Goal: Transaction & Acquisition: Purchase product/service

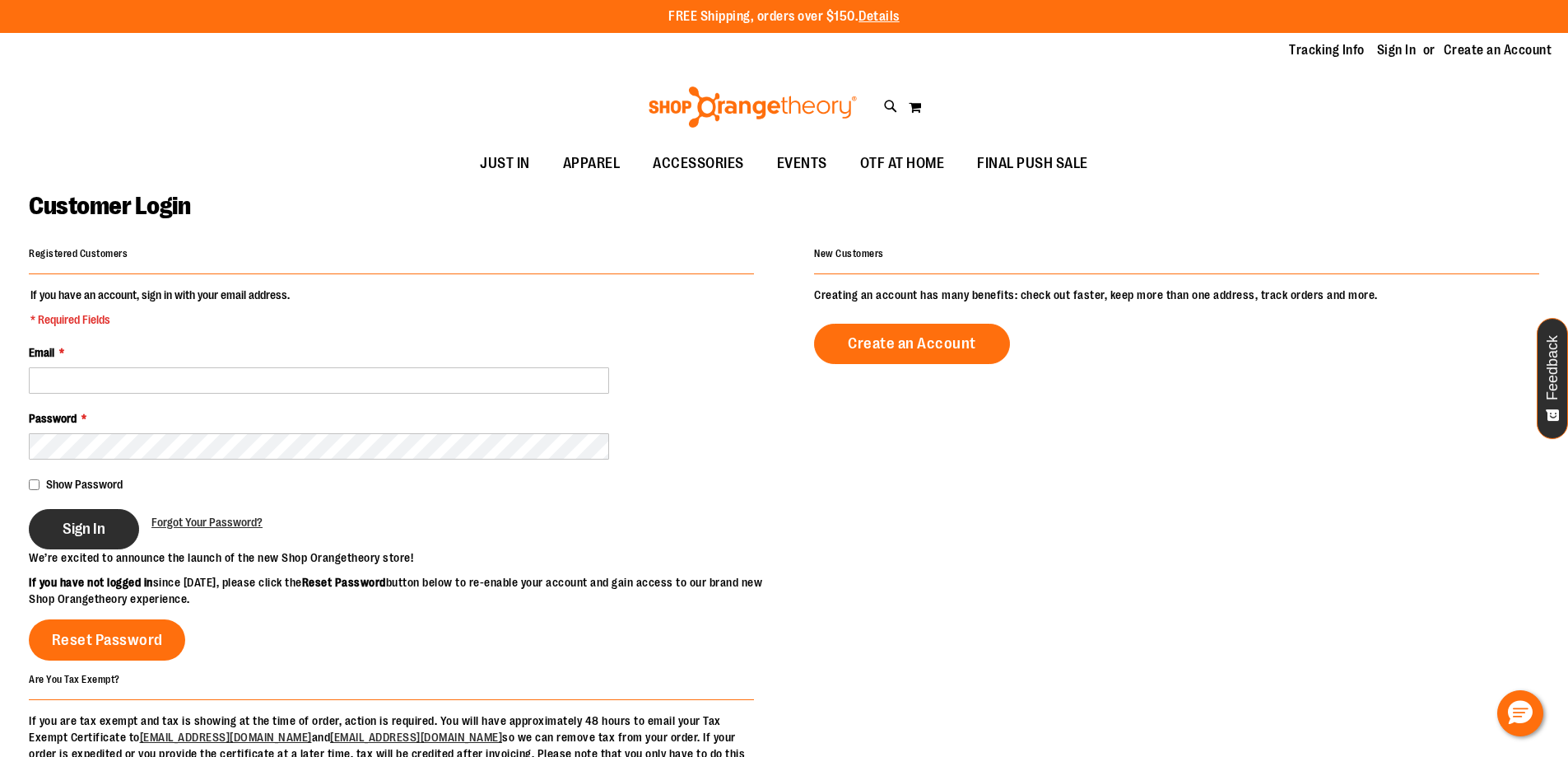
type input "**********"
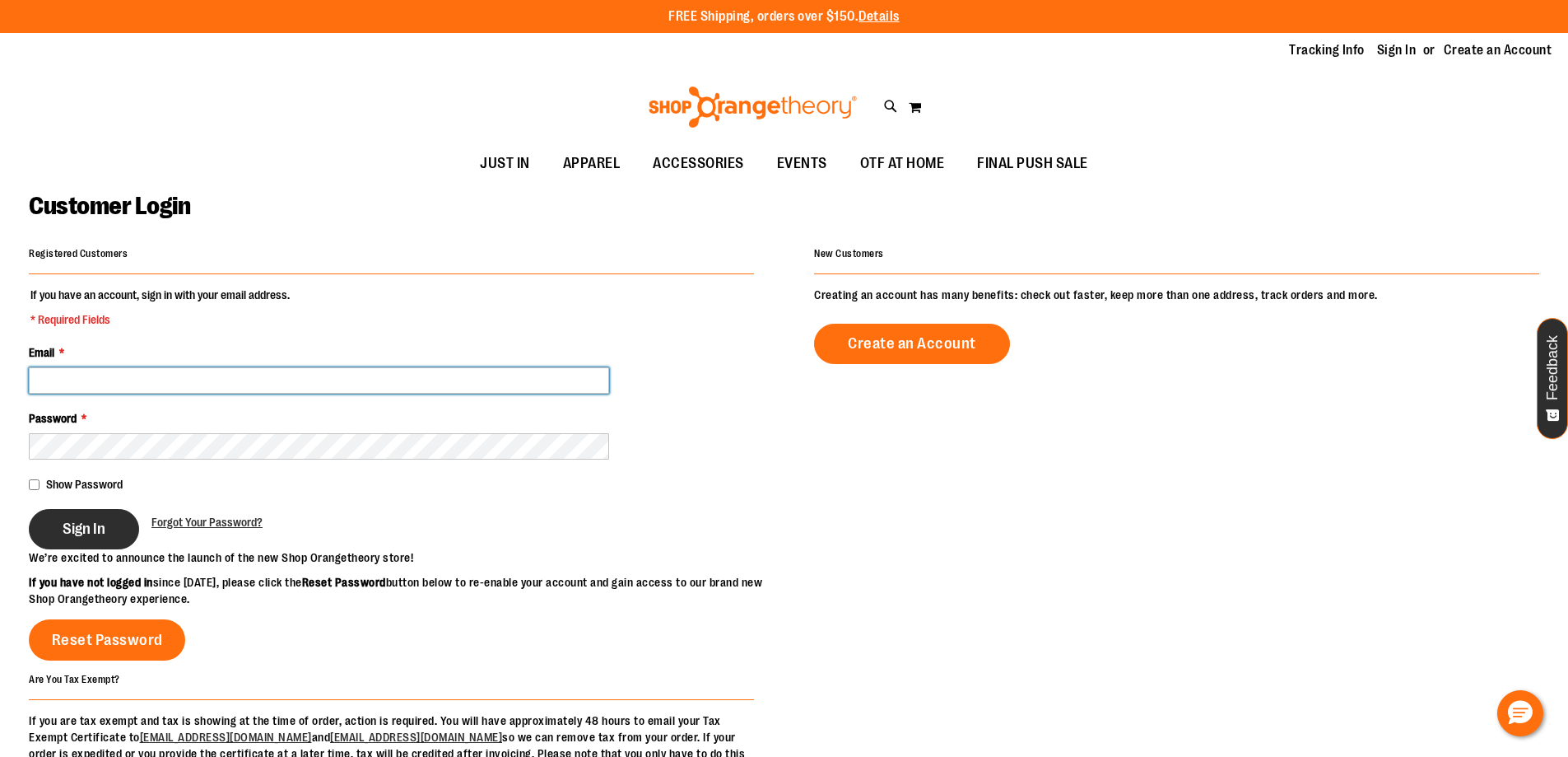
type input "**********"
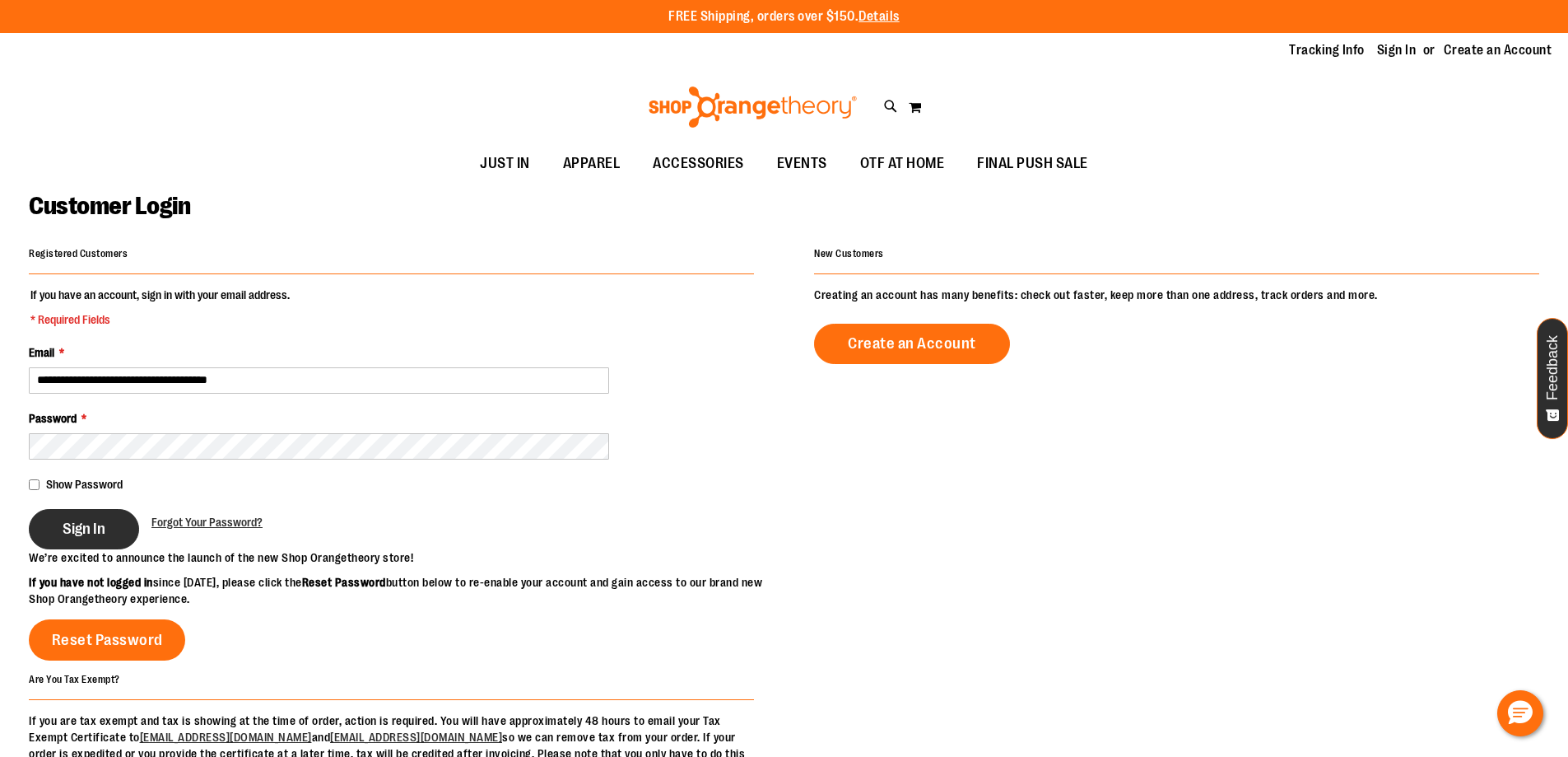
click at [91, 525] on span "Sign In" at bounding box center [84, 528] width 43 height 18
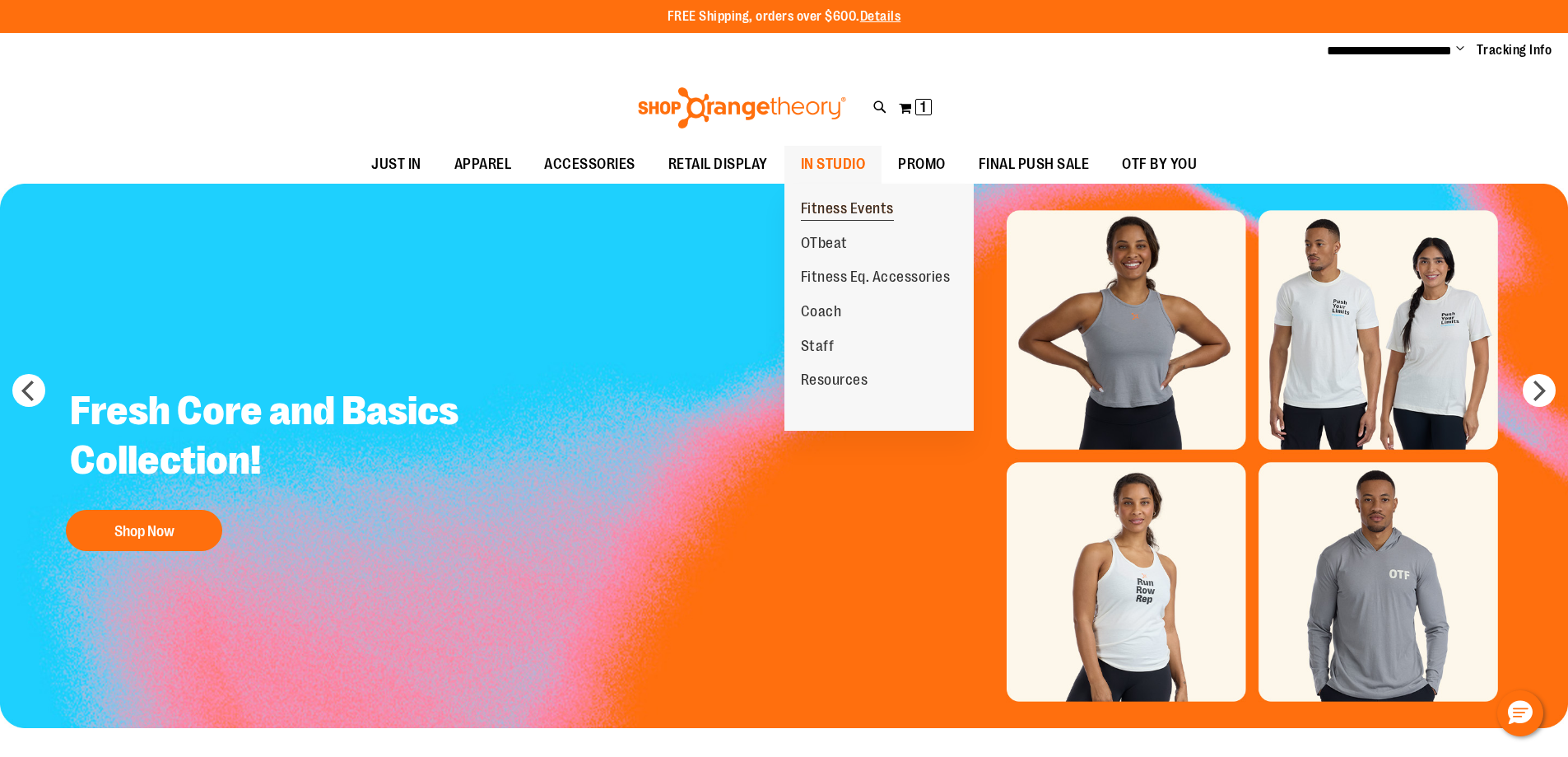
click at [847, 205] on span "Fitness Events" at bounding box center [847, 211] width 93 height 21
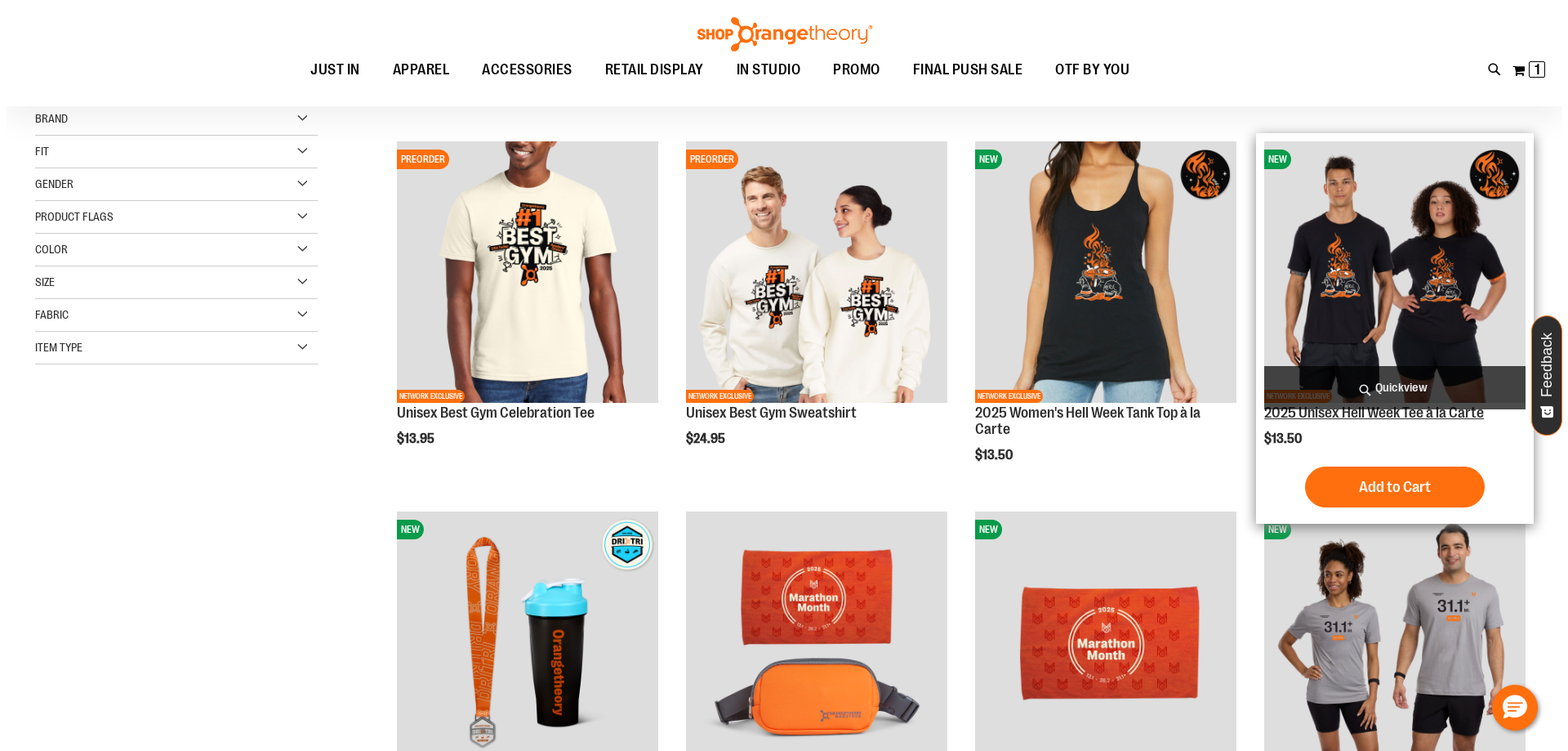
scroll to position [162, 0]
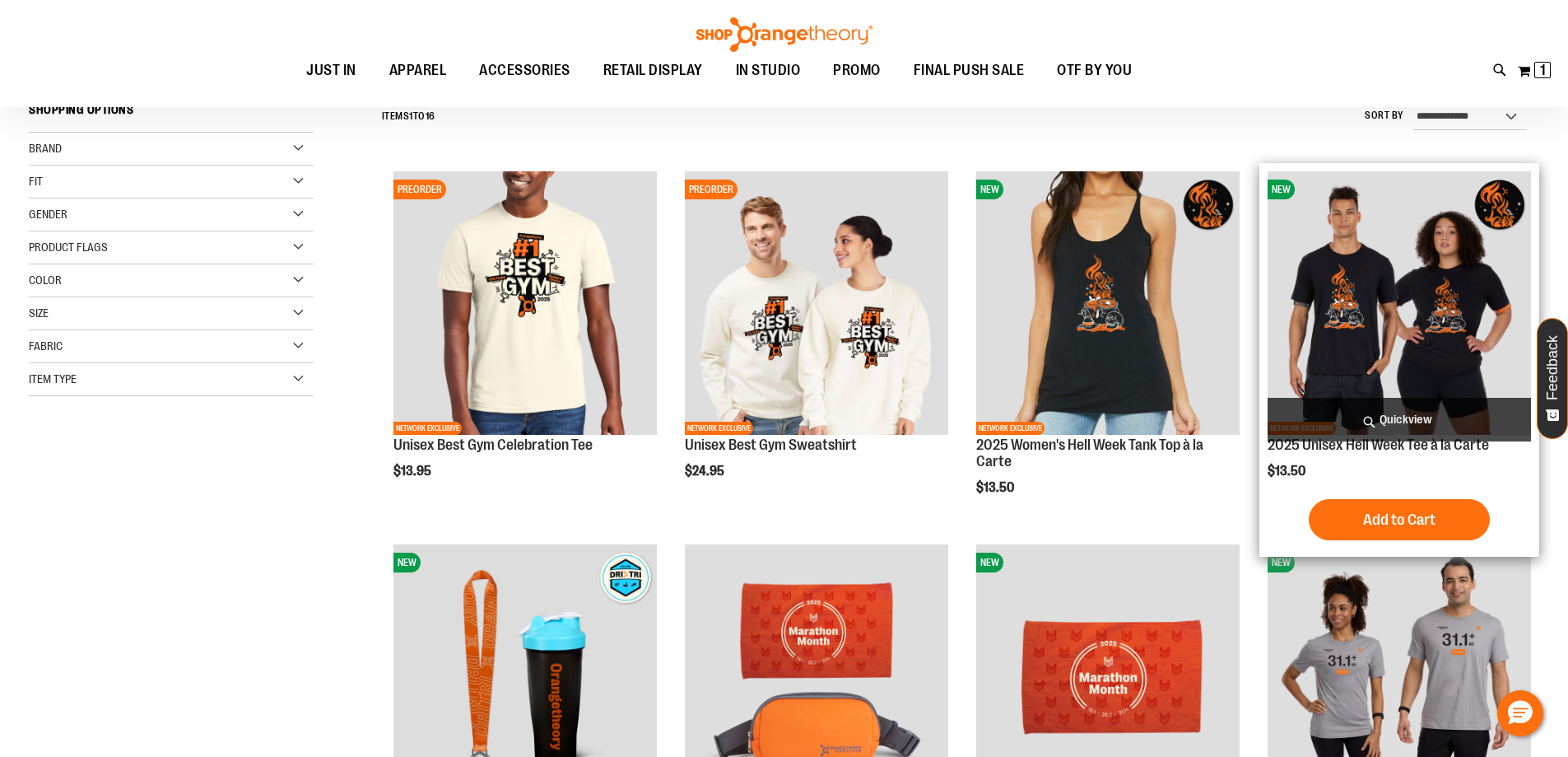
type input "**********"
click at [1430, 418] on span "Quickview" at bounding box center [1398, 420] width 263 height 44
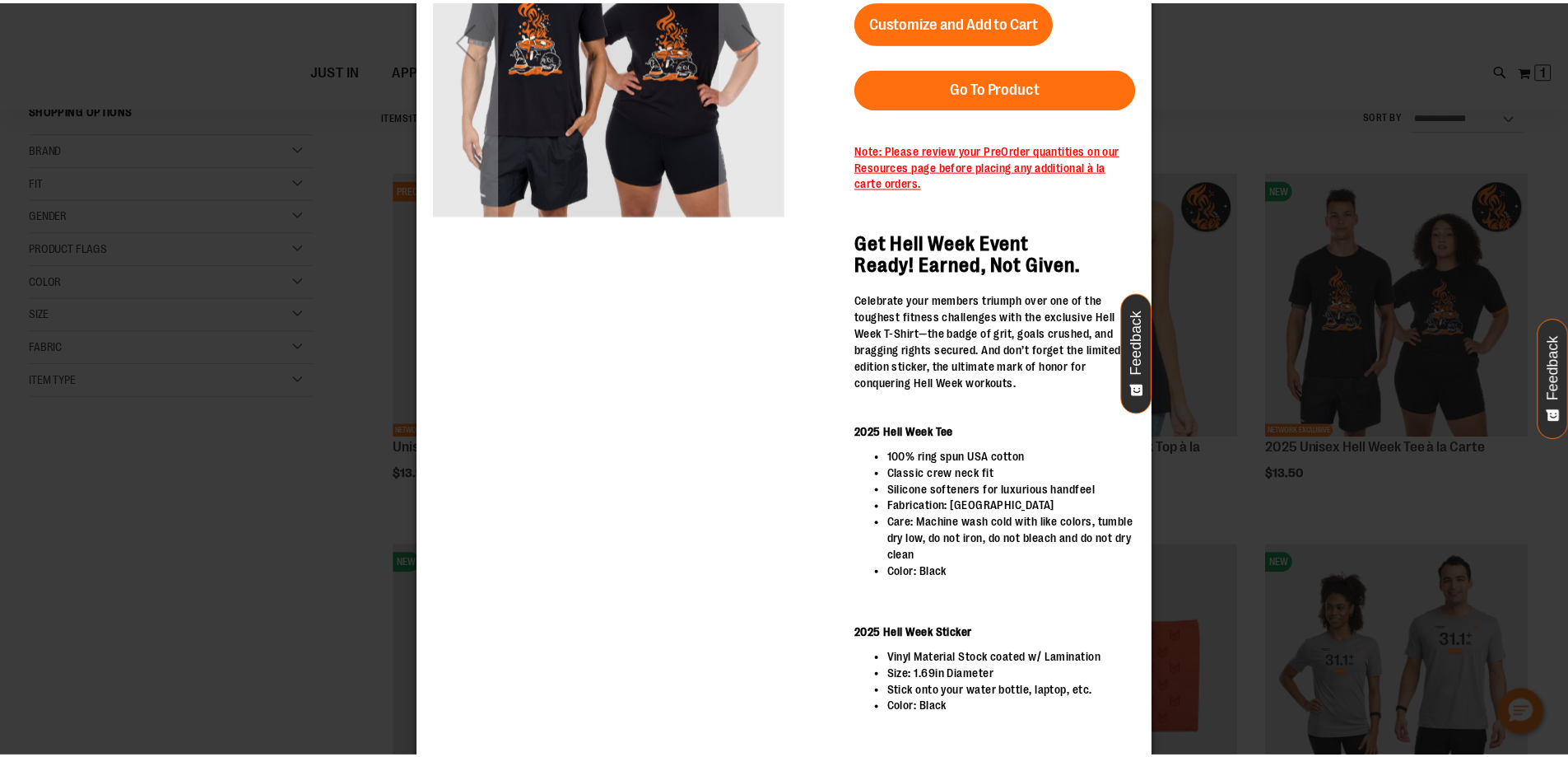
scroll to position [44, 0]
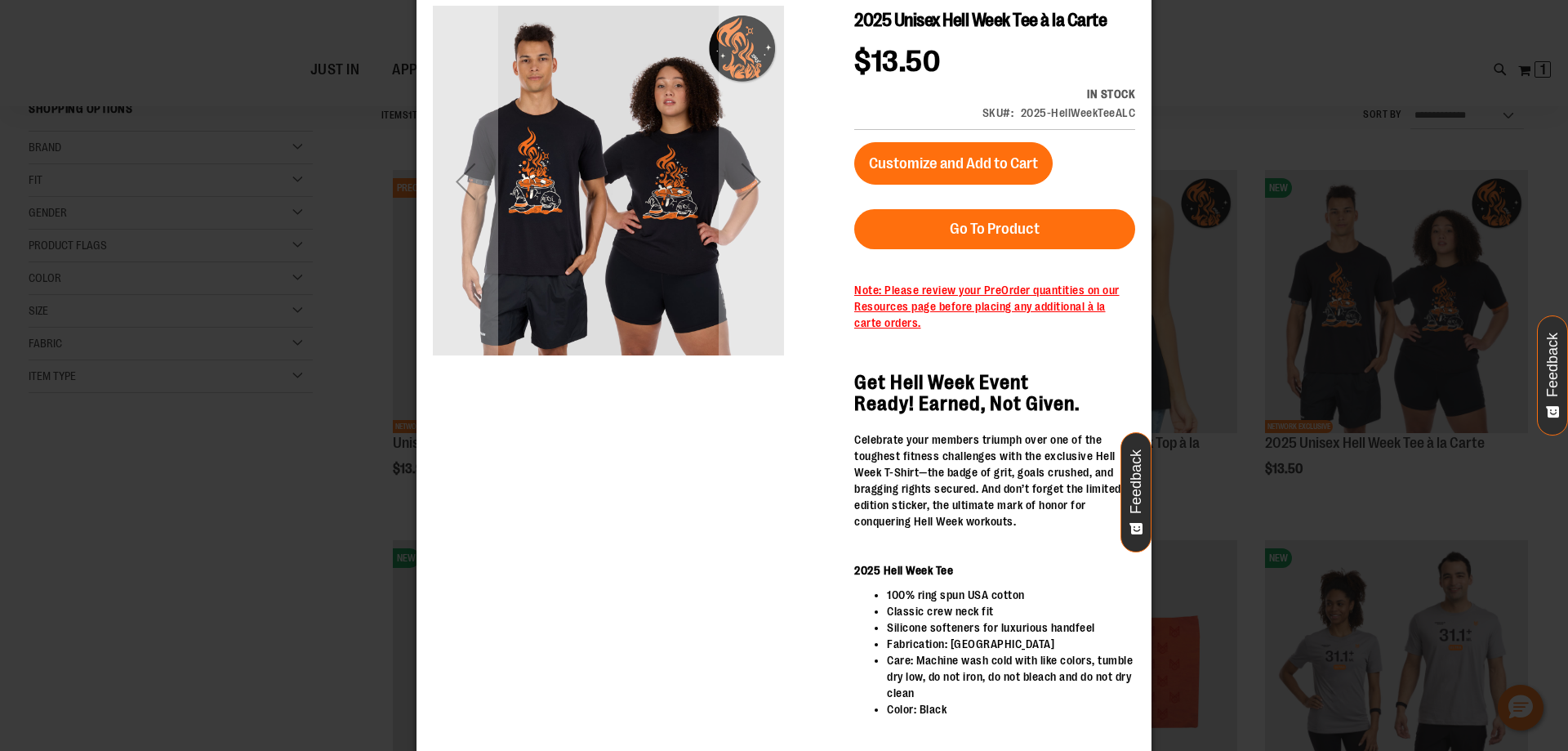
click at [1251, 53] on div "×" at bounding box center [784, 332] width 1568 height 751
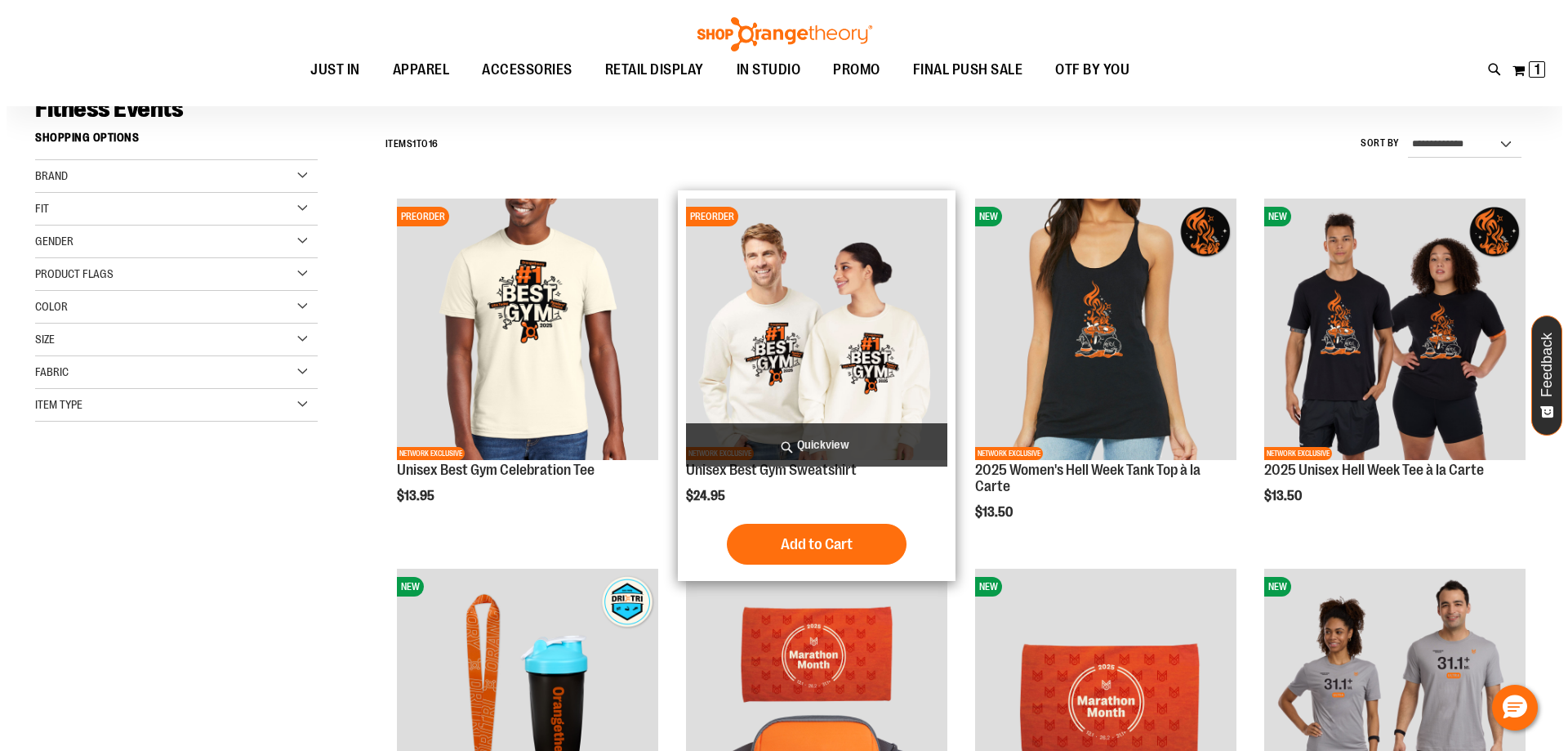
scroll to position [162, 0]
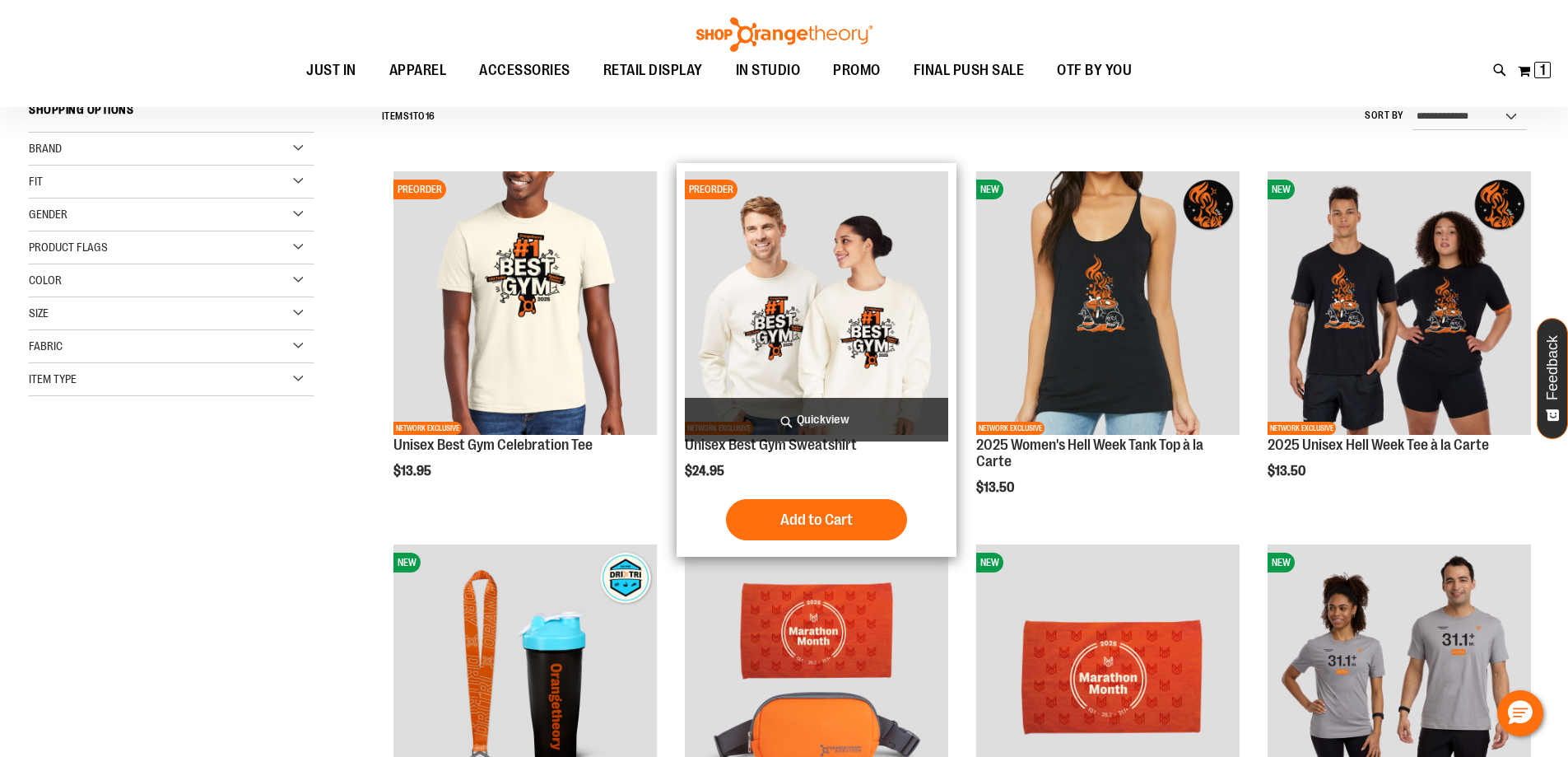
click at [850, 418] on span "Quickview" at bounding box center [816, 420] width 263 height 44
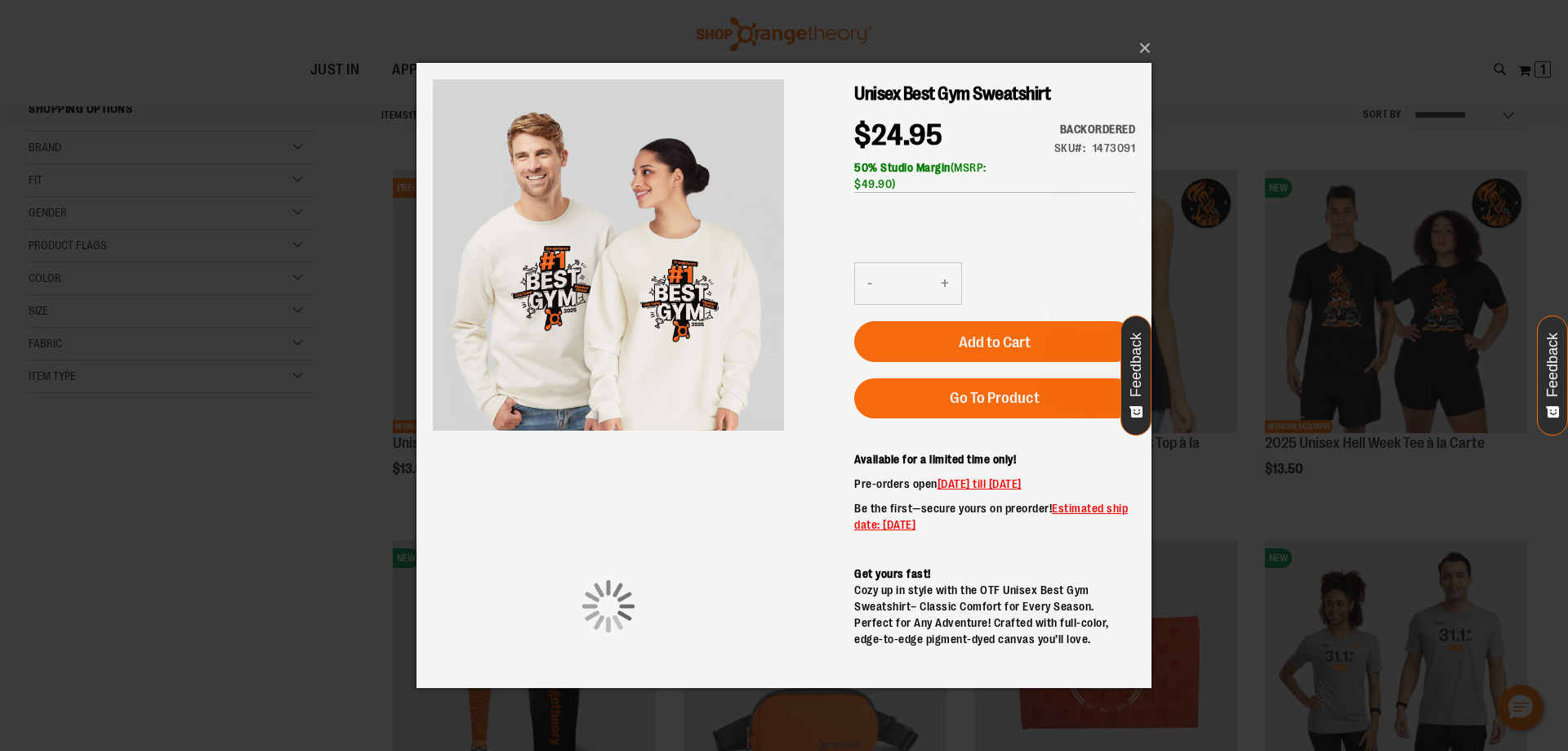
scroll to position [0, 0]
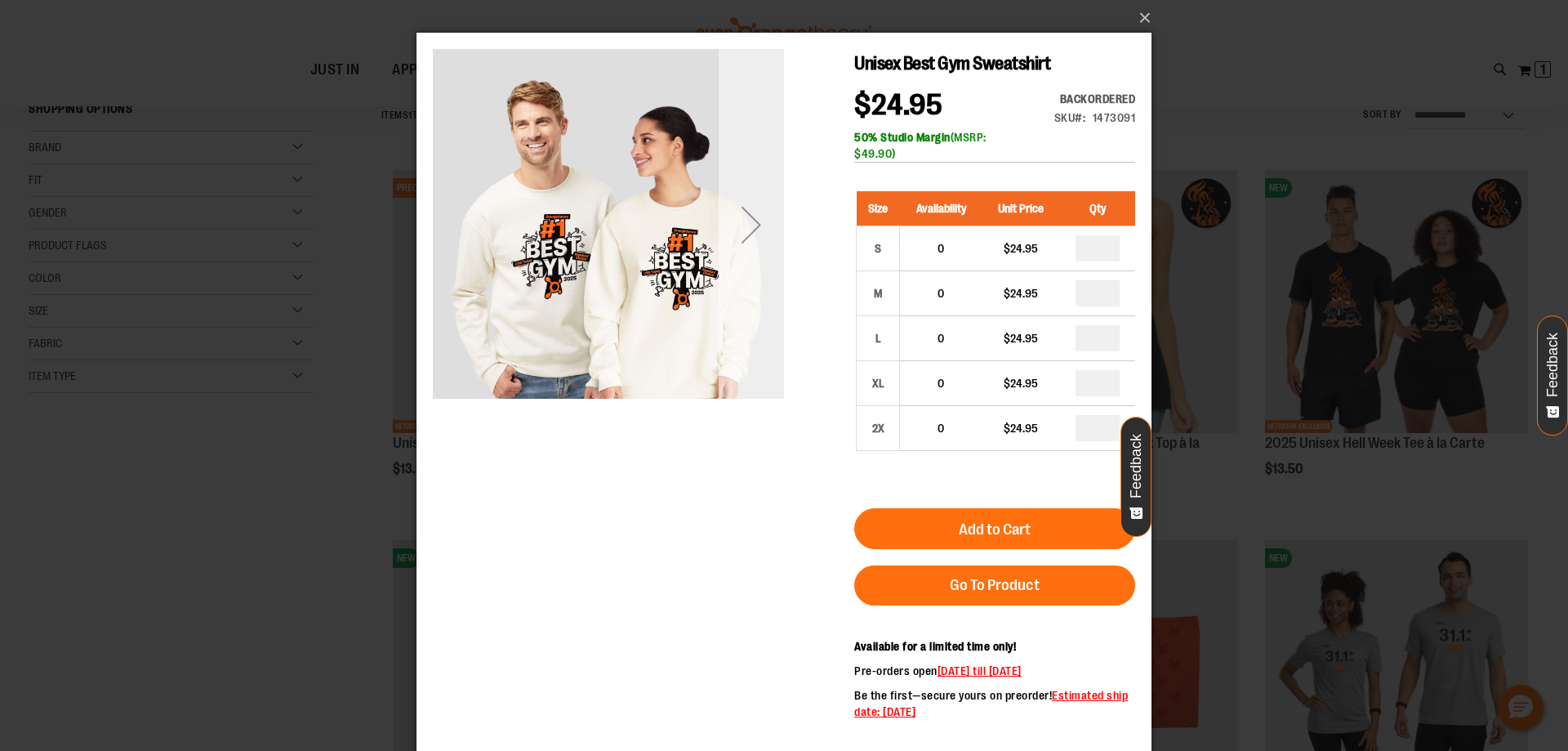
click at [753, 219] on div "Next" at bounding box center [751, 224] width 65 height 65
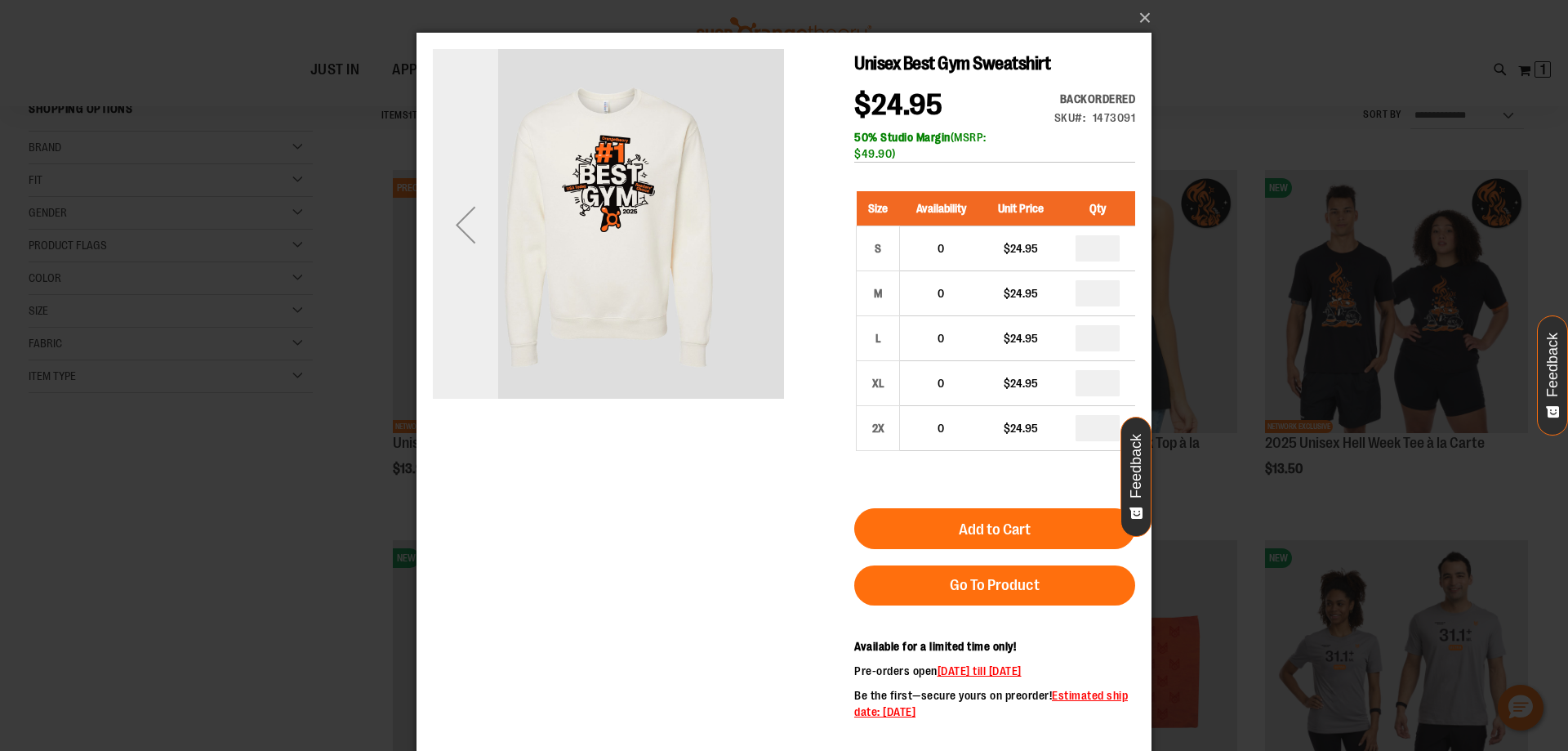
click at [445, 243] on div "Previous" at bounding box center [465, 224] width 65 height 65
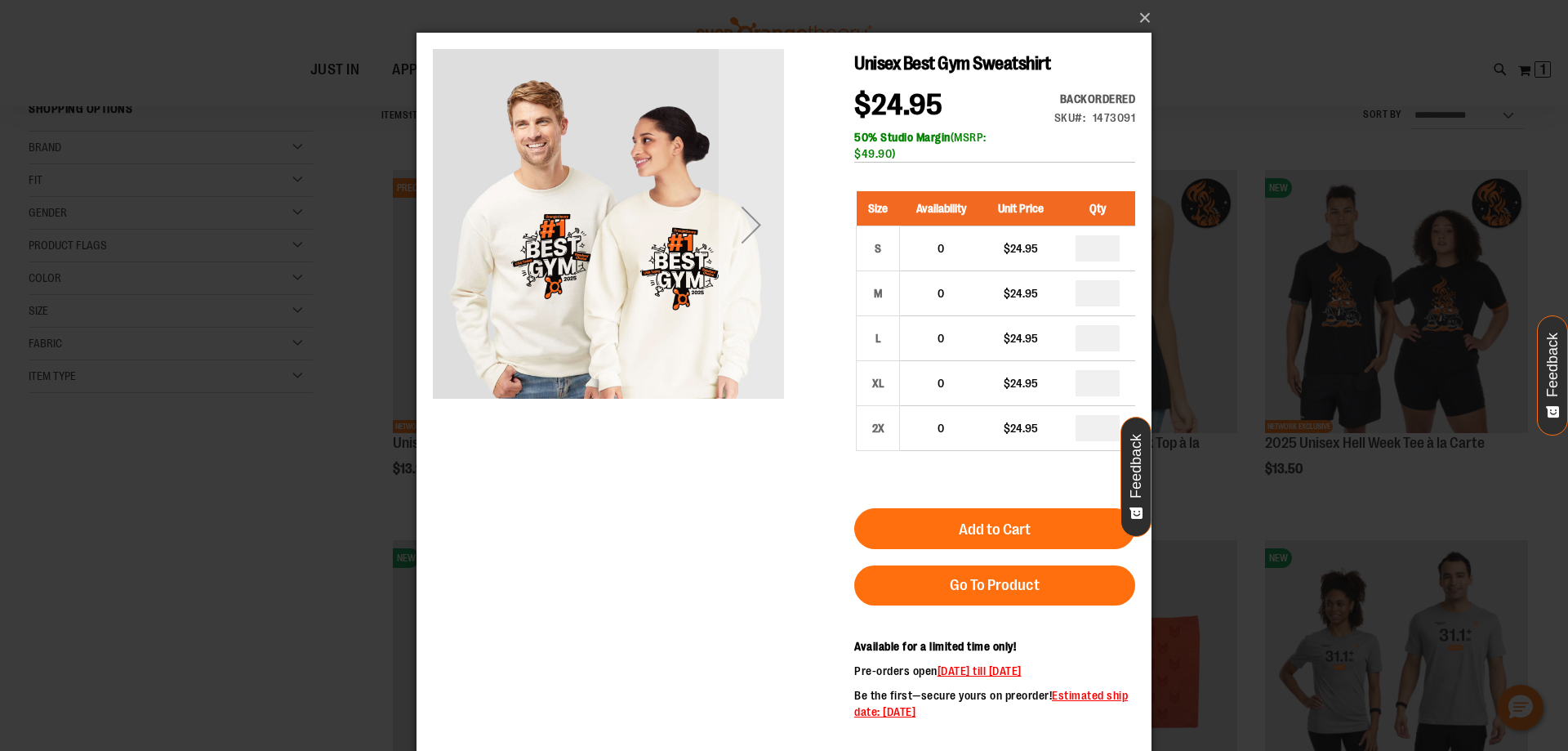
click at [749, 236] on div "Next" at bounding box center [751, 224] width 65 height 65
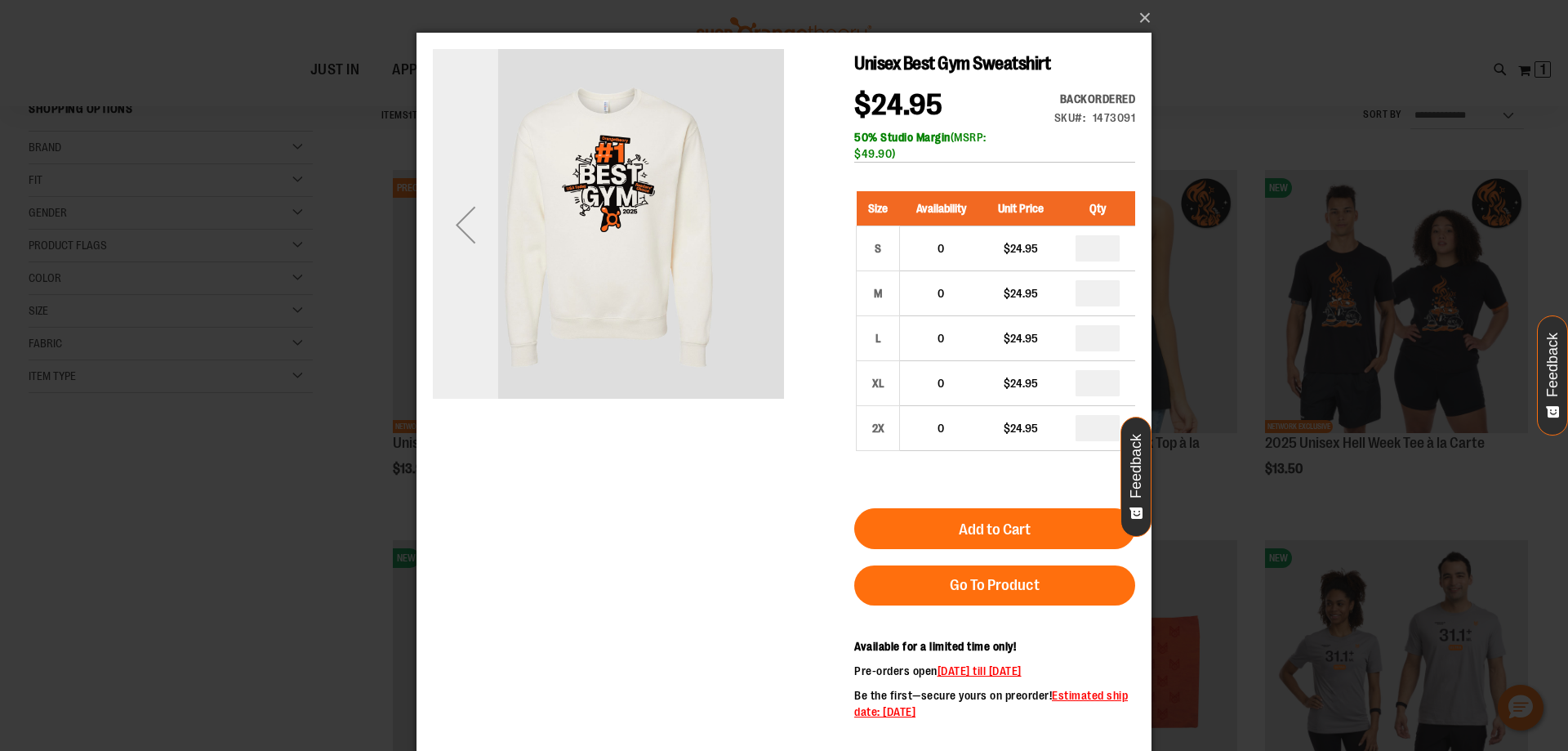
click at [478, 244] on div "Previous" at bounding box center [465, 224] width 65 height 65
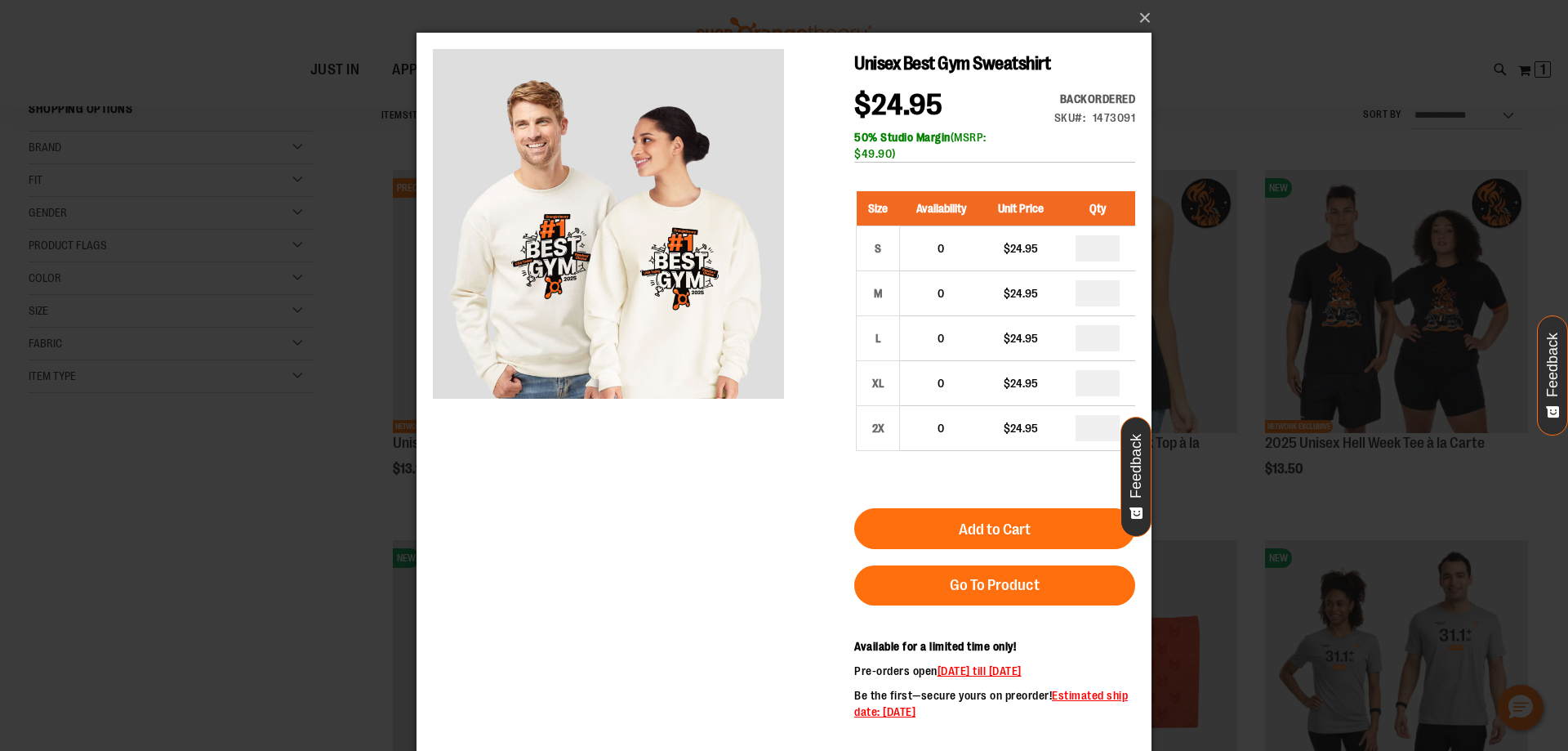
click at [304, 512] on div "×" at bounding box center [784, 376] width 1568 height 751
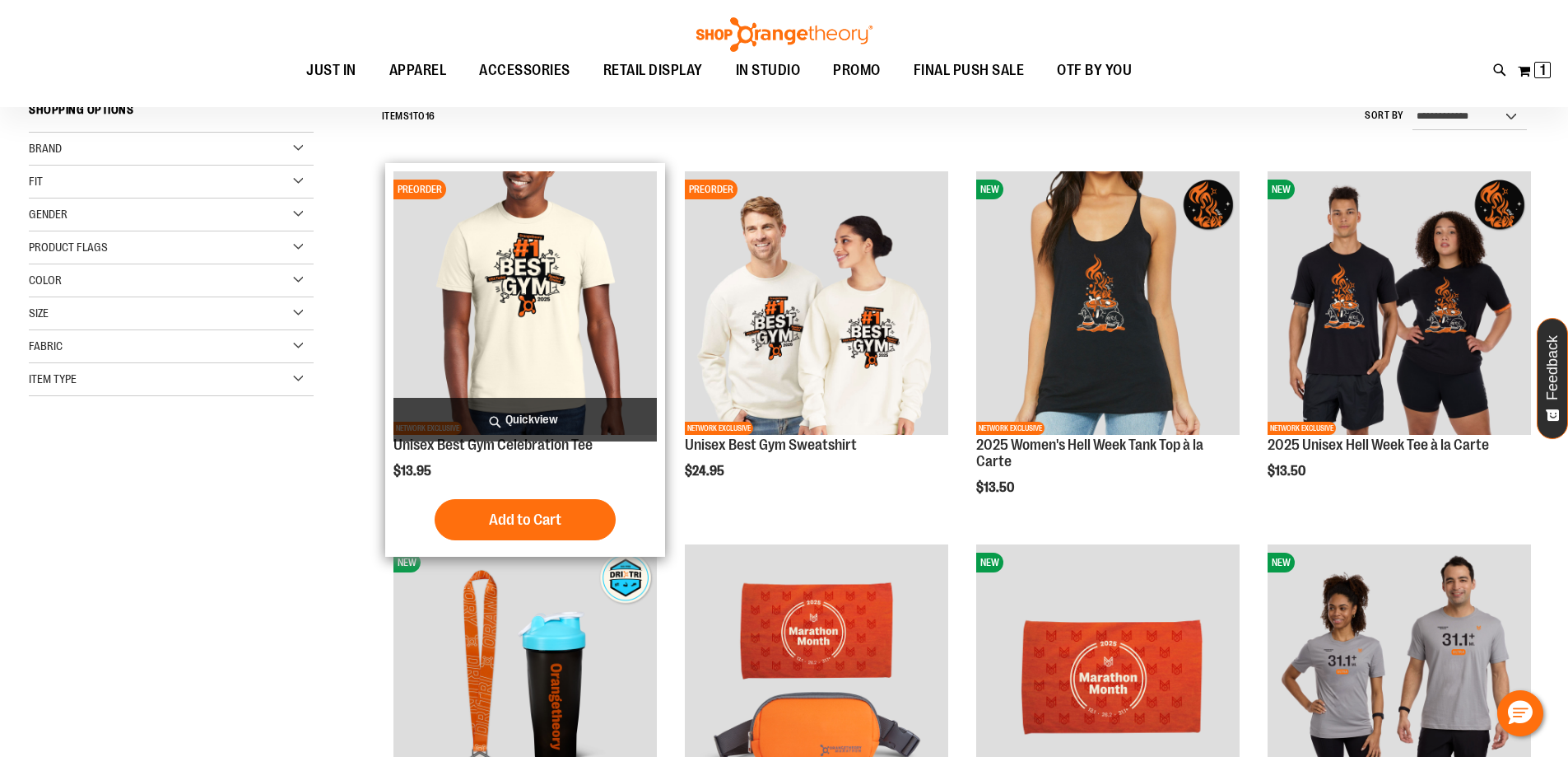
click at [544, 417] on span "Quickview" at bounding box center [524, 420] width 263 height 44
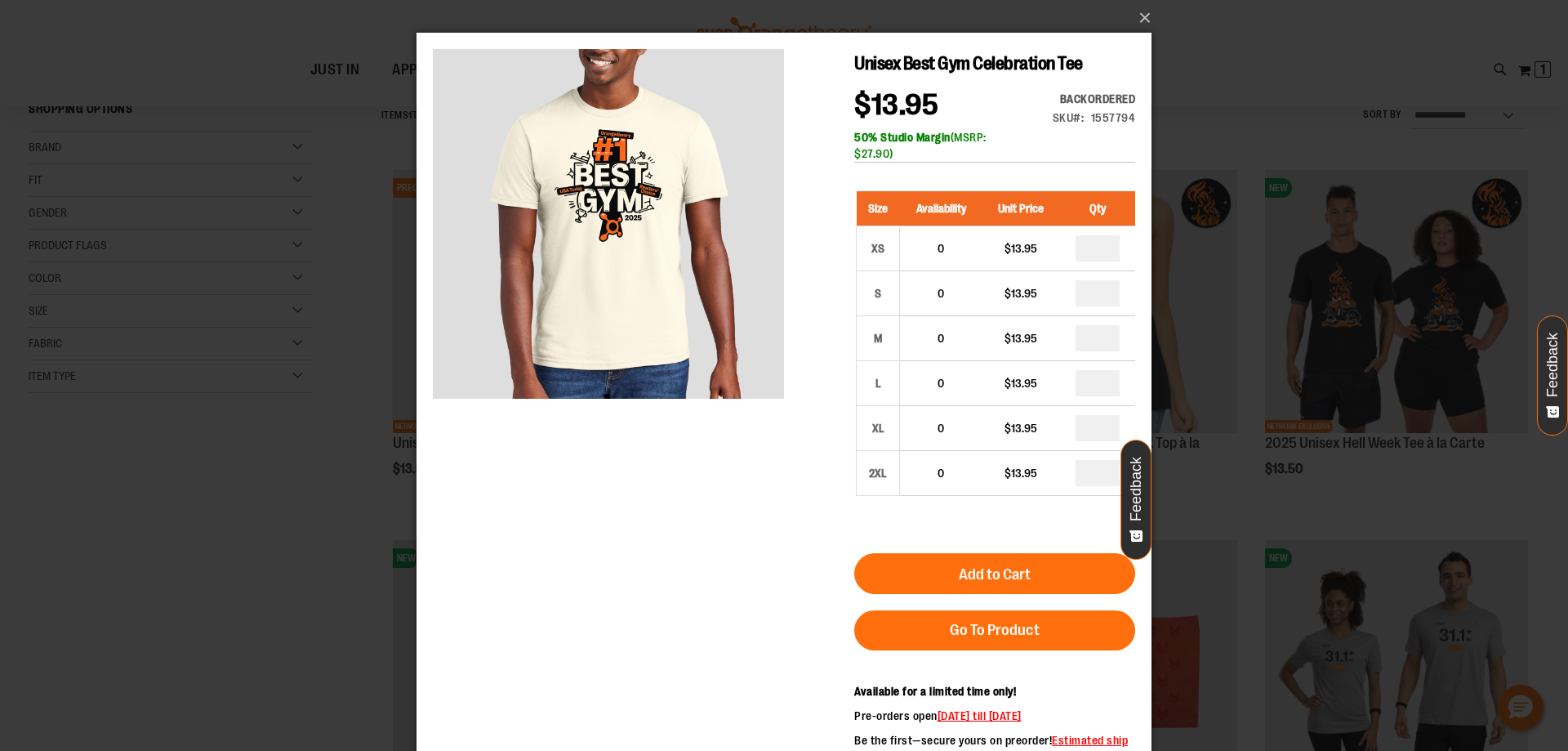
click at [215, 601] on div "×" at bounding box center [784, 376] width 1568 height 751
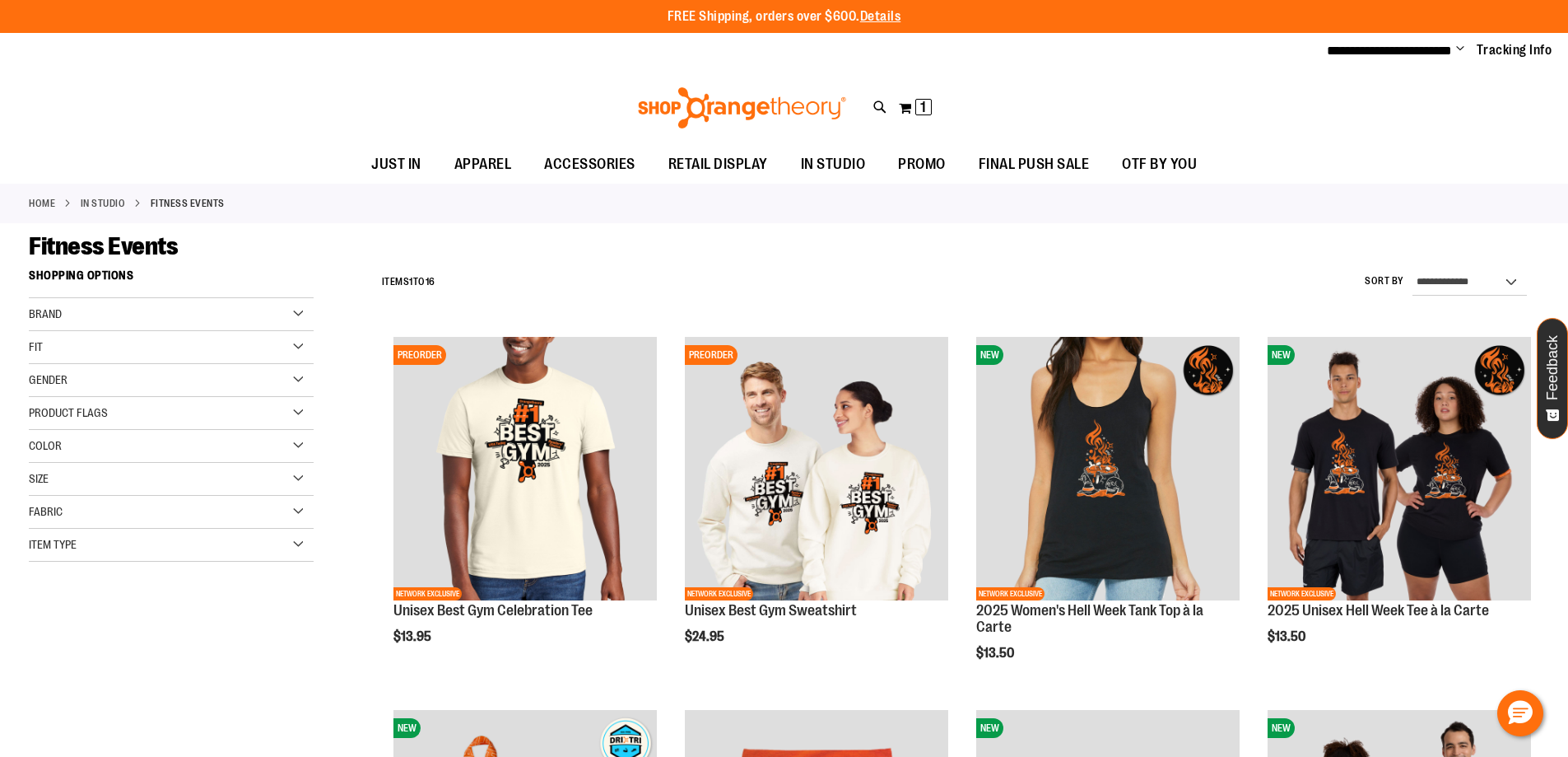
click at [872, 99] on div "Toggle Nav Search Popular Suggestions Advanced Search" at bounding box center [784, 108] width 1568 height 76
click at [878, 107] on icon at bounding box center [880, 108] width 14 height 19
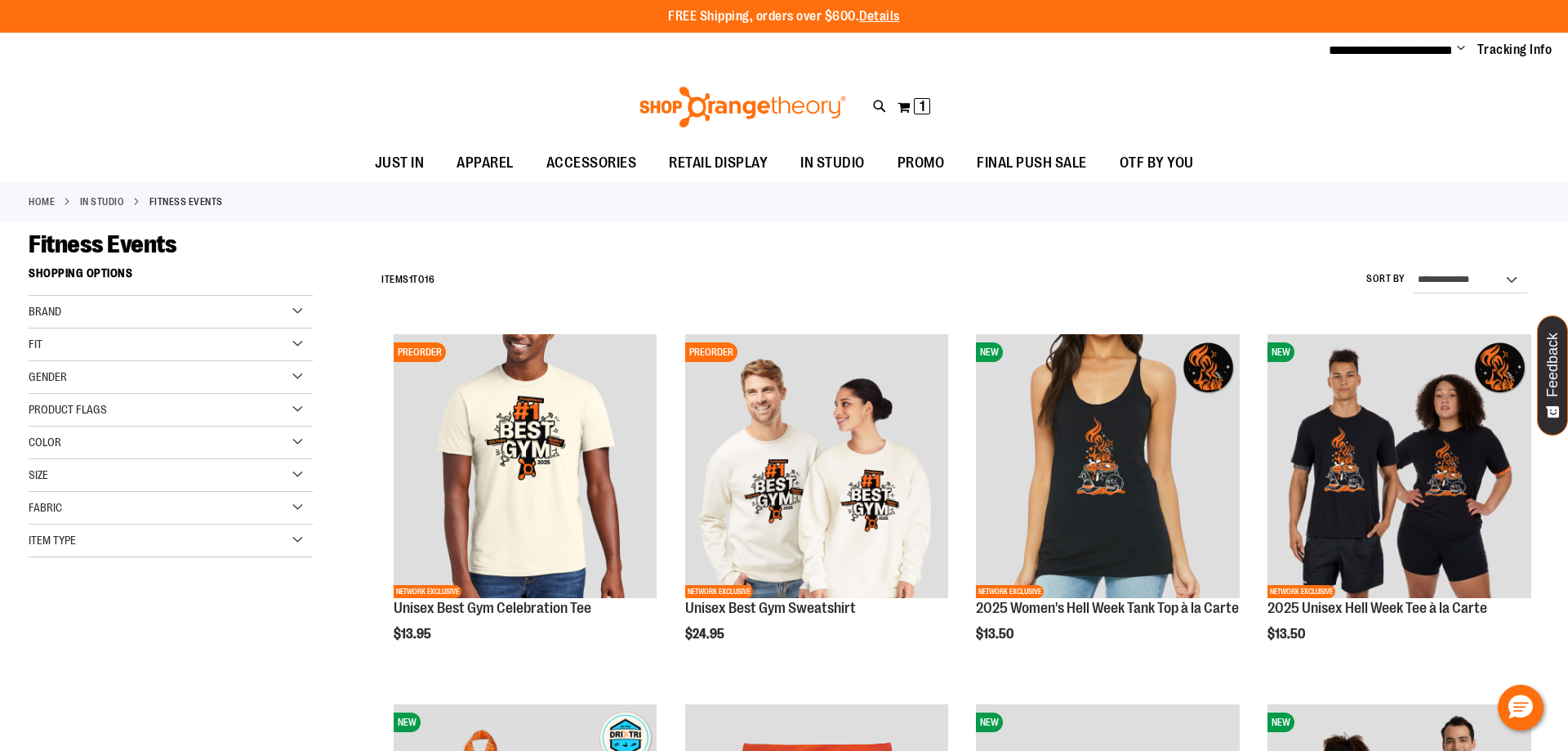
click at [413, 199] on div "Search Popular Suggestions Advanced Search # Type at least 3 character to searc…" at bounding box center [783, 408] width 1244 height 685
click at [325, 174] on div "Search Popular Suggestions Advanced Search # Type at least 3 character to searc…" at bounding box center [783, 408] width 1244 height 685
click at [1539, 16] on link at bounding box center [1548, 25] width 25 height 36
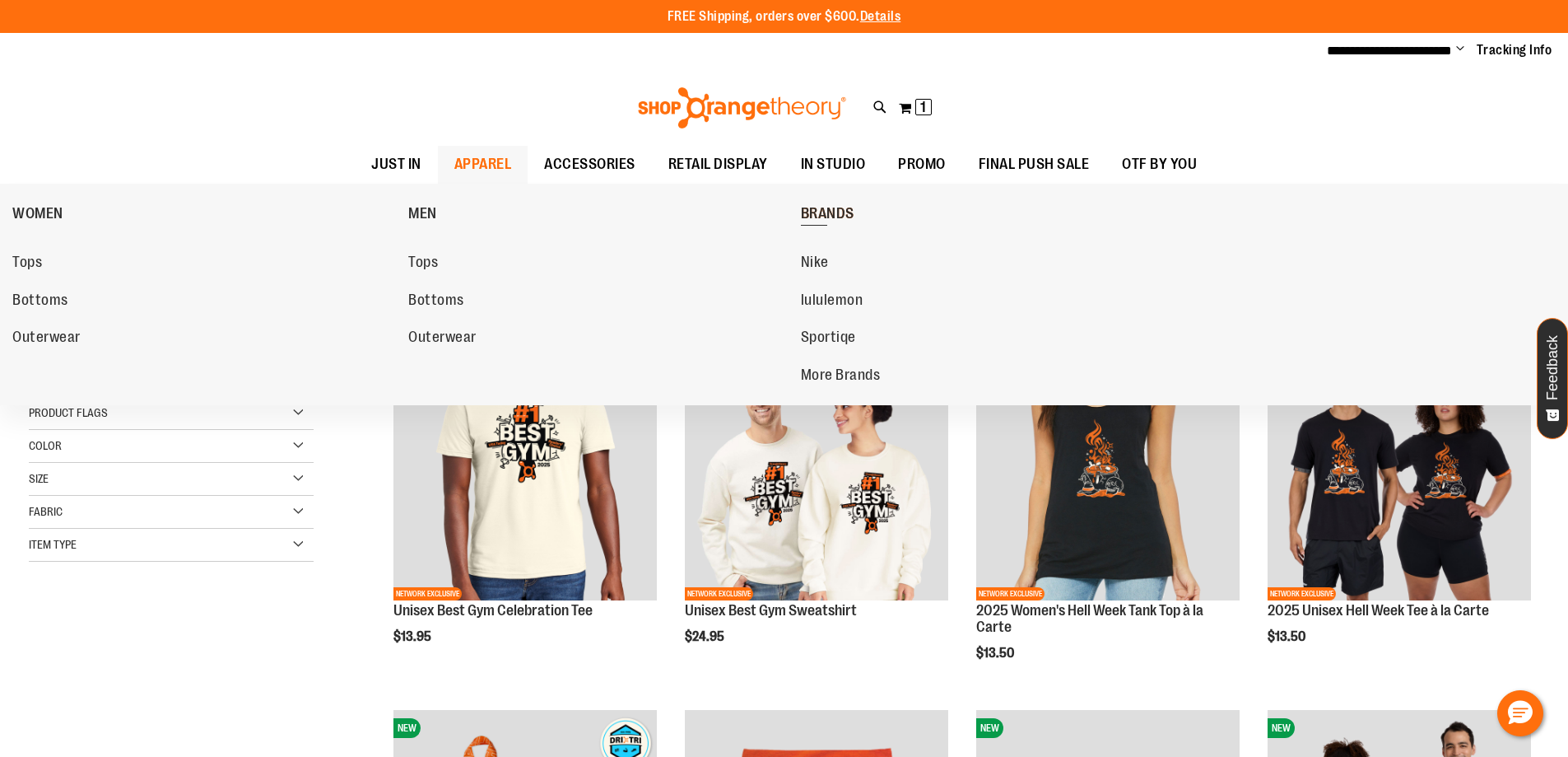
click at [837, 208] on span "BRANDS" at bounding box center [827, 216] width 53 height 21
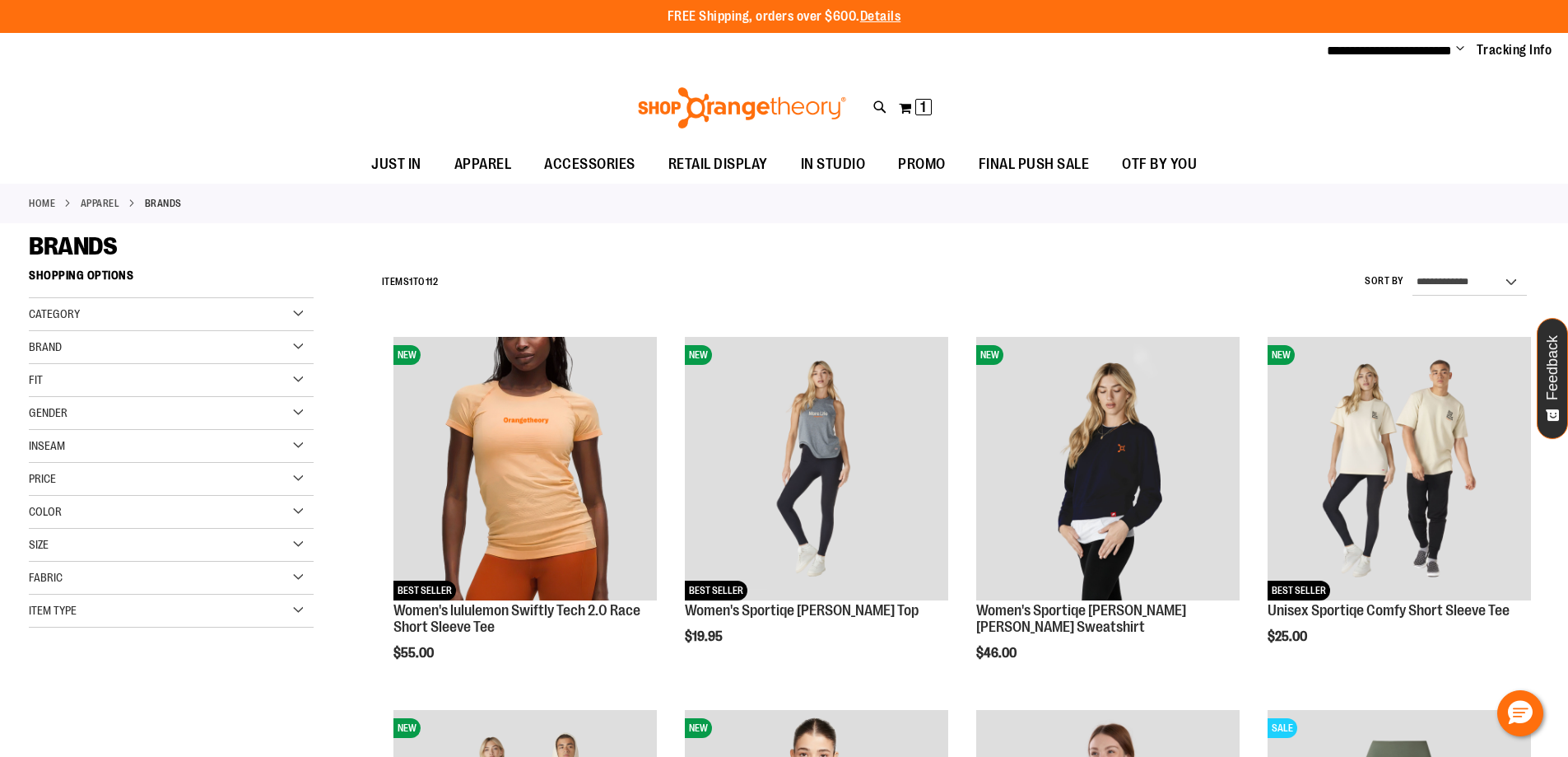
click at [878, 105] on icon at bounding box center [880, 108] width 14 height 19
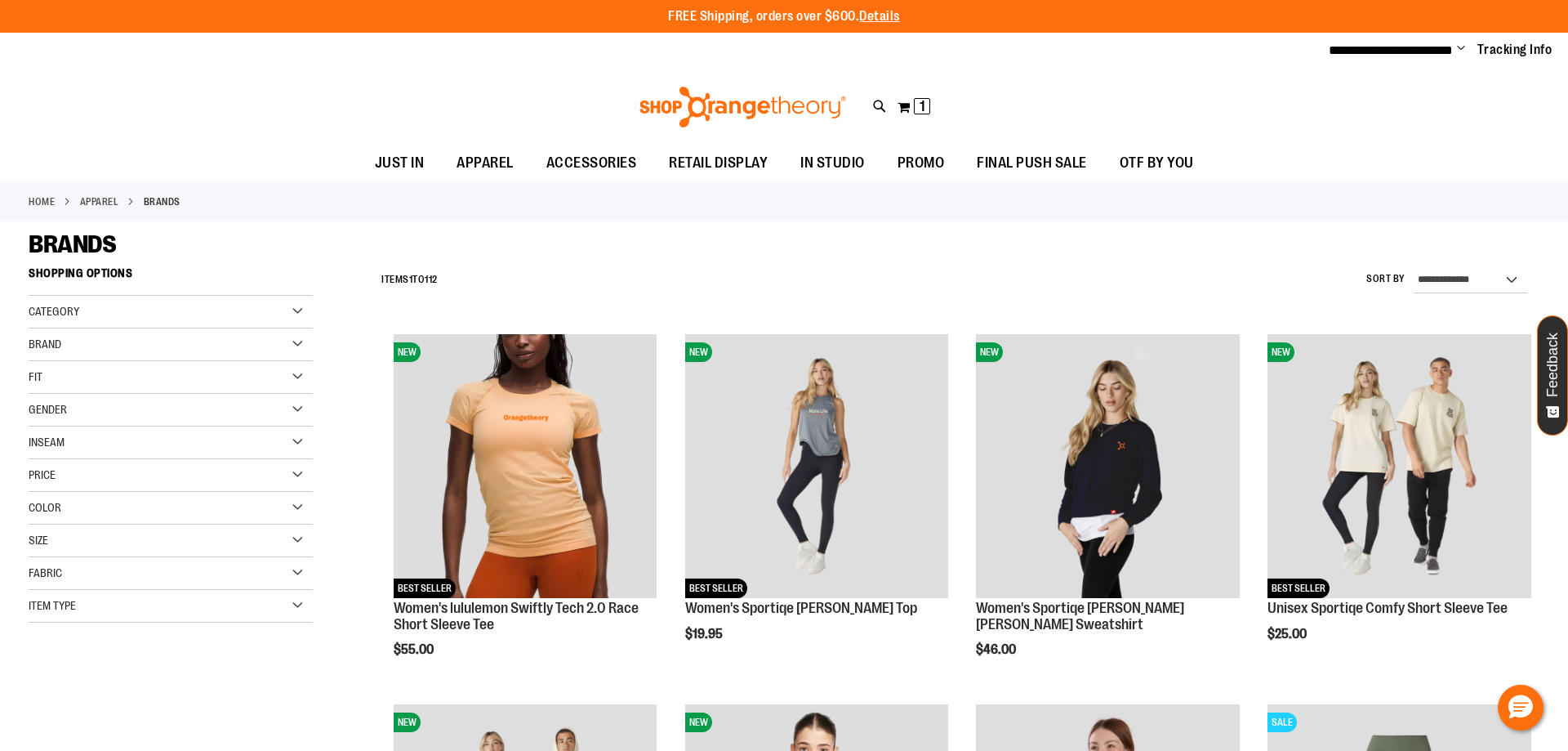
type input "**********"
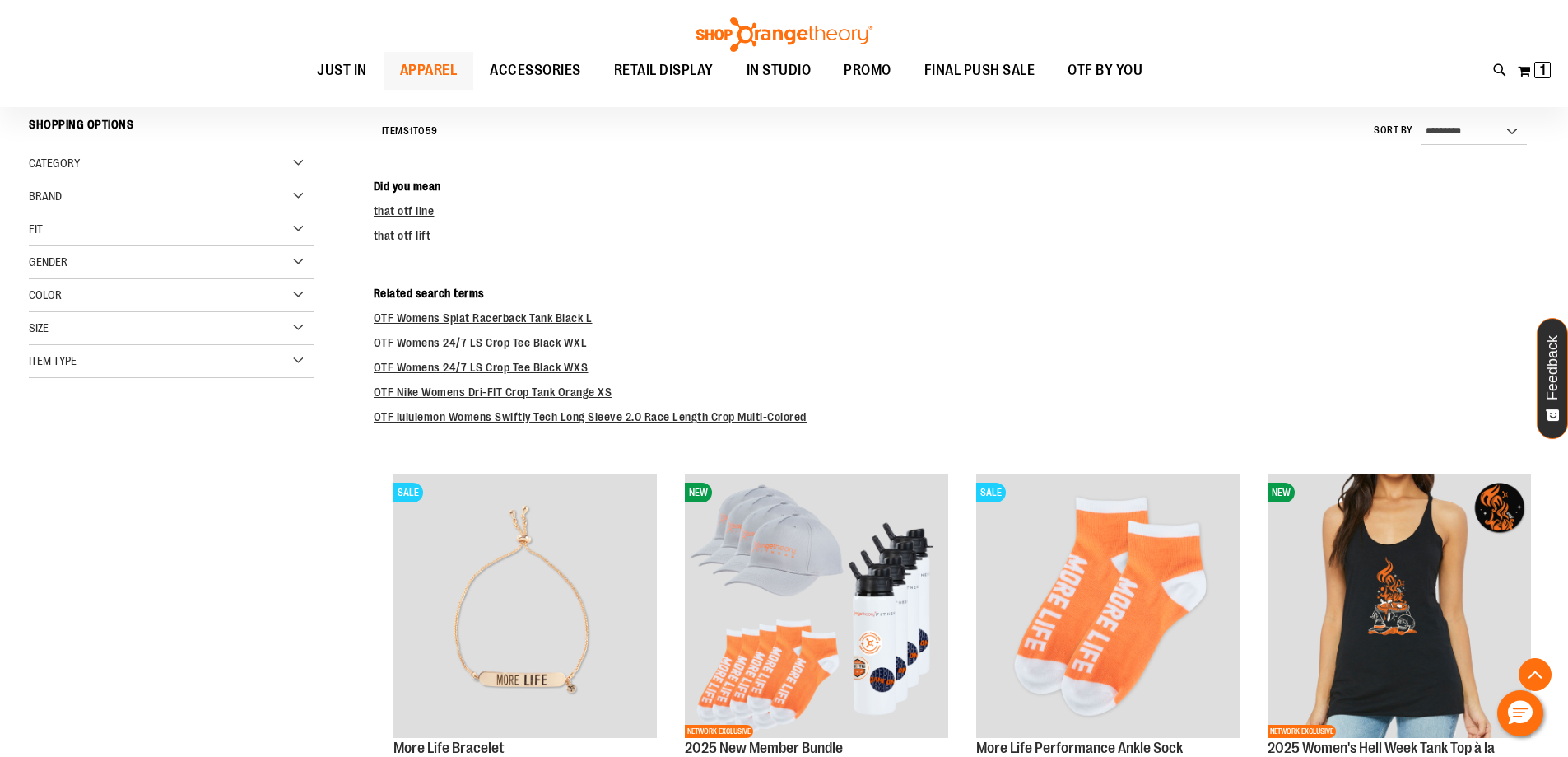
scroll to position [2782, 0]
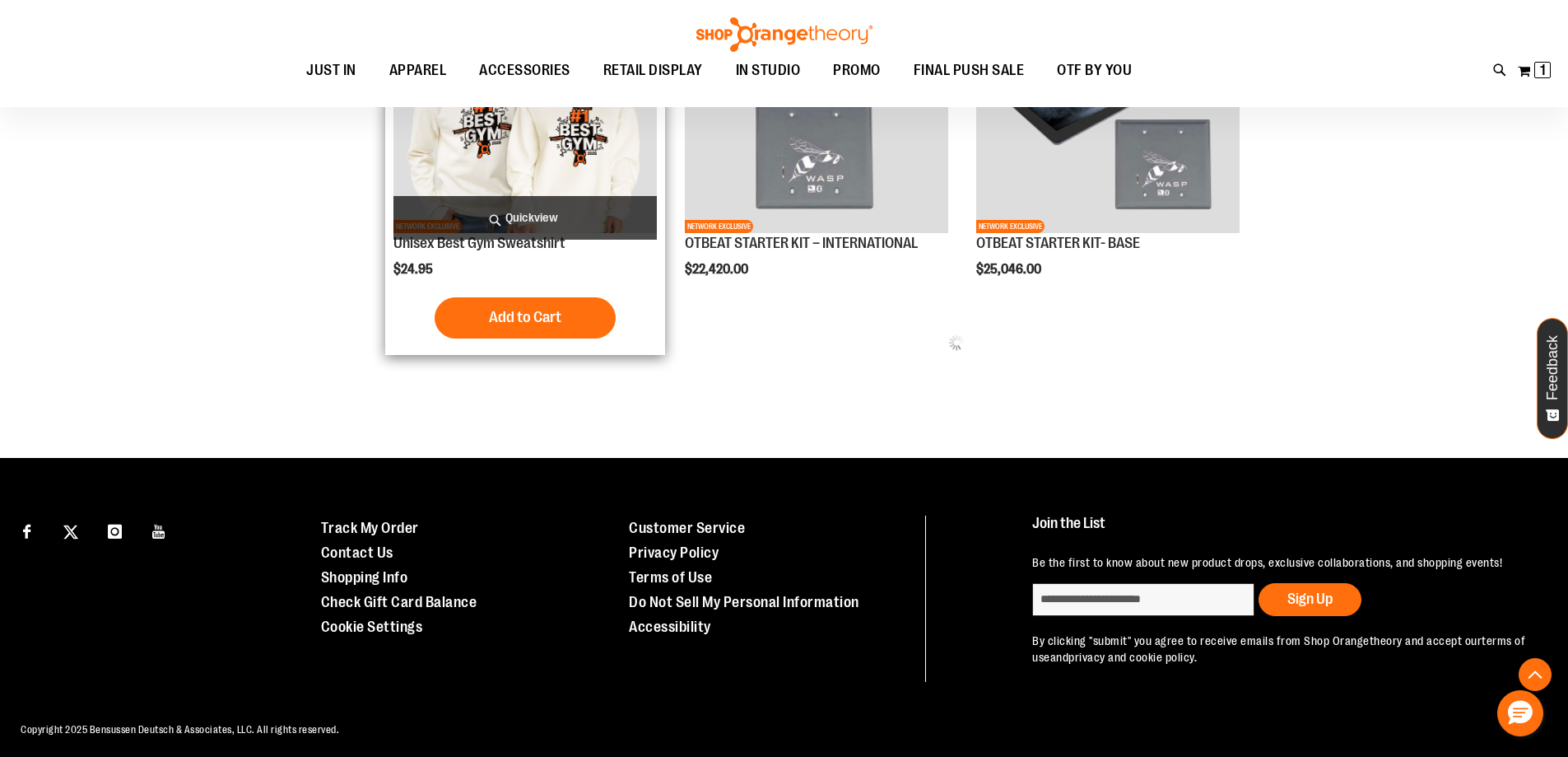
scroll to position [5733, 0]
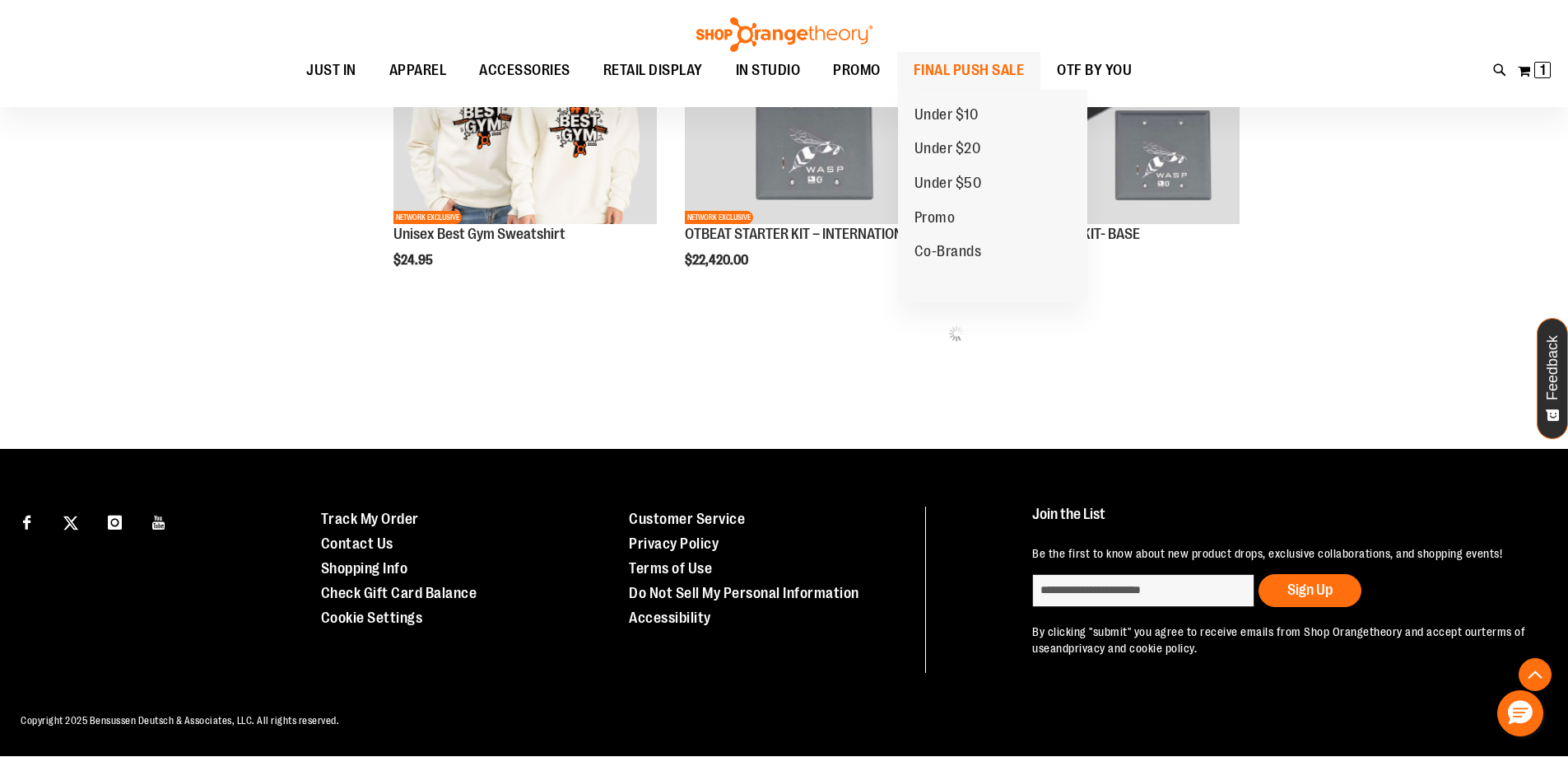
type input "**********"
click at [968, 73] on span "FINAL PUSH SALE" at bounding box center [968, 70] width 111 height 37
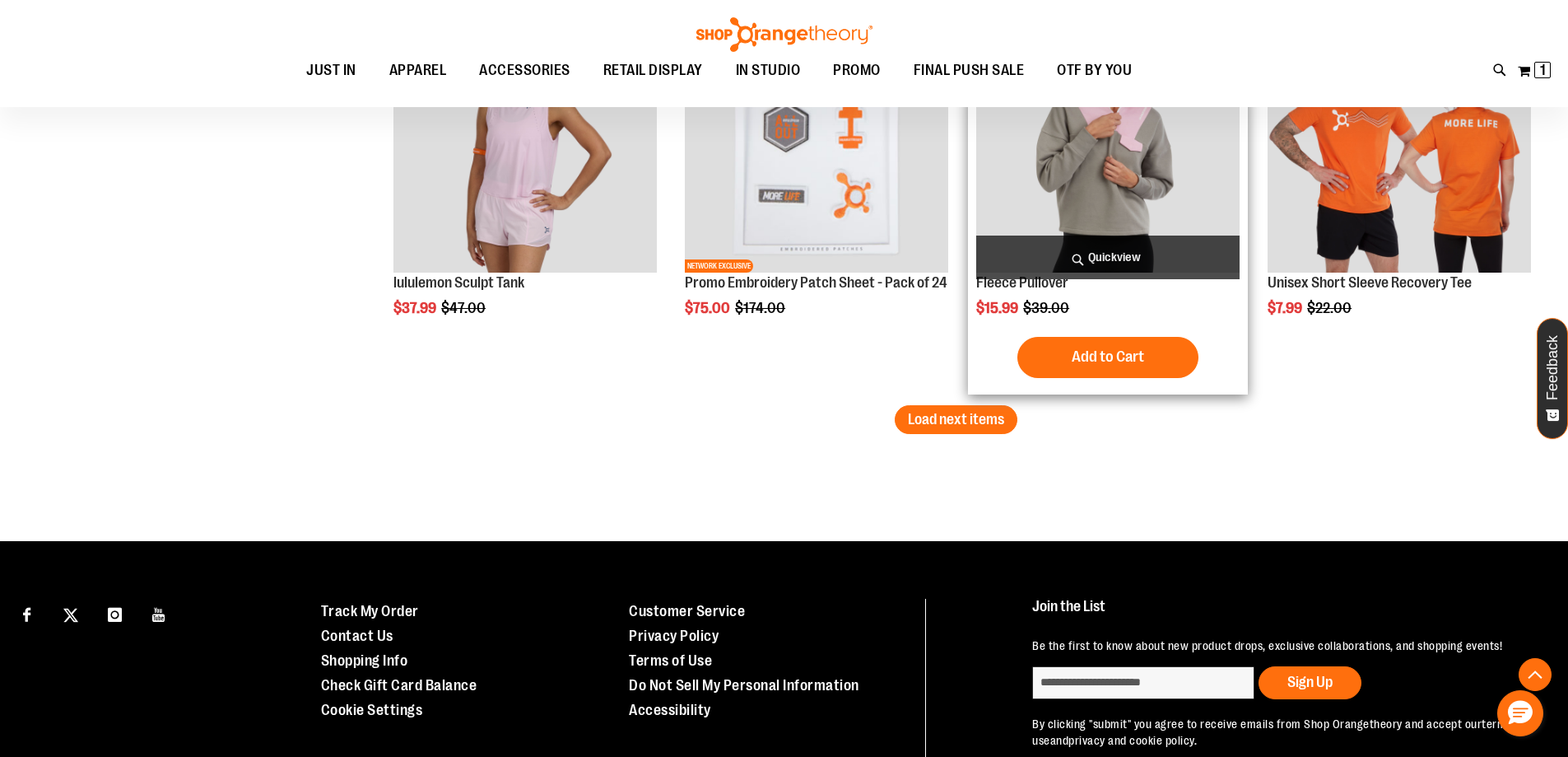
scroll to position [3222, 0]
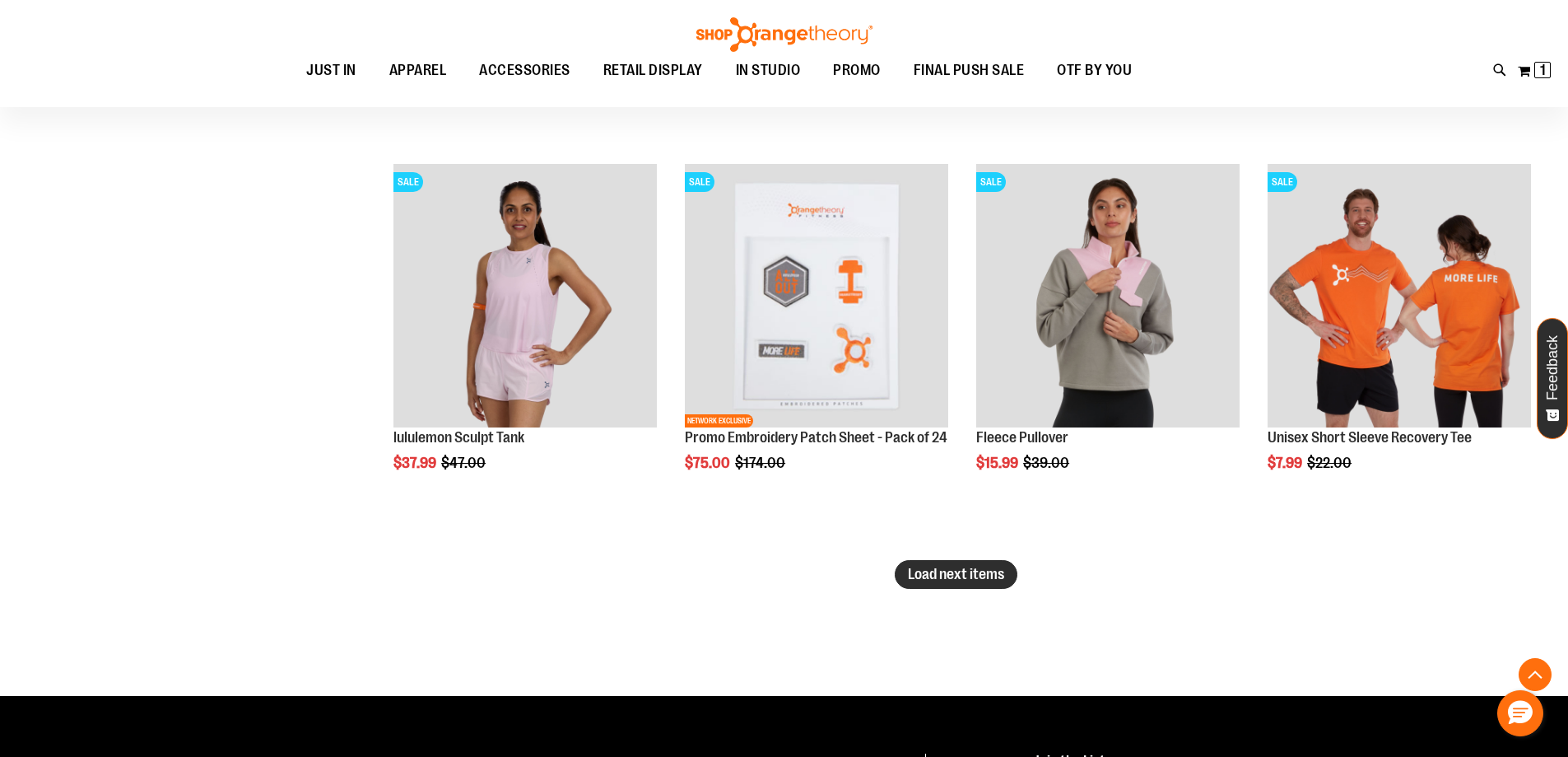
type input "**********"
click at [954, 574] on span "Load next items" at bounding box center [956, 573] width 96 height 17
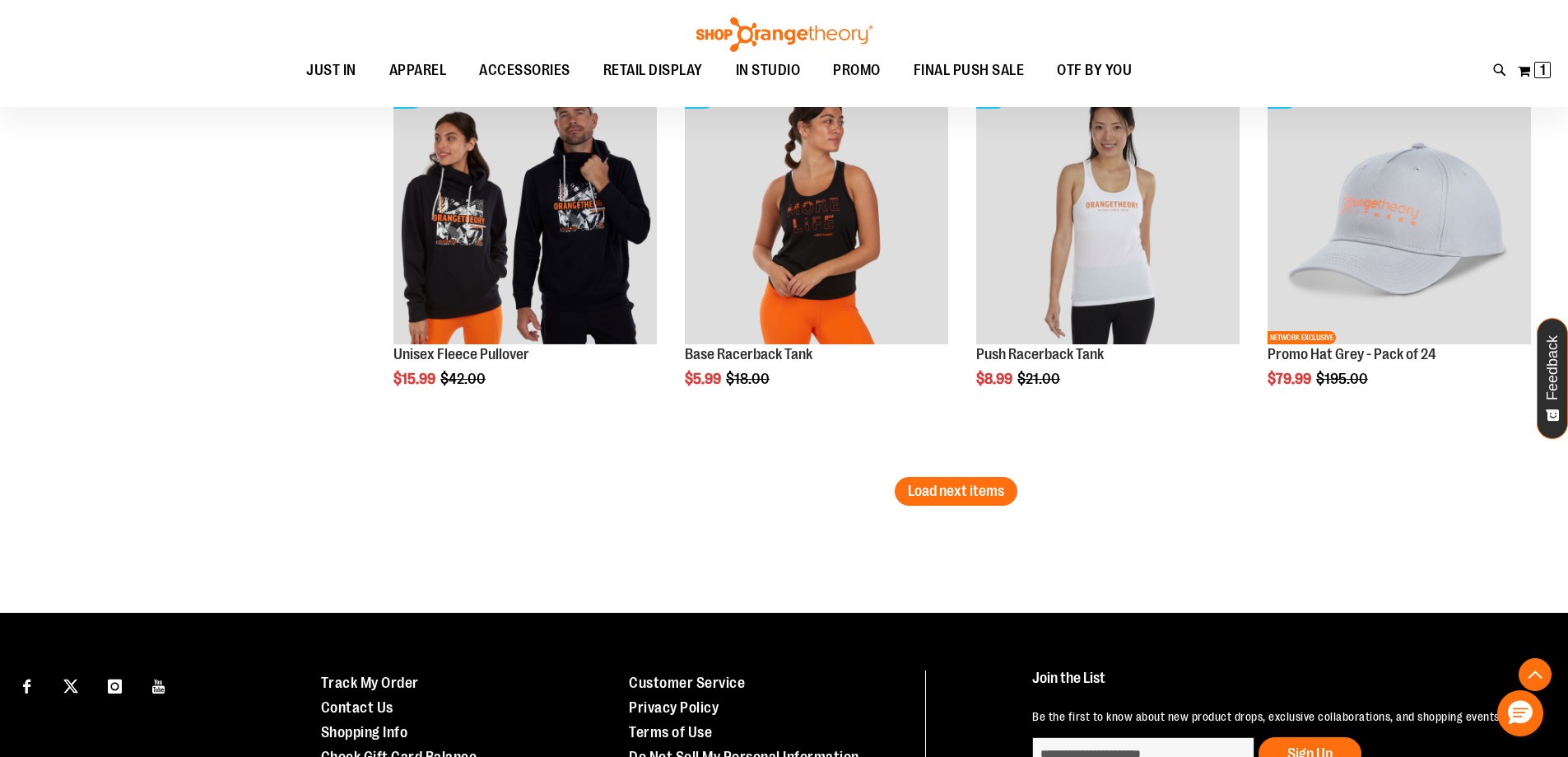
scroll to position [4539, 0]
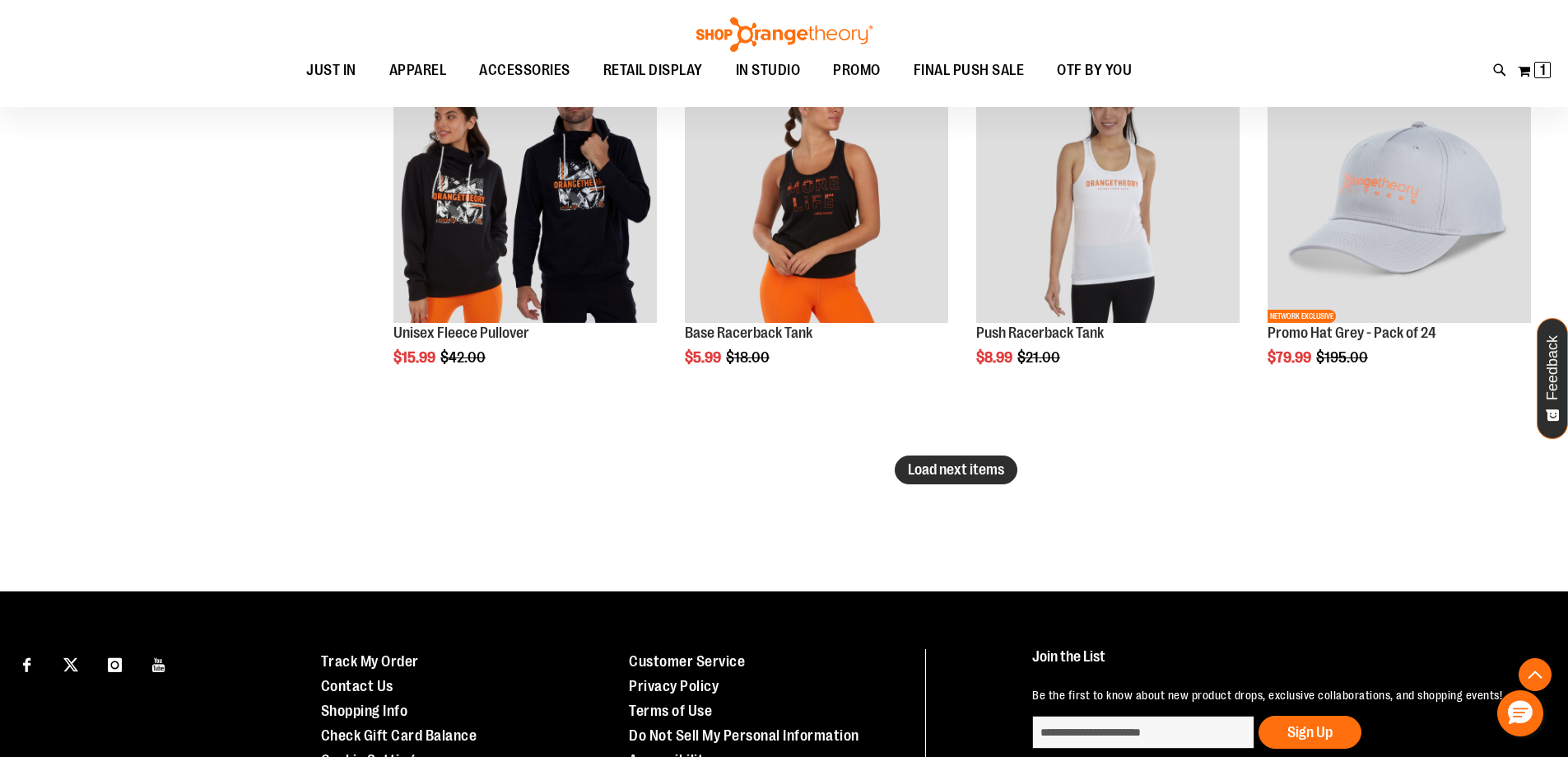
click at [954, 475] on span "Load next items" at bounding box center [956, 469] width 96 height 17
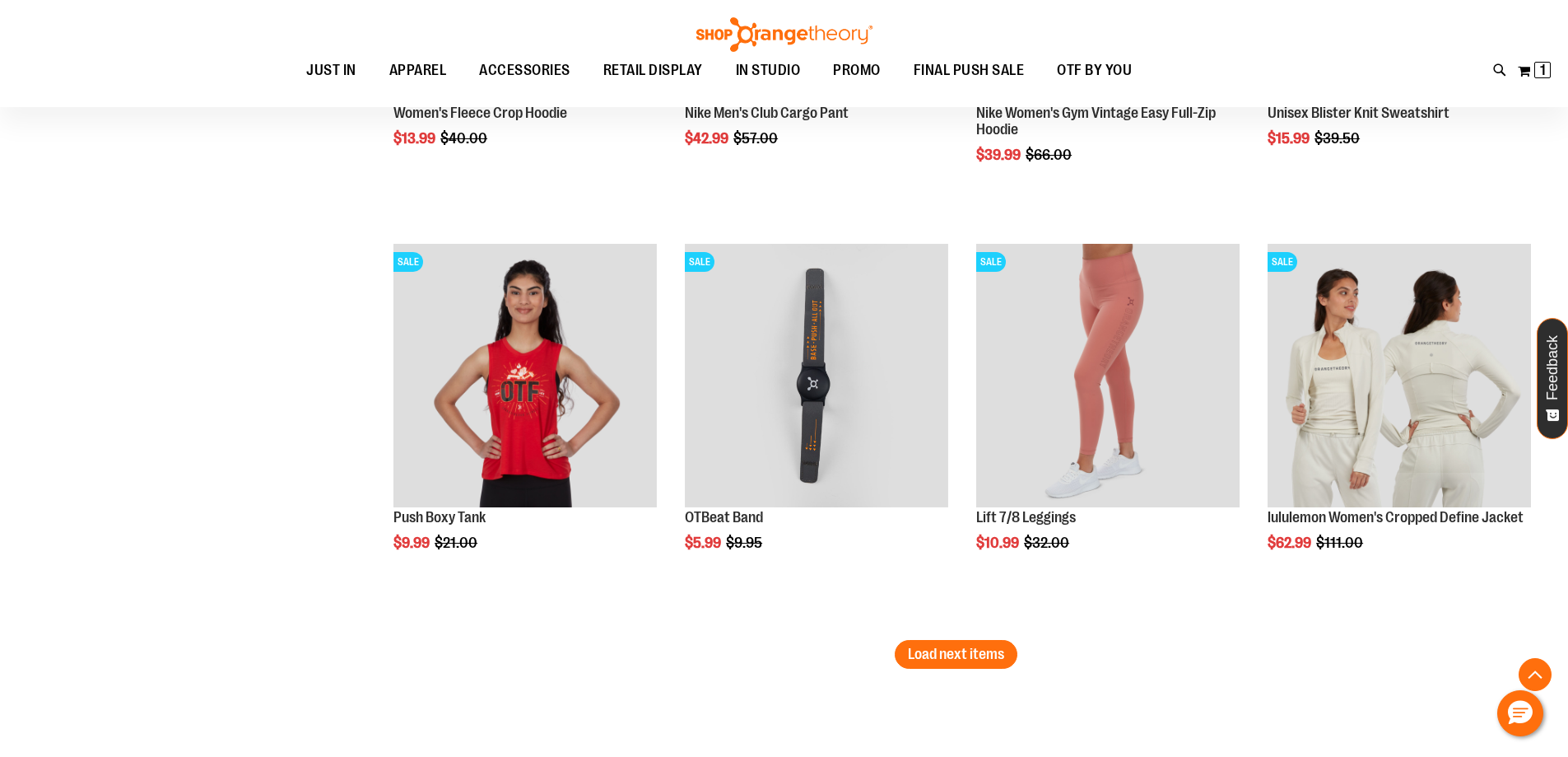
scroll to position [5610, 0]
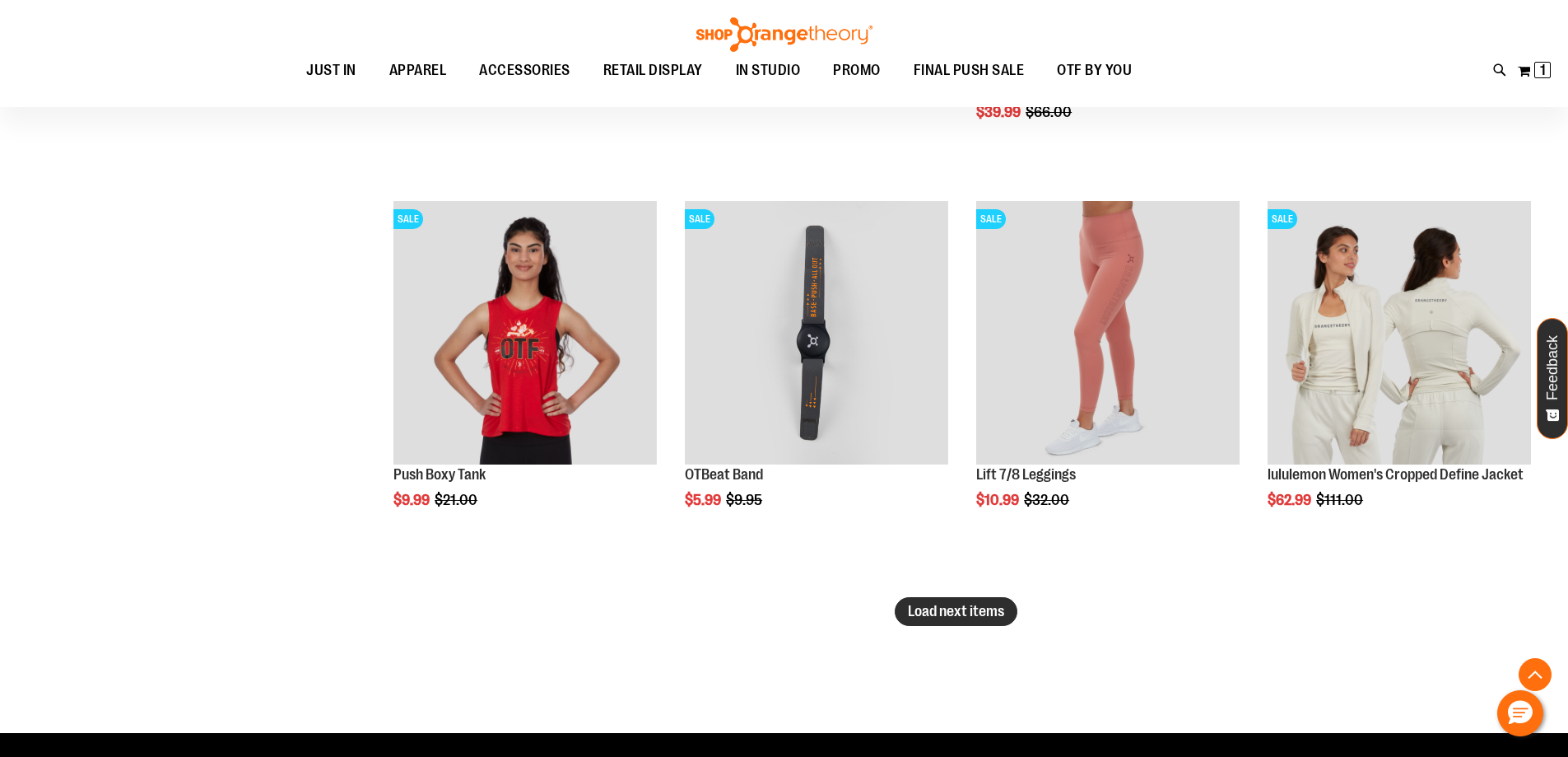
click at [970, 623] on button "Load next items" at bounding box center [956, 611] width 122 height 29
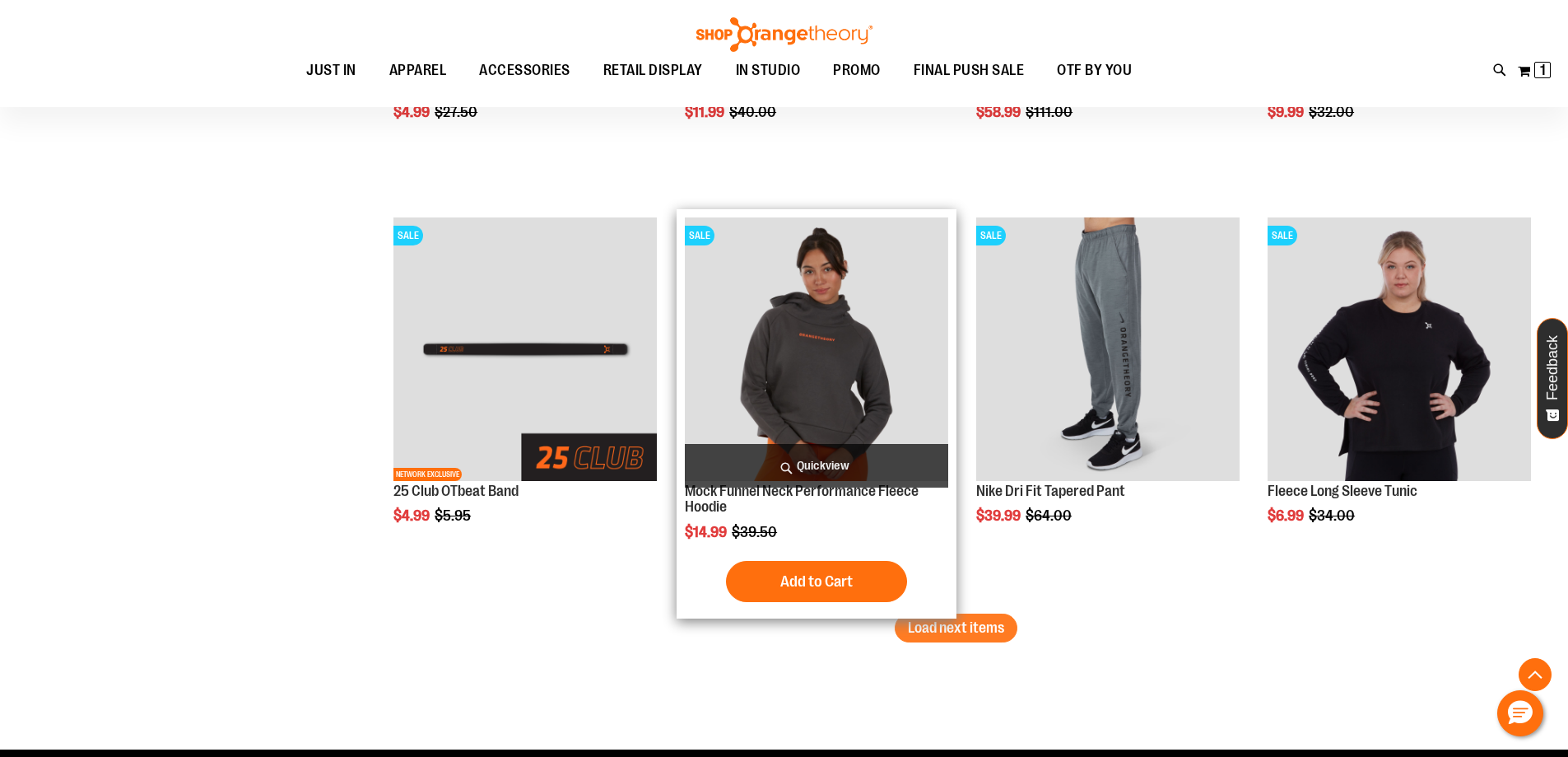
scroll to position [6845, 0]
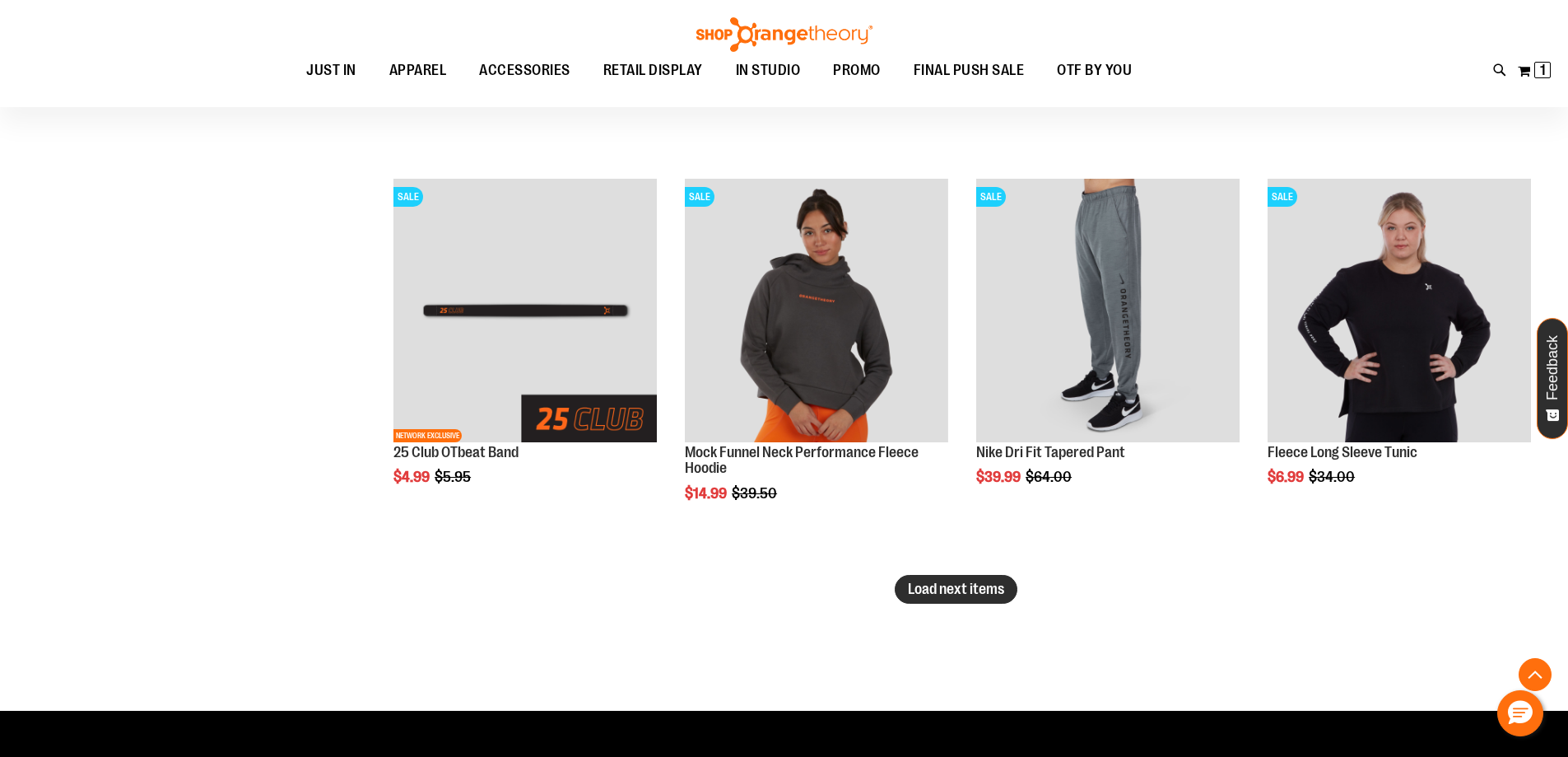
click at [961, 583] on span "Load next items" at bounding box center [956, 588] width 96 height 17
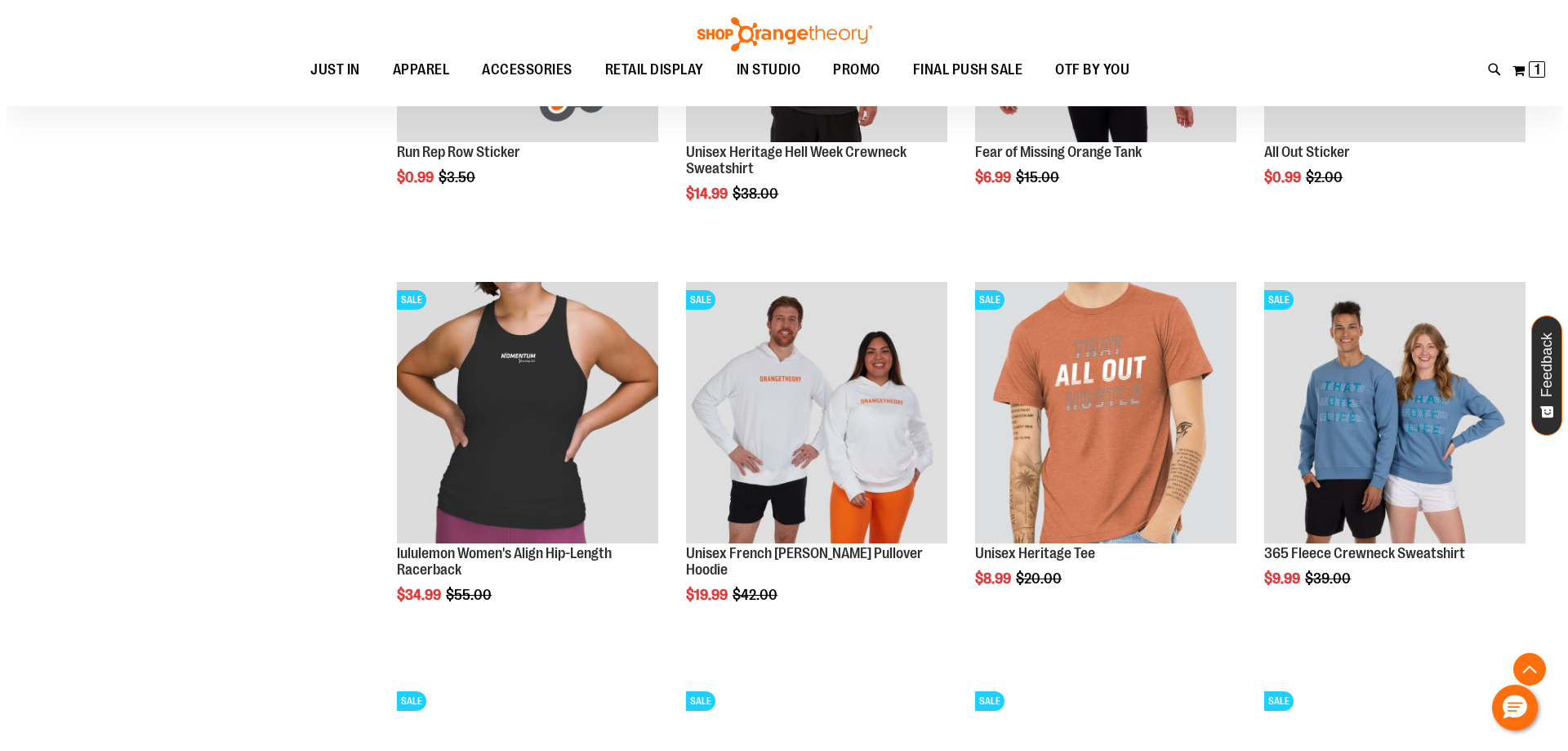
scroll to position [7526, 0]
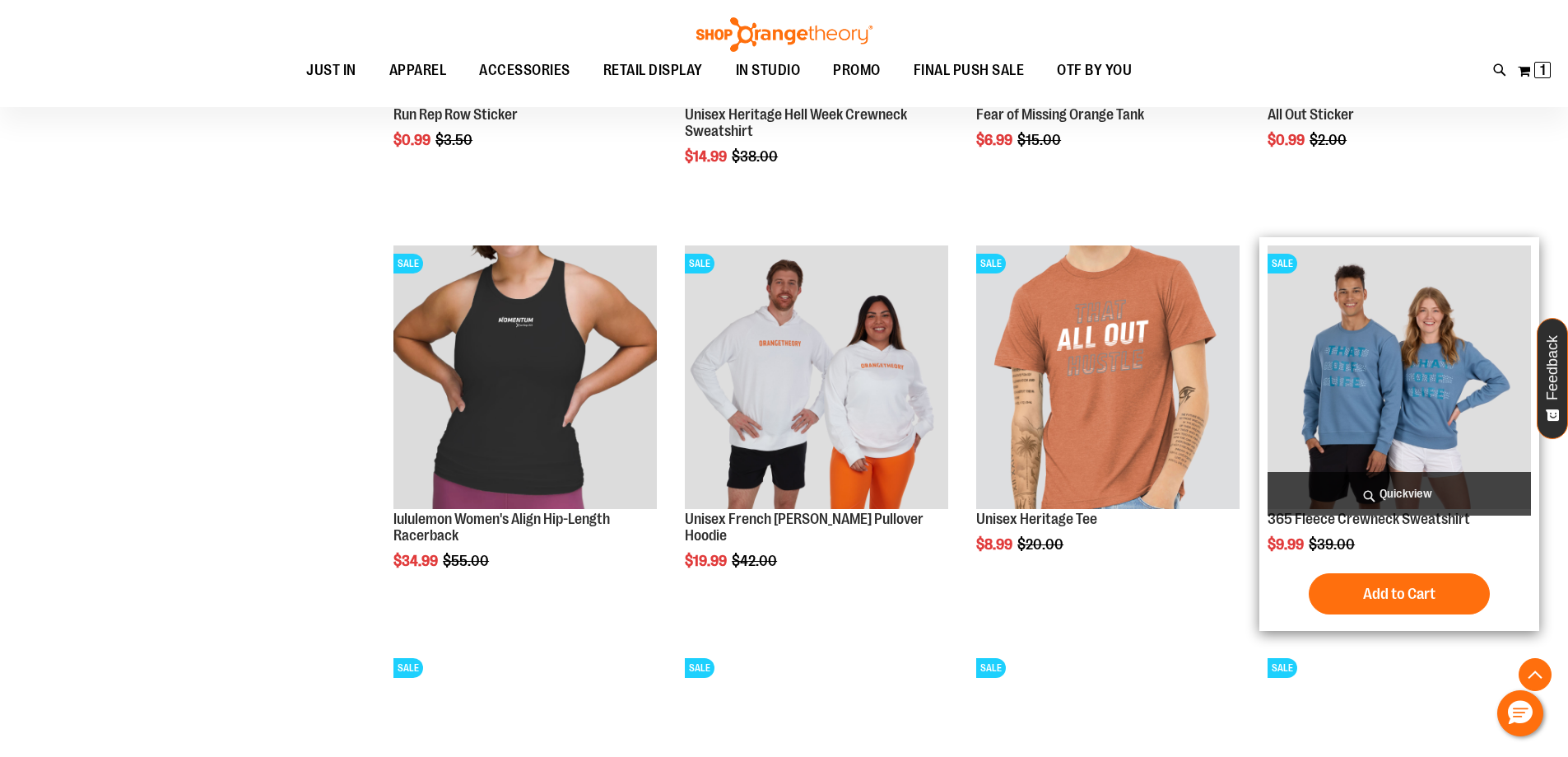
click at [1398, 493] on span "Quickview" at bounding box center [1398, 494] width 263 height 44
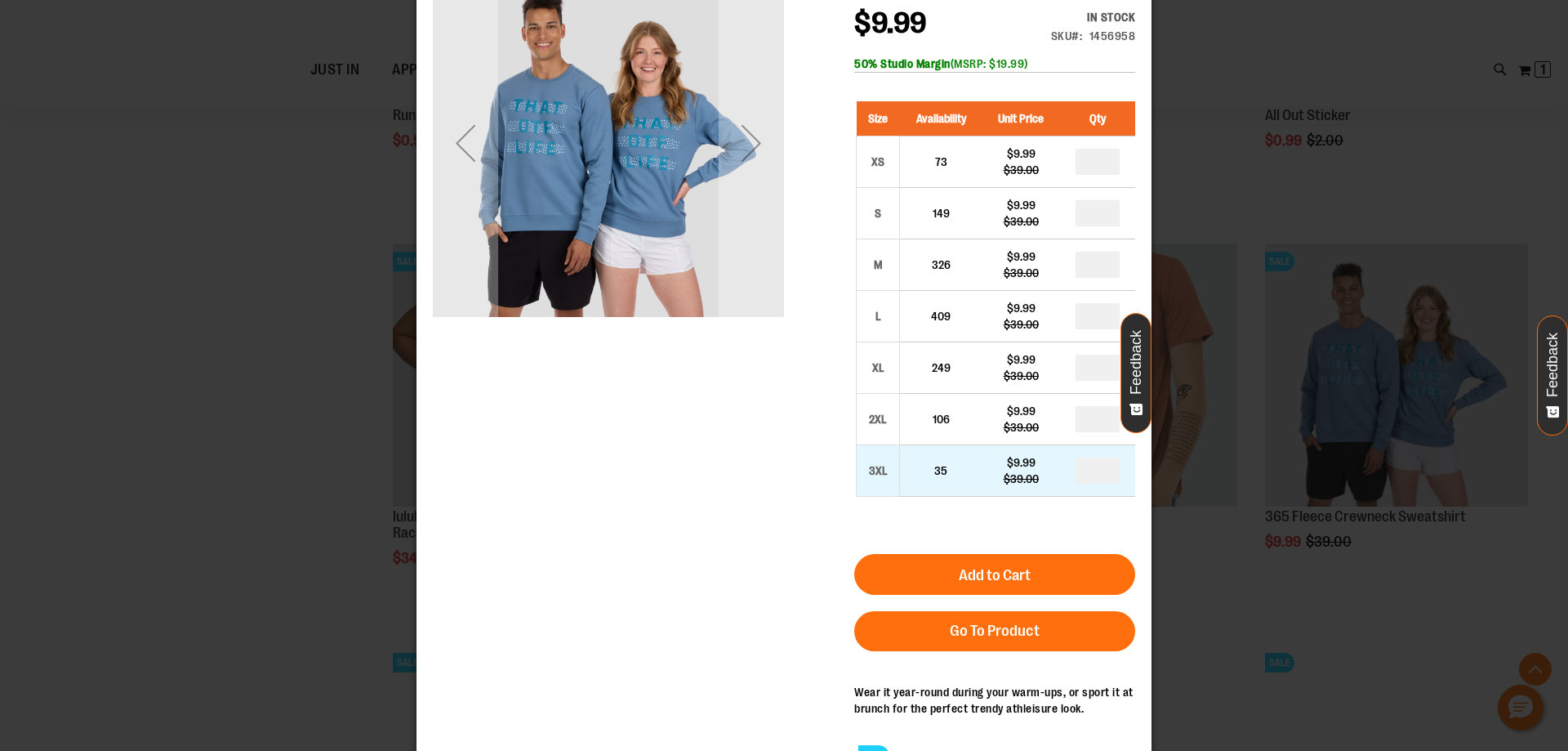
scroll to position [0, 0]
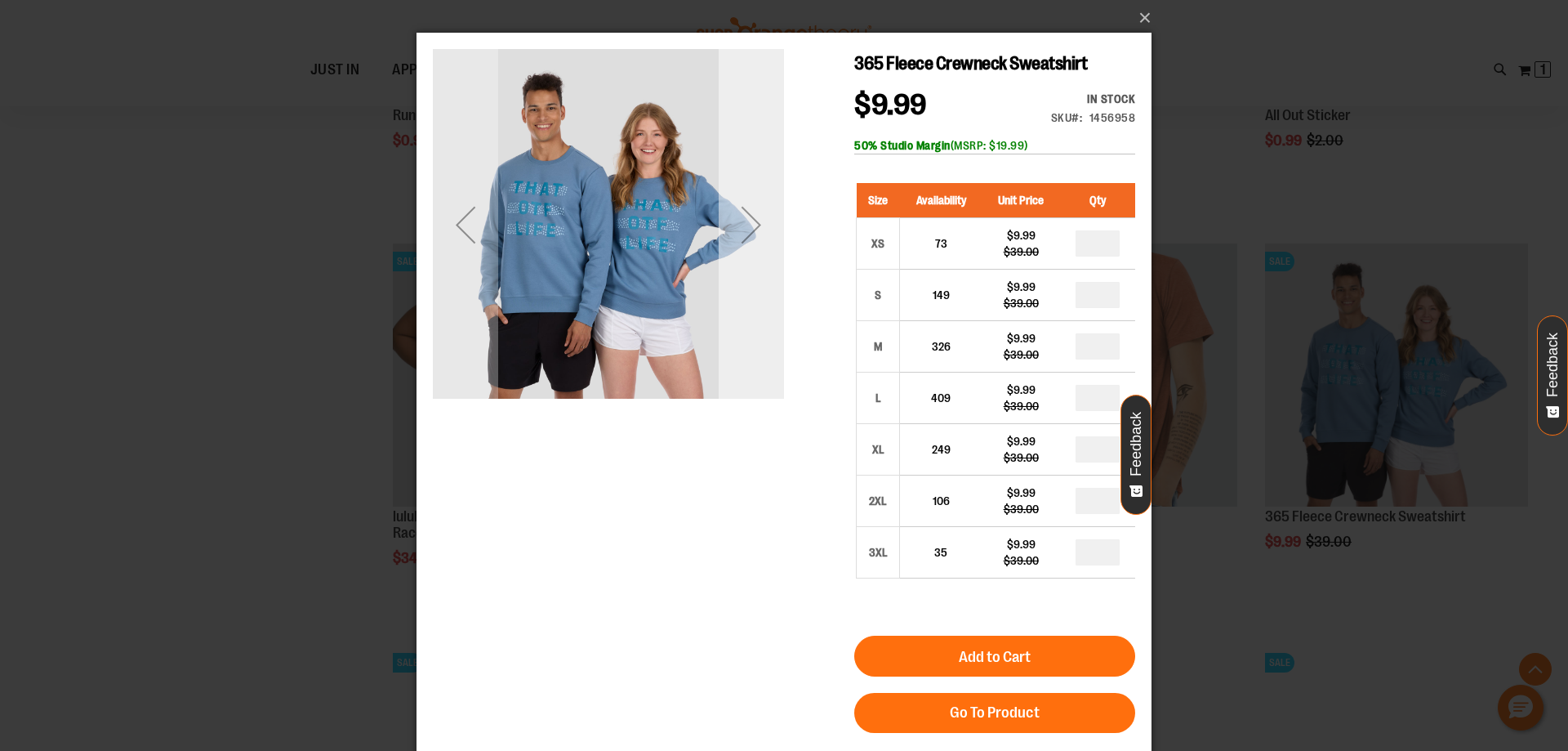
click at [723, 257] on div "Next" at bounding box center [751, 224] width 65 height 65
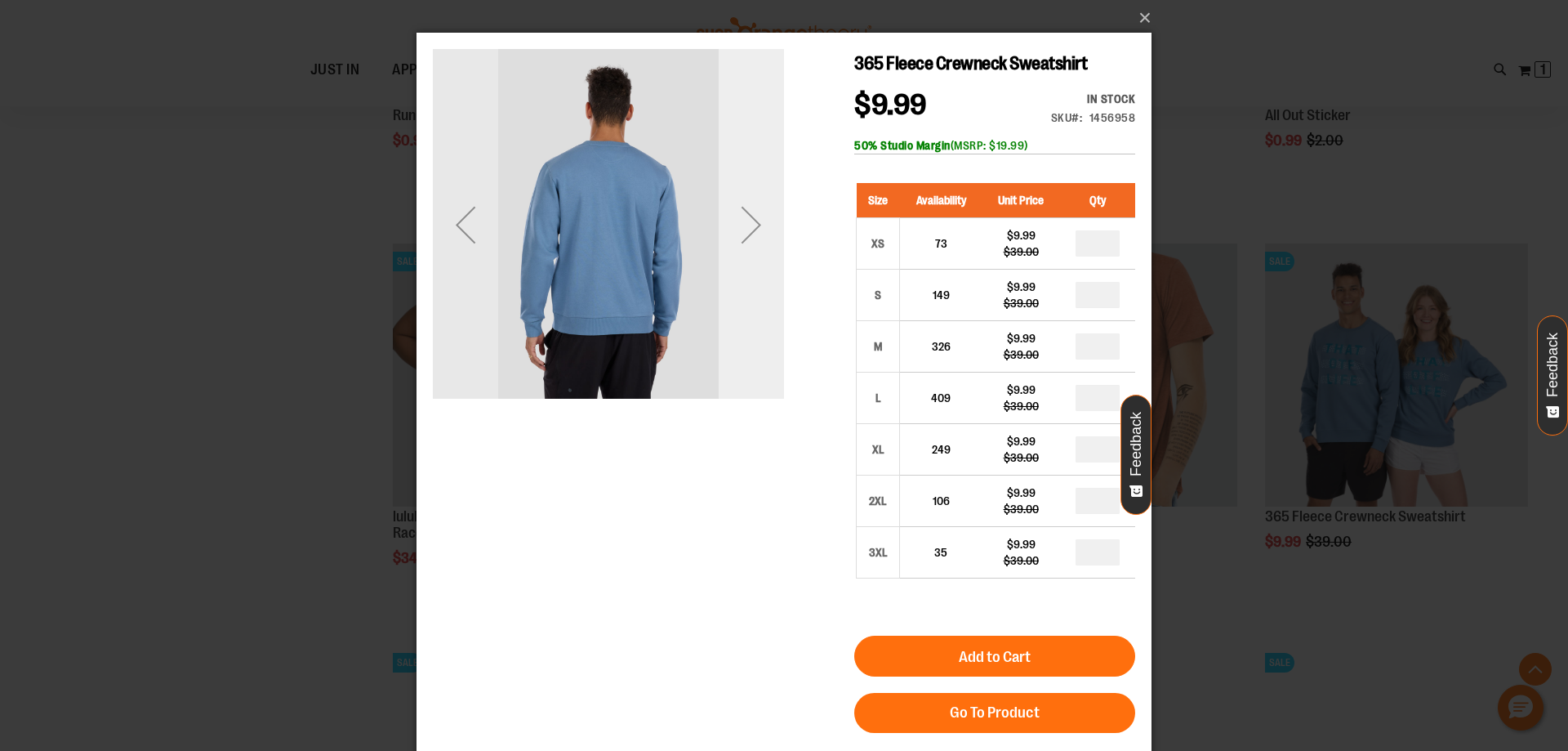
click at [723, 257] on div "Next" at bounding box center [751, 224] width 65 height 65
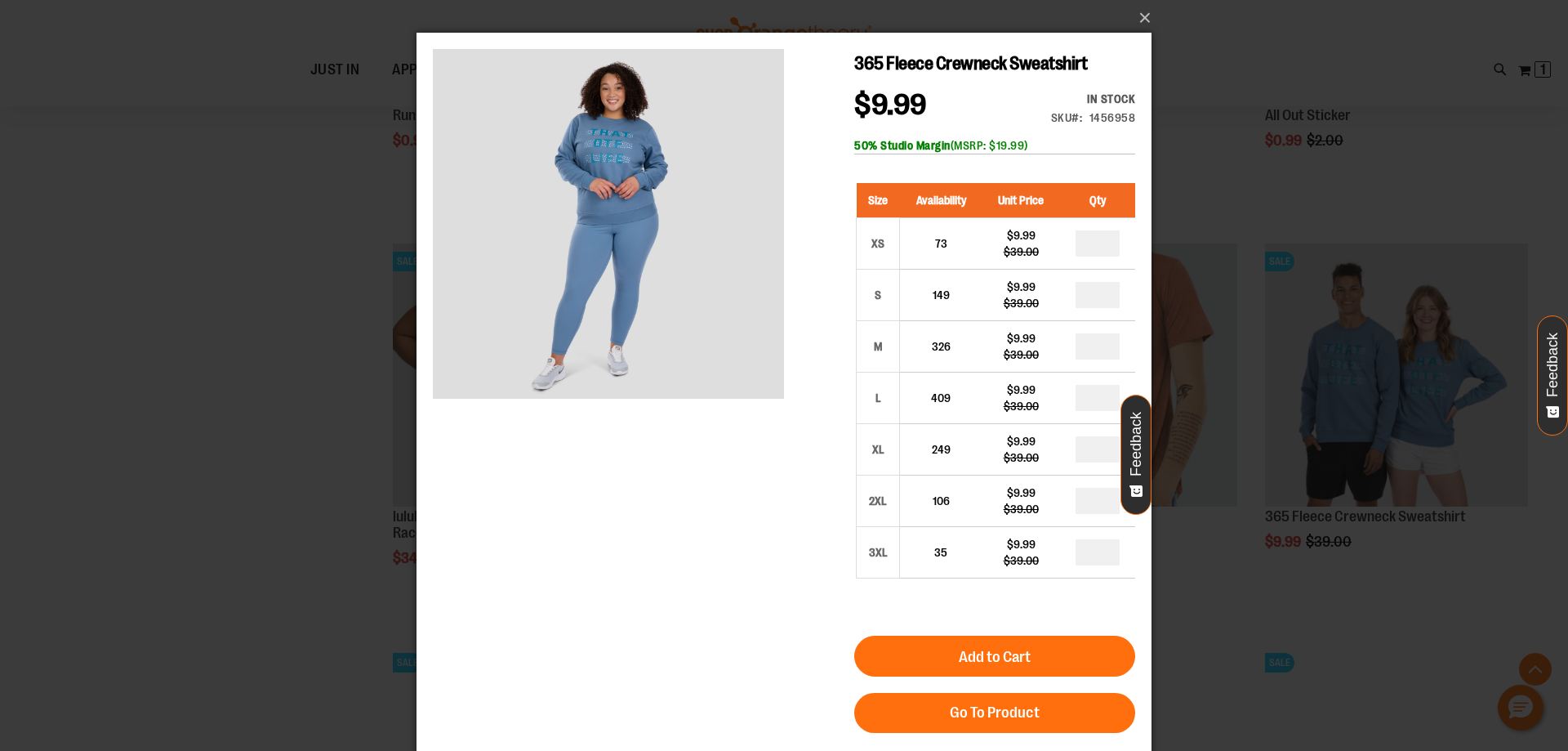
click at [759, 527] on div "365 Fleece Crewneck Sweatshirt $9.99 Regular Price $39.00 In stock Only %1 left…" at bounding box center [784, 455] width 702 height 812
click at [1104, 338] on input "number" at bounding box center [1097, 346] width 44 height 26
type input "*"
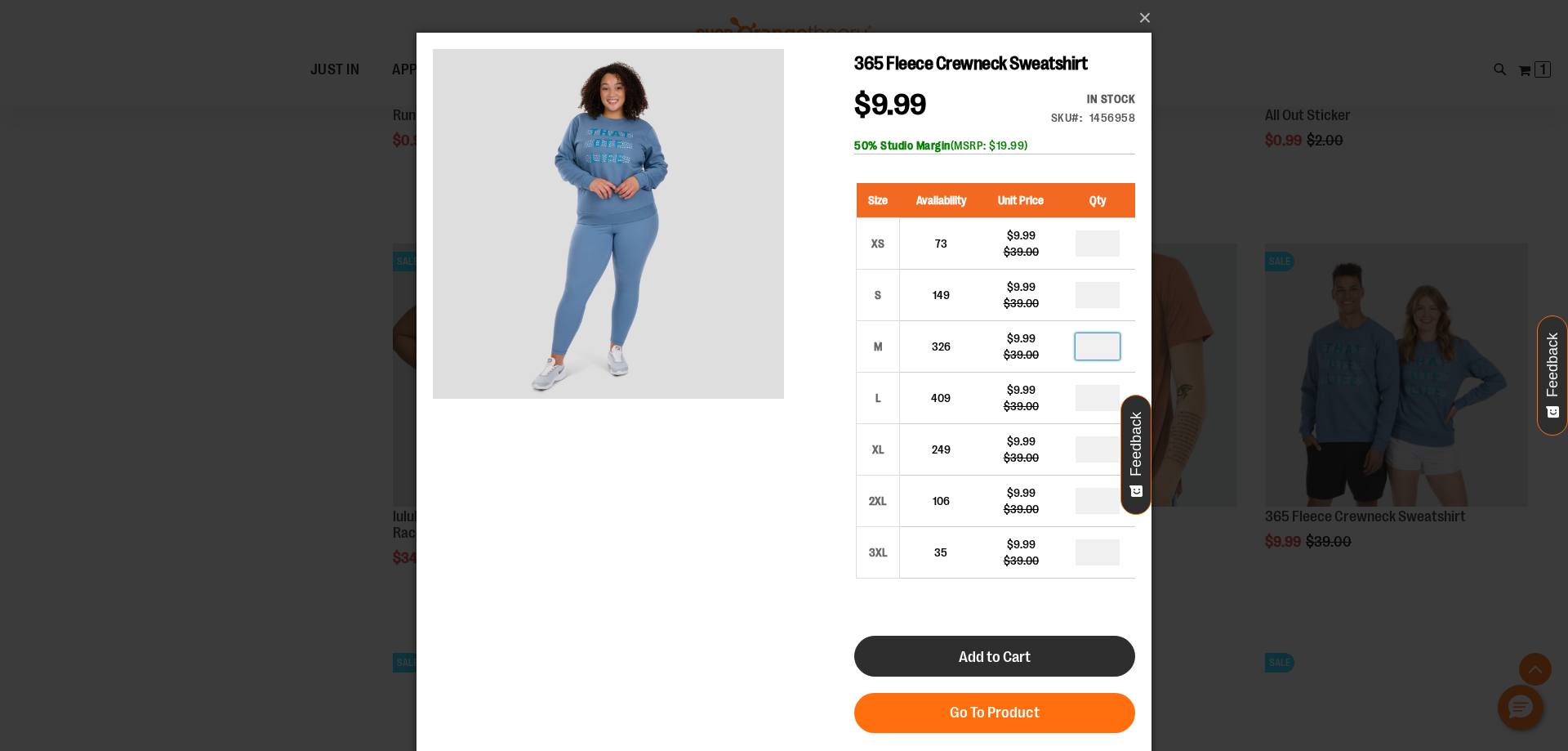
click at [763, 622] on div "365 Fleece Crewneck Sweatshirt $9.99 Regular Price $39.00 In stock Only %1 left…" at bounding box center [784, 455] width 702 height 812
click at [1048, 664] on button "Add to Cart" at bounding box center [995, 656] width 281 height 41
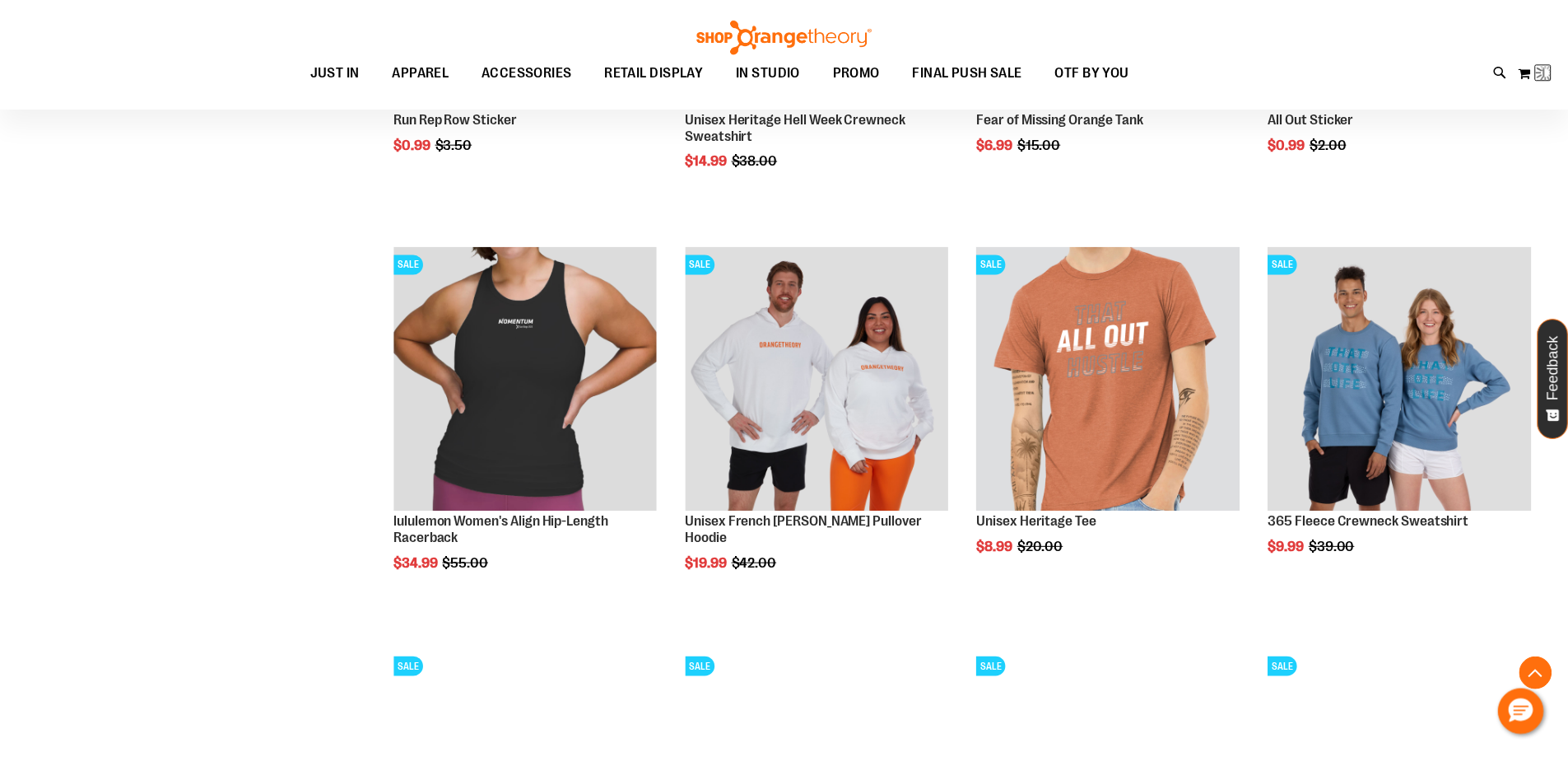
scroll to position [394, 0]
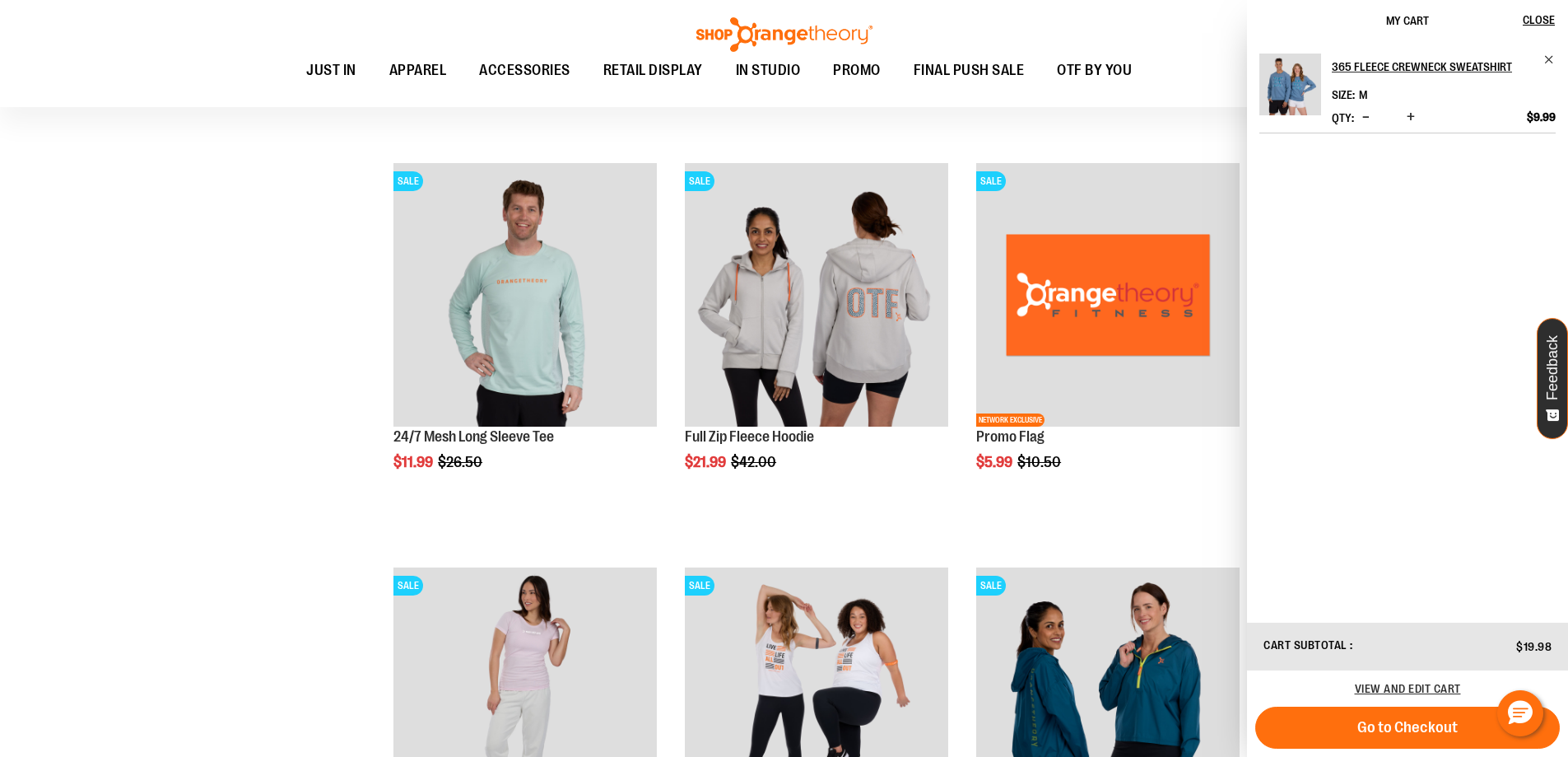
scroll to position [8018, 0]
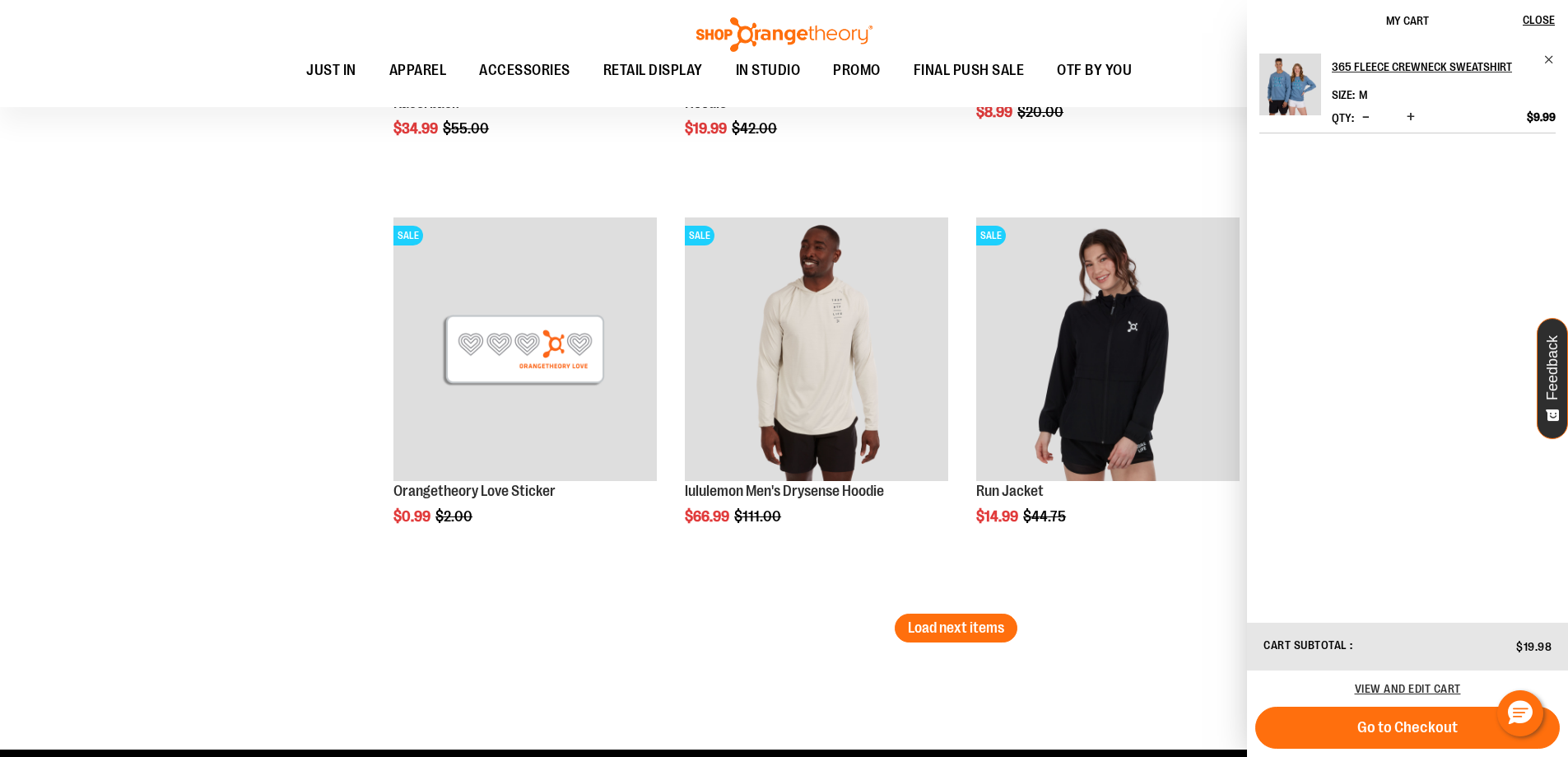
click at [1368, 119] on span "Decrease product quantity" at bounding box center [1366, 116] width 7 height 17
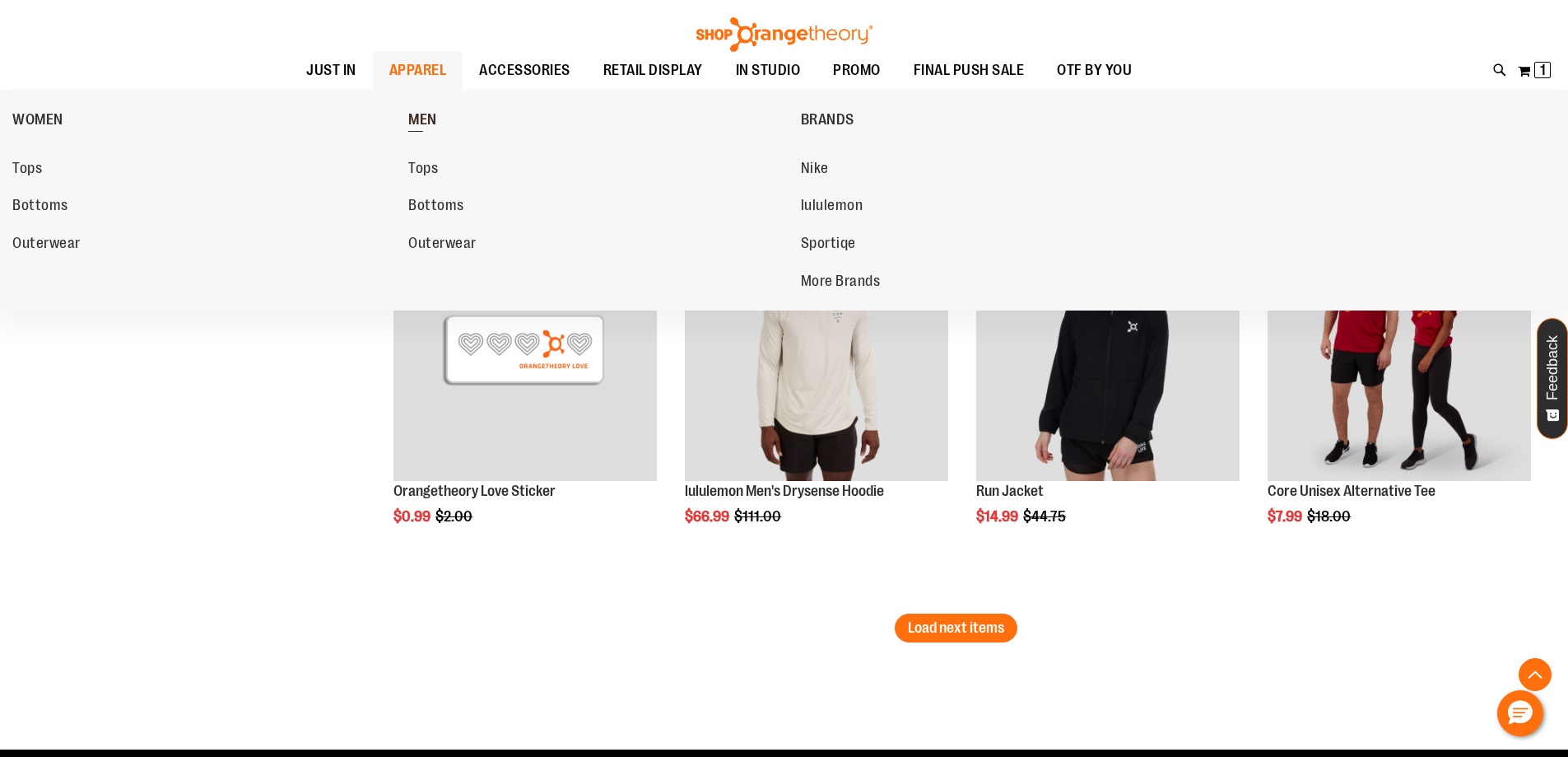
click at [433, 117] on span "MEN" at bounding box center [422, 122] width 29 height 21
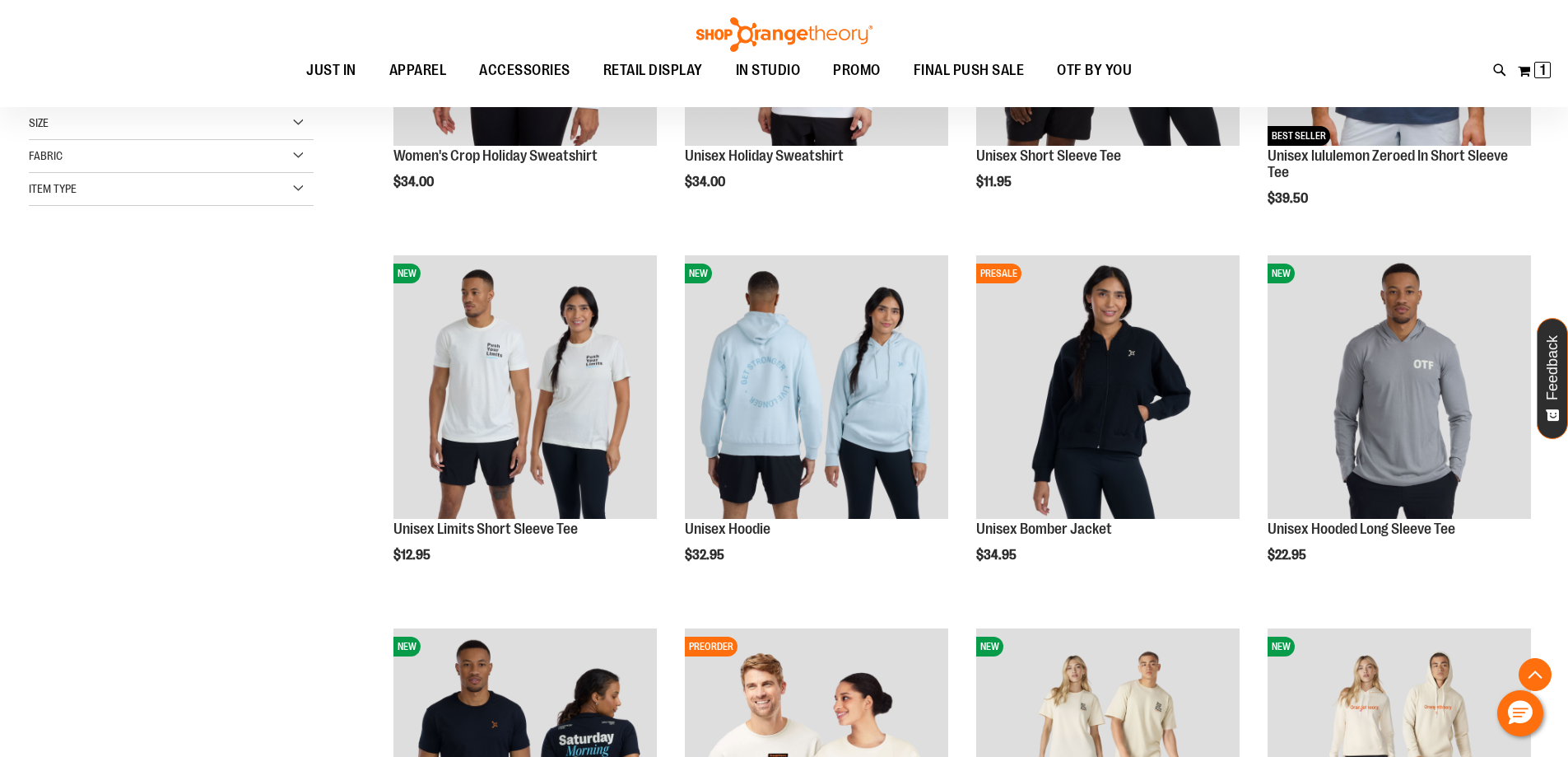
scroll to position [493, 0]
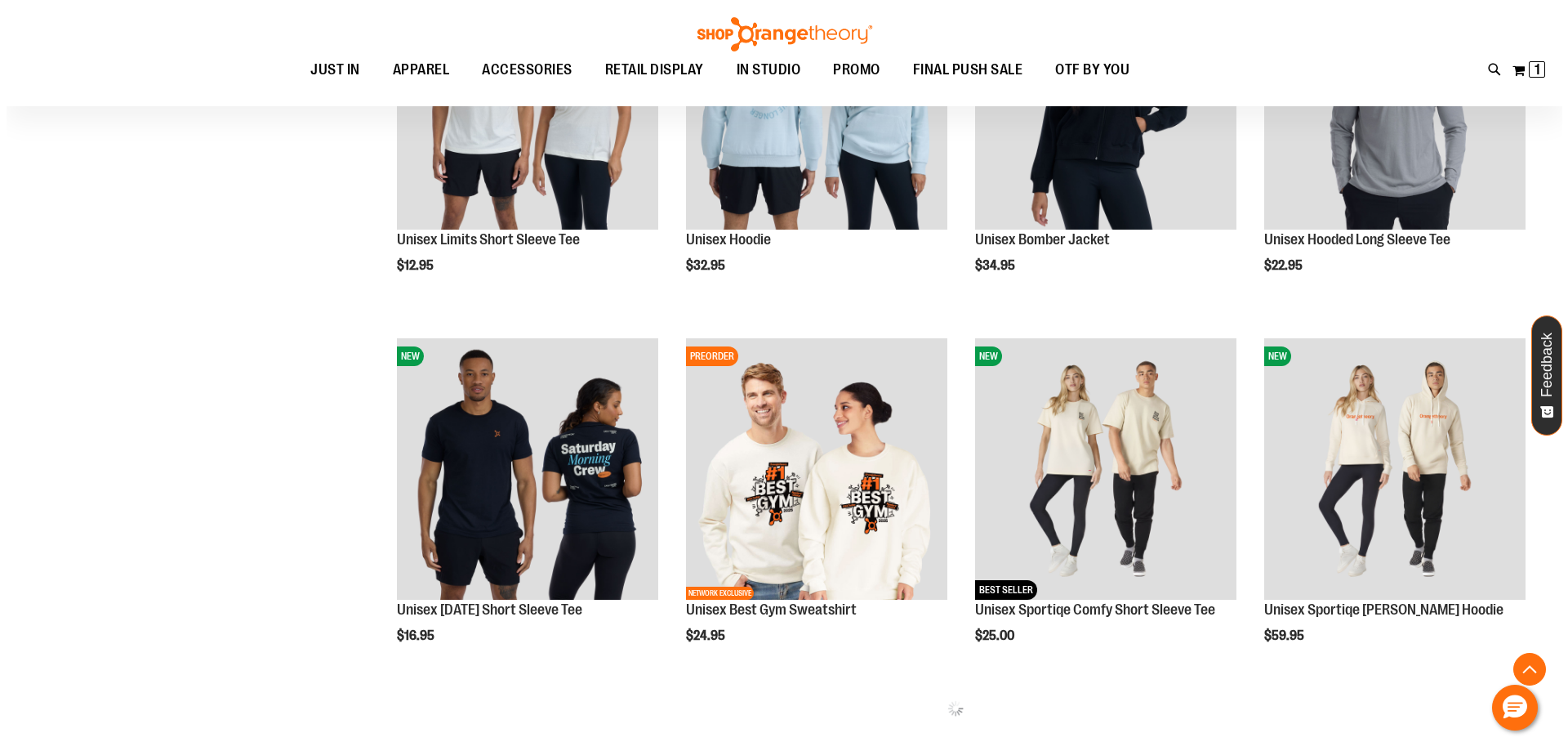
scroll to position [816, 0]
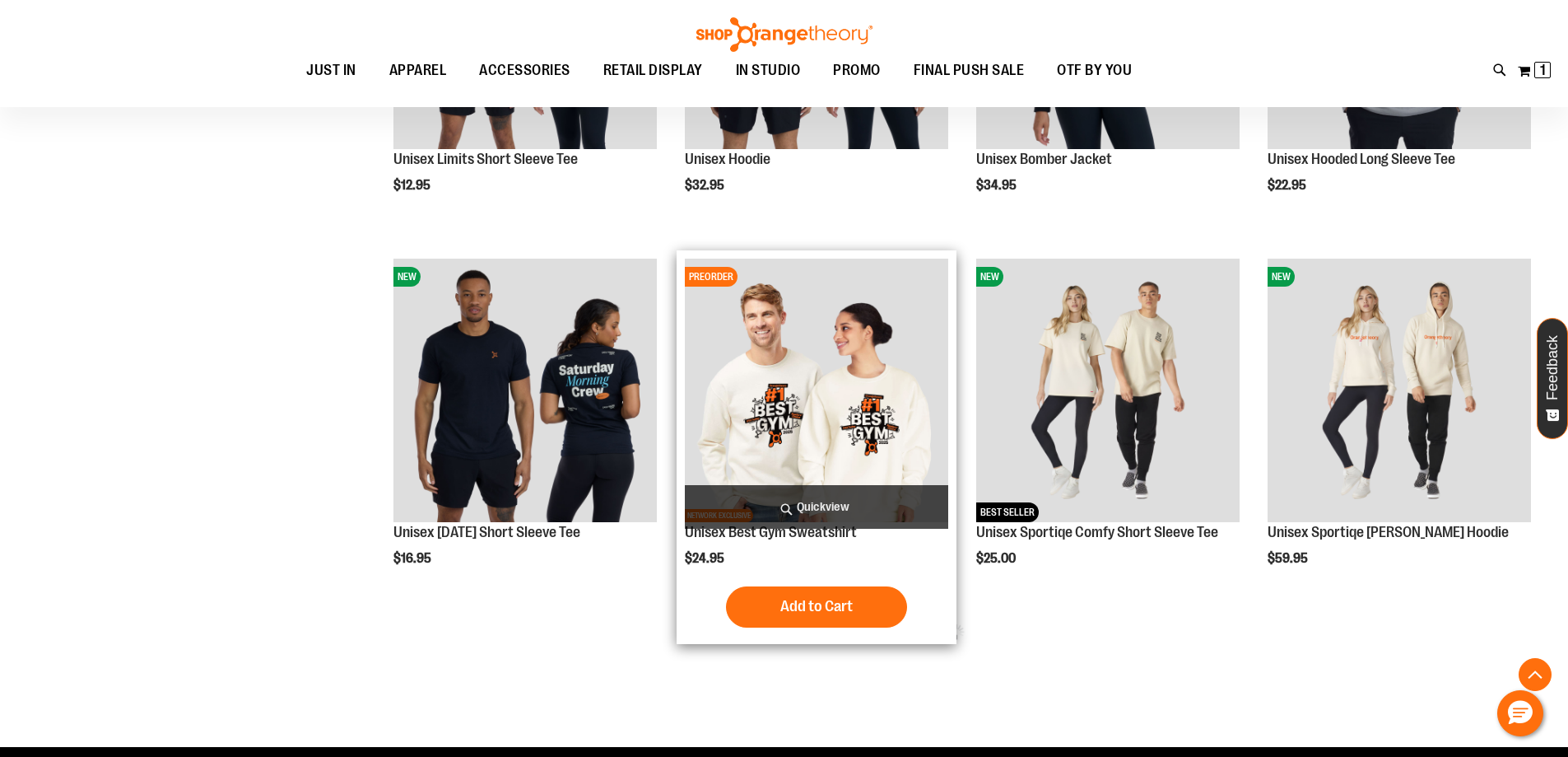
type input "**********"
click at [798, 506] on span "Quickview" at bounding box center [816, 507] width 263 height 44
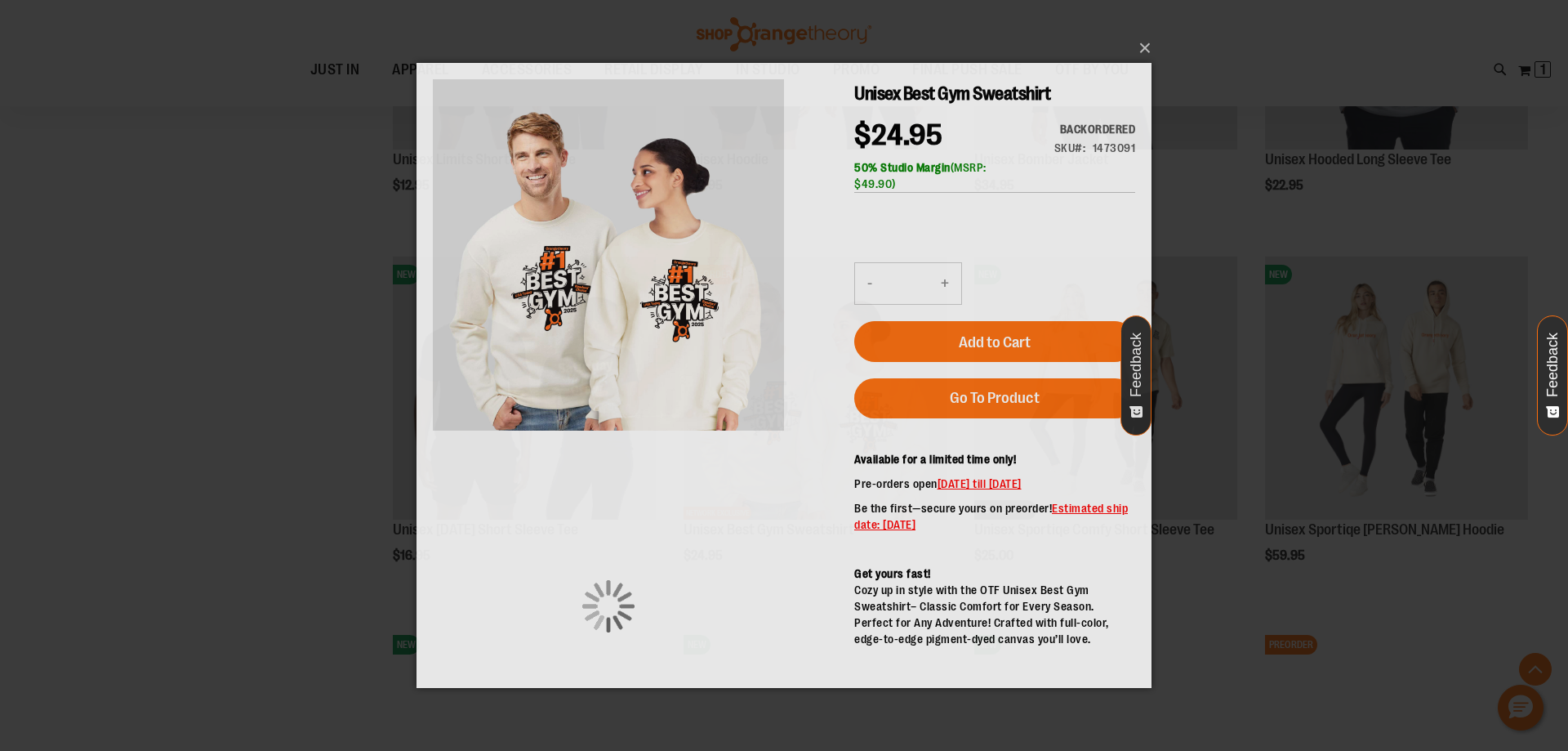
scroll to position [0, 0]
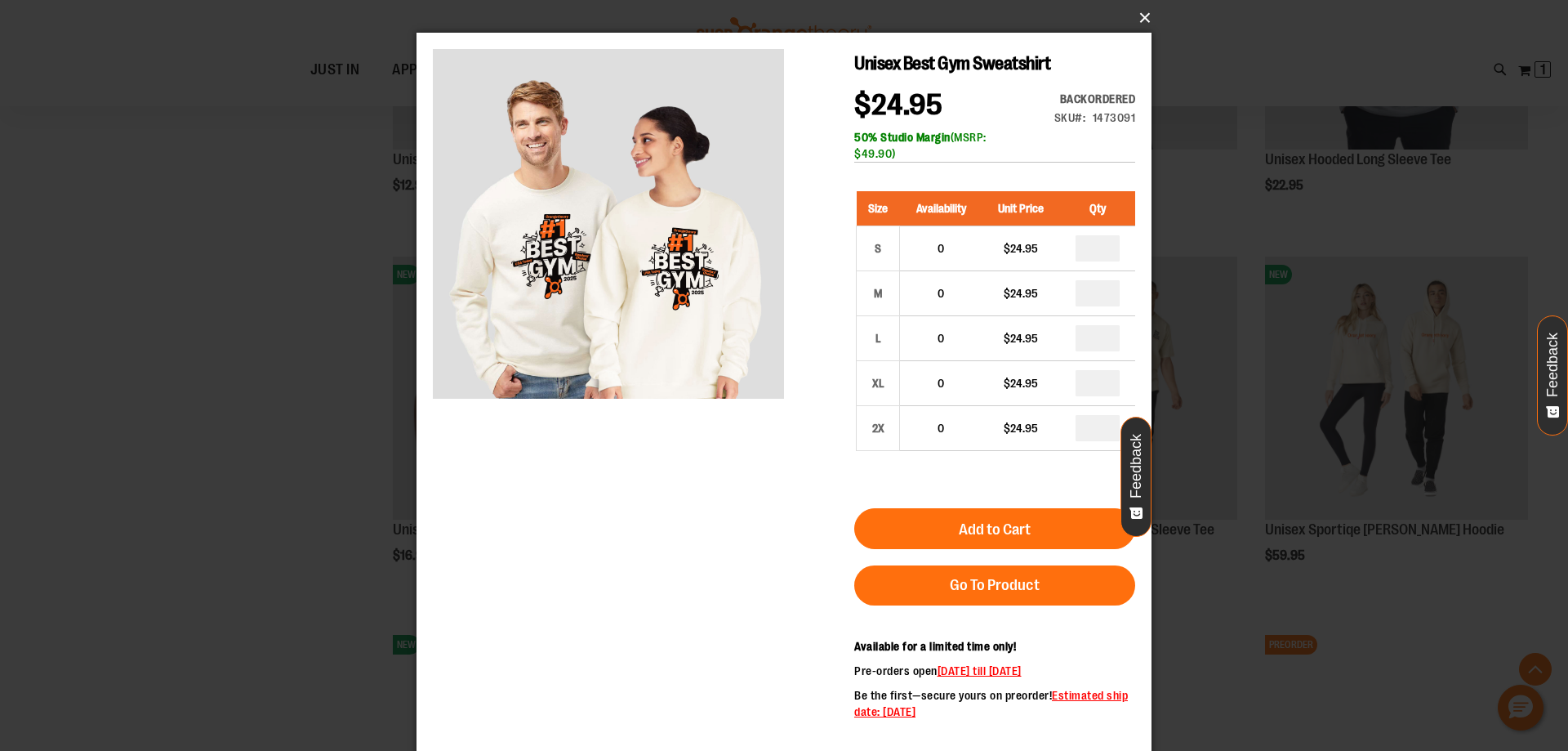
click at [1140, 17] on button "×" at bounding box center [789, 17] width 735 height 36
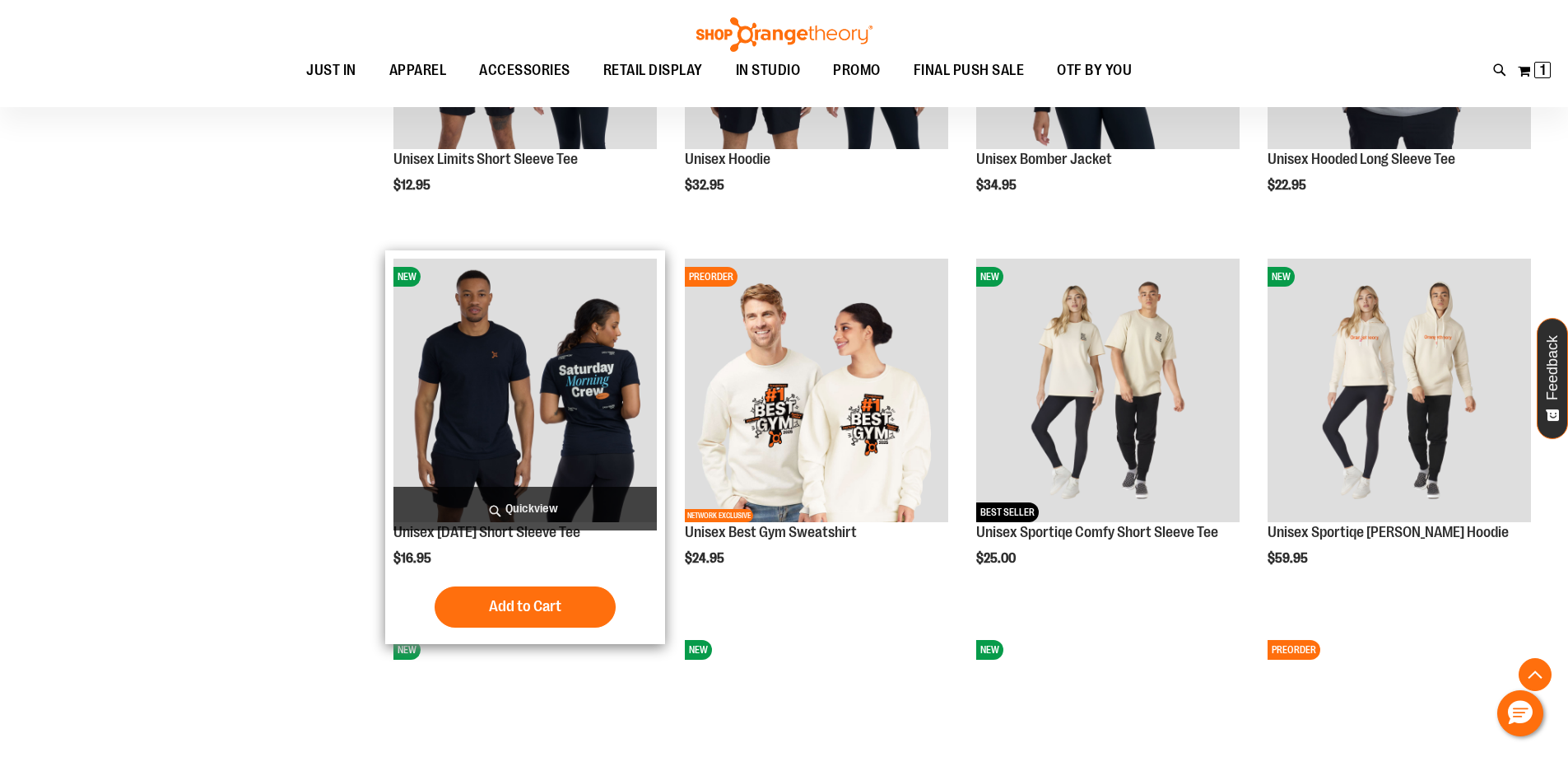
click at [562, 514] on span "Quickview" at bounding box center [524, 509] width 263 height 44
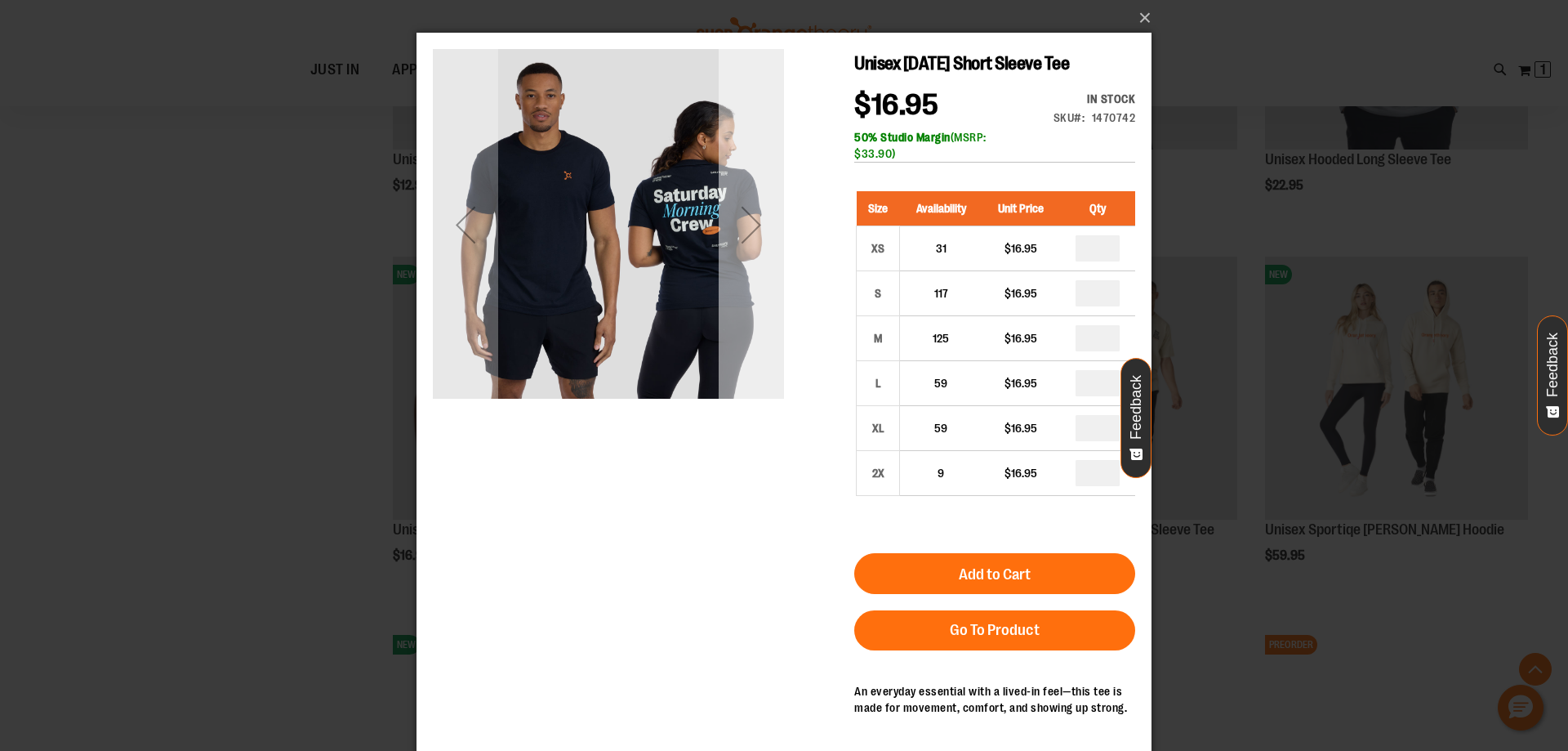
click at [738, 246] on div "Next" at bounding box center [751, 224] width 65 height 65
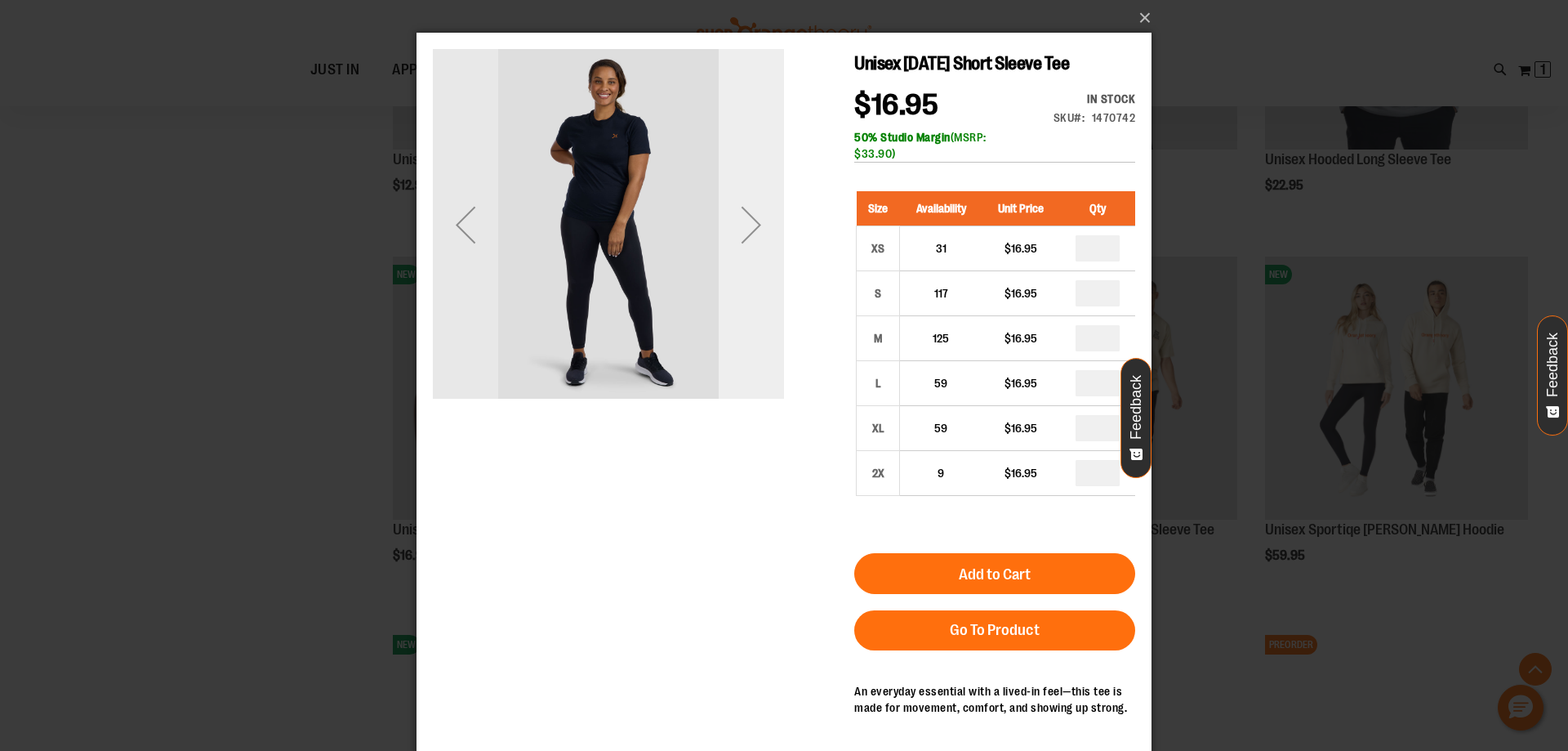
click at [738, 246] on div "Next" at bounding box center [751, 224] width 65 height 65
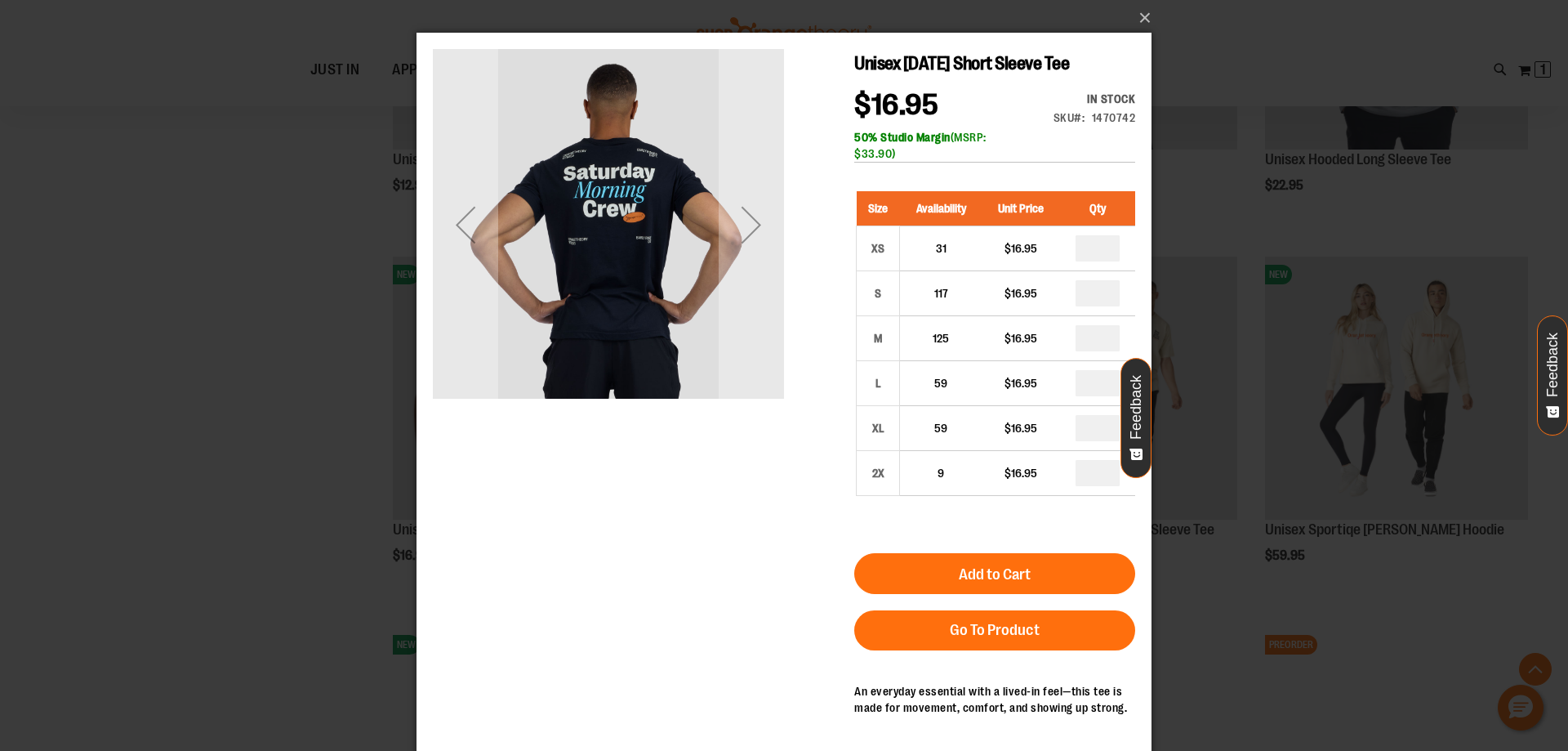
click at [603, 194] on img "carousel" at bounding box center [608, 223] width 351 height 351
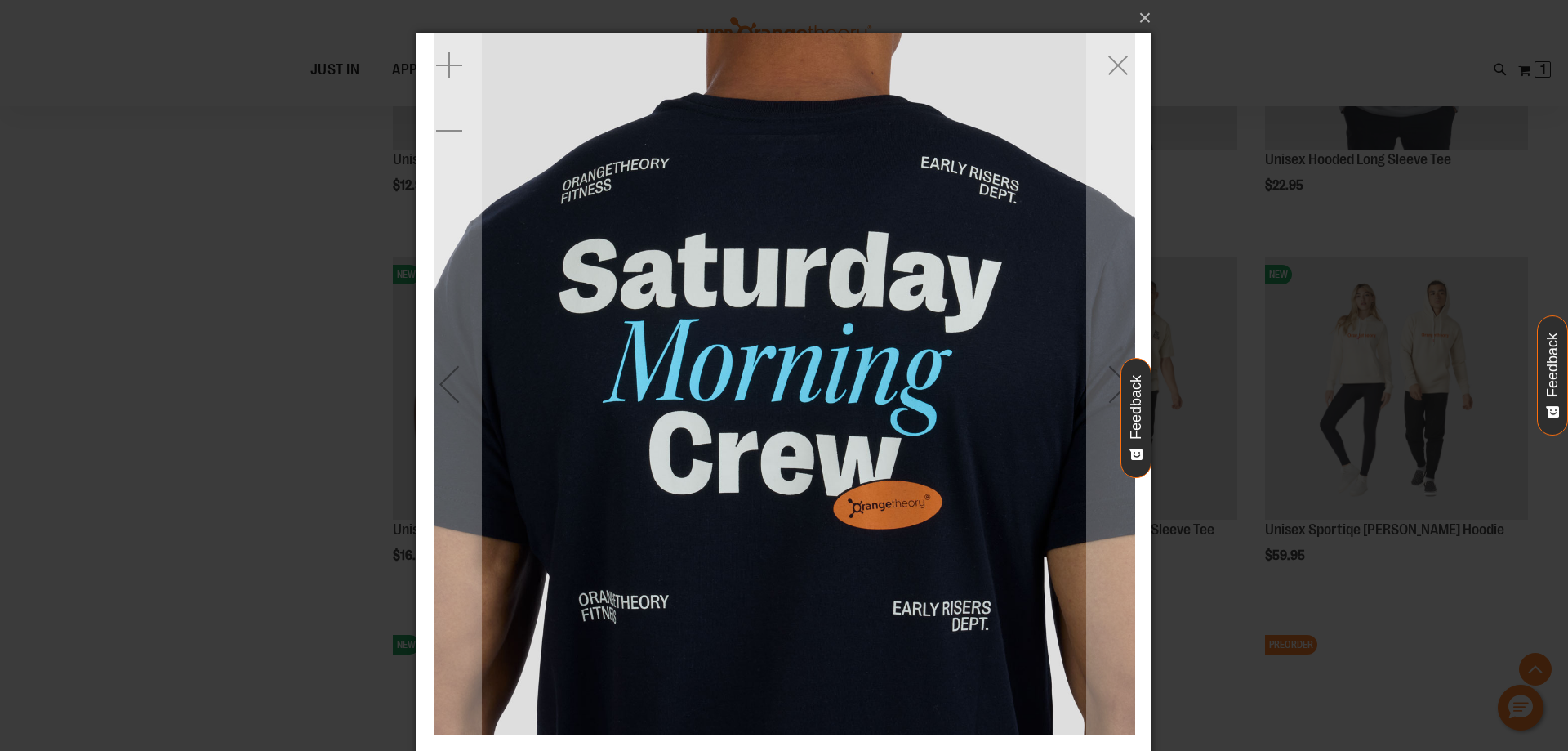
click at [810, 322] on img "carousel" at bounding box center [784, 383] width 702 height 702
click at [437, 132] on div "Zoom out" at bounding box center [448, 130] width 65 height 65
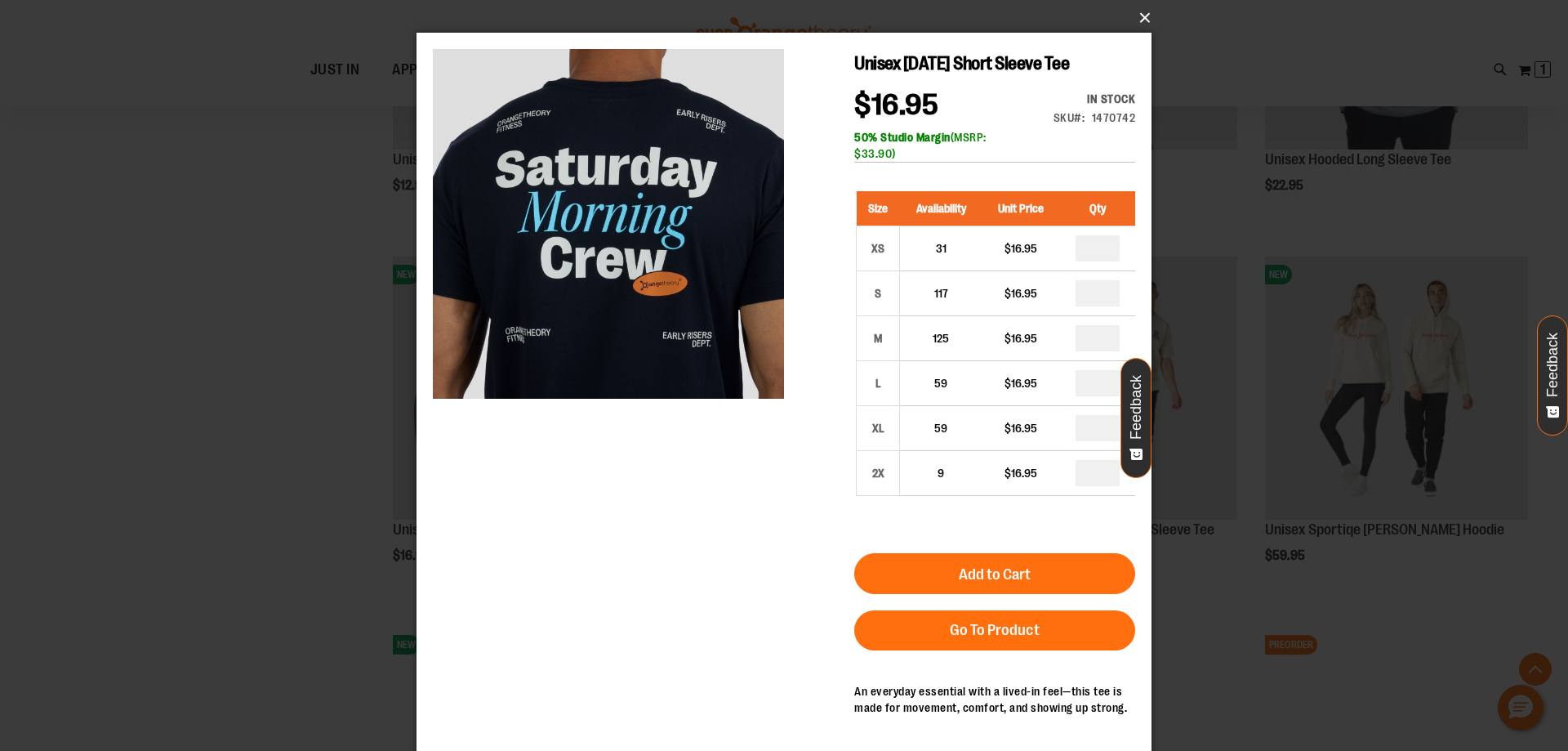
click at [1138, 12] on button "×" at bounding box center [789, 17] width 735 height 36
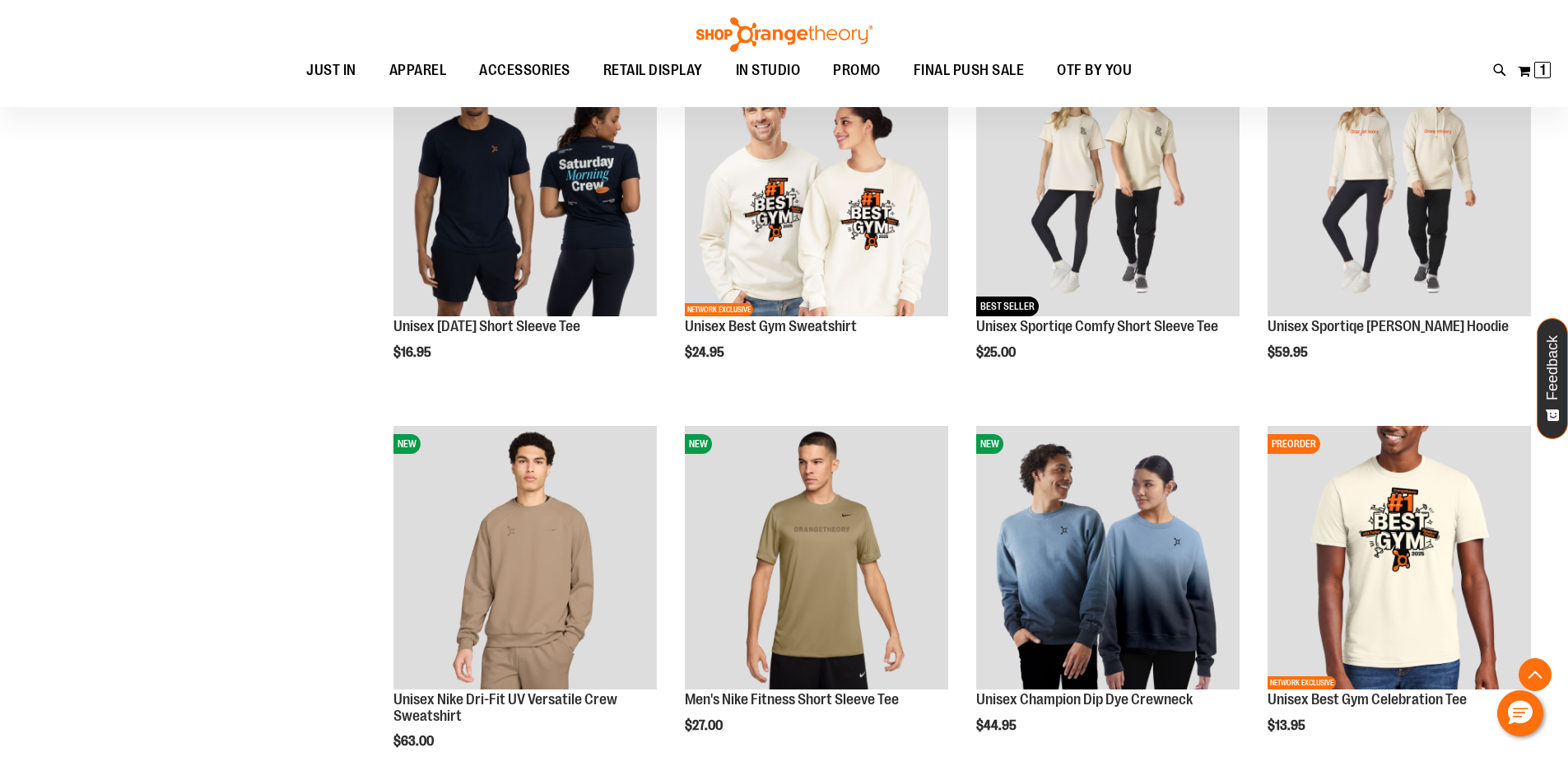
scroll to position [1234, 0]
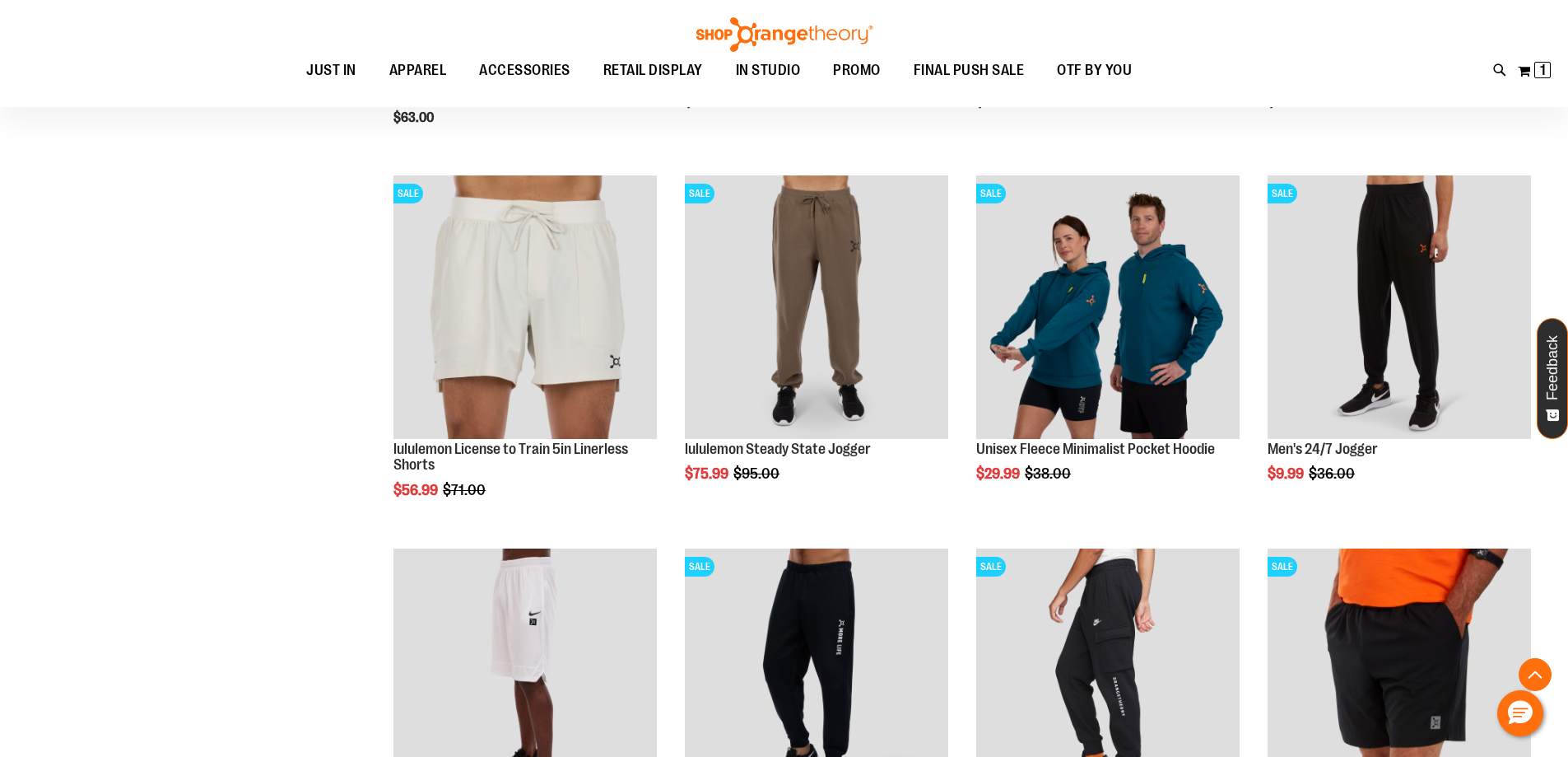
scroll to position [1646, 0]
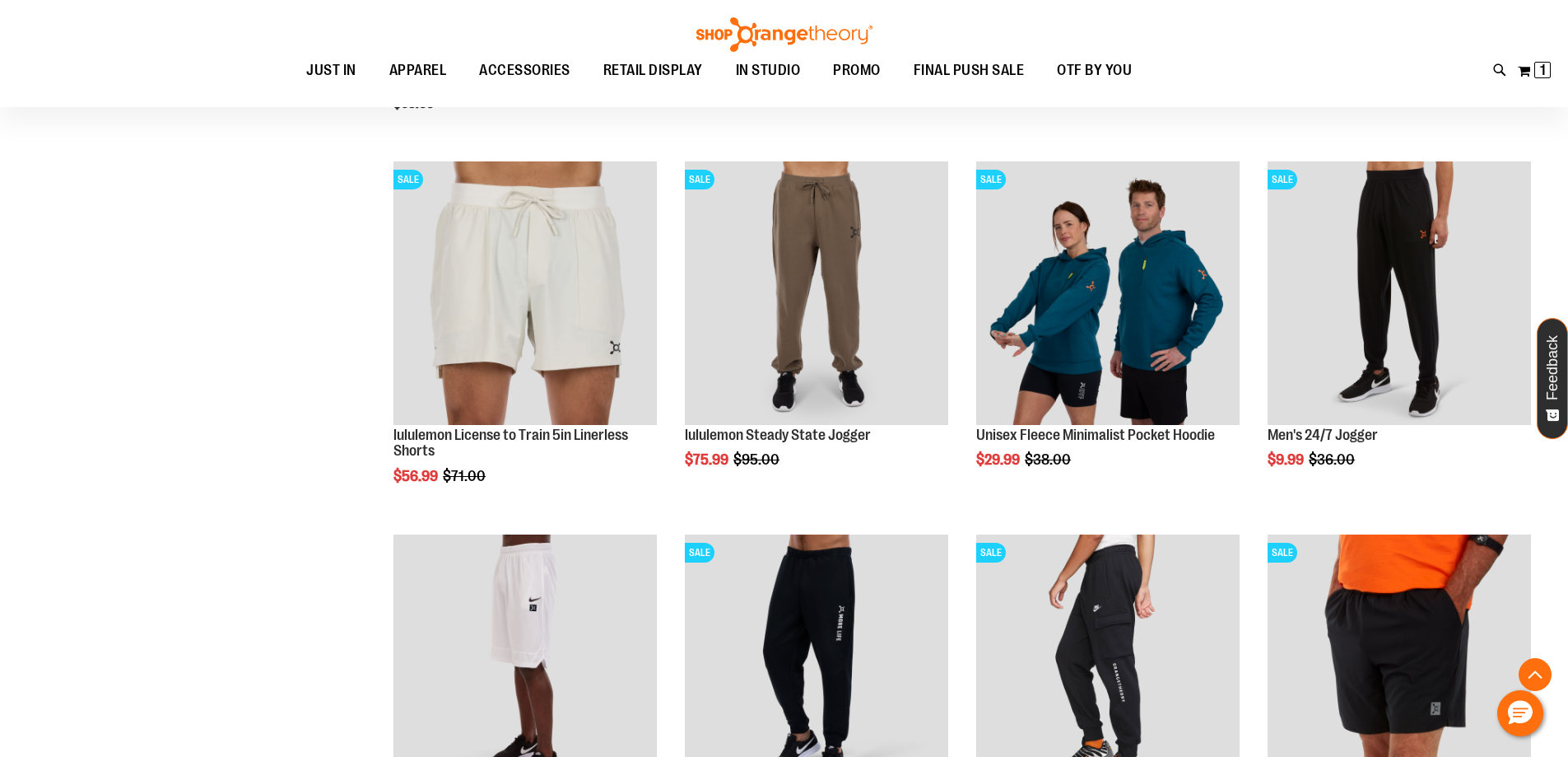
scroll to position [1646, 0]
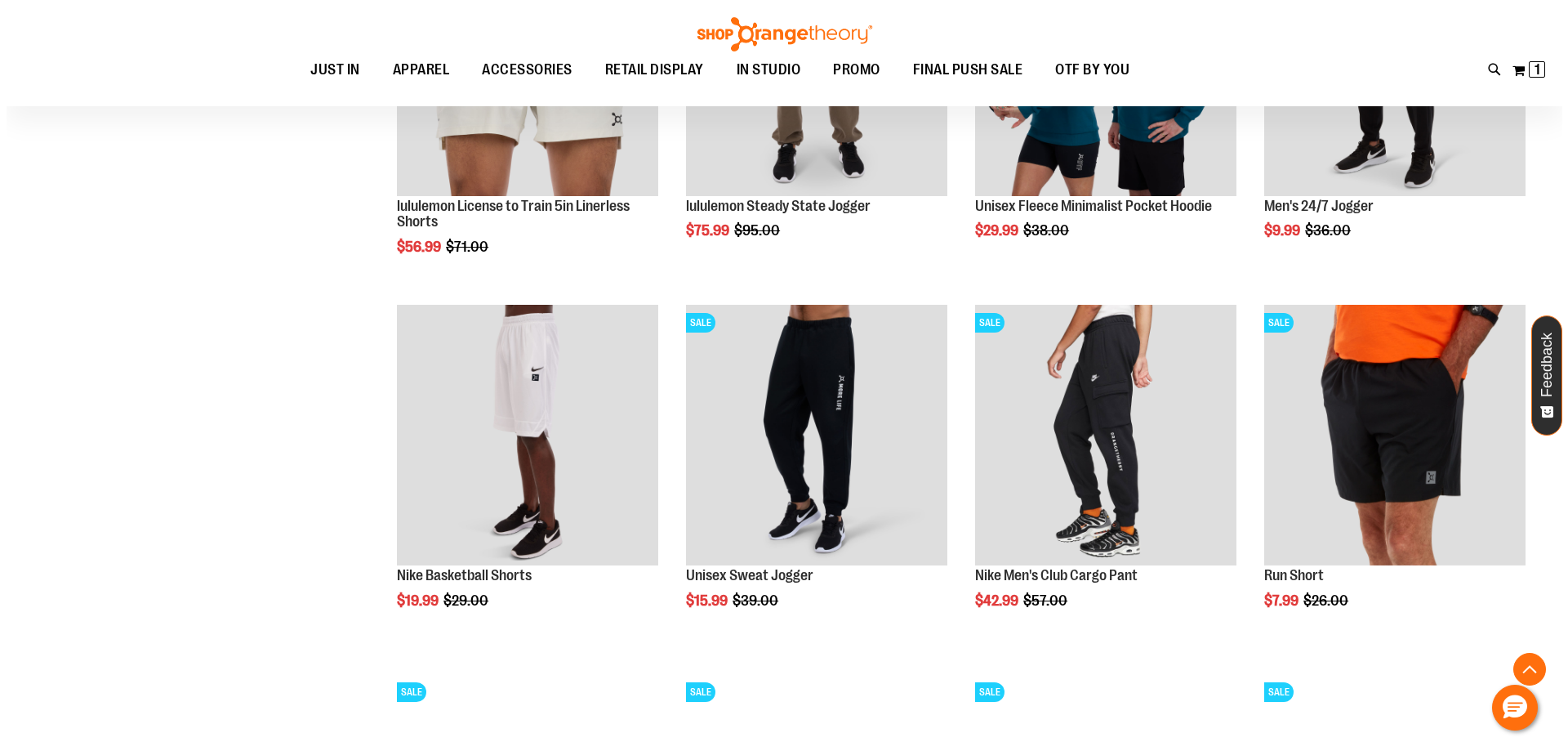
scroll to position [1633, 0]
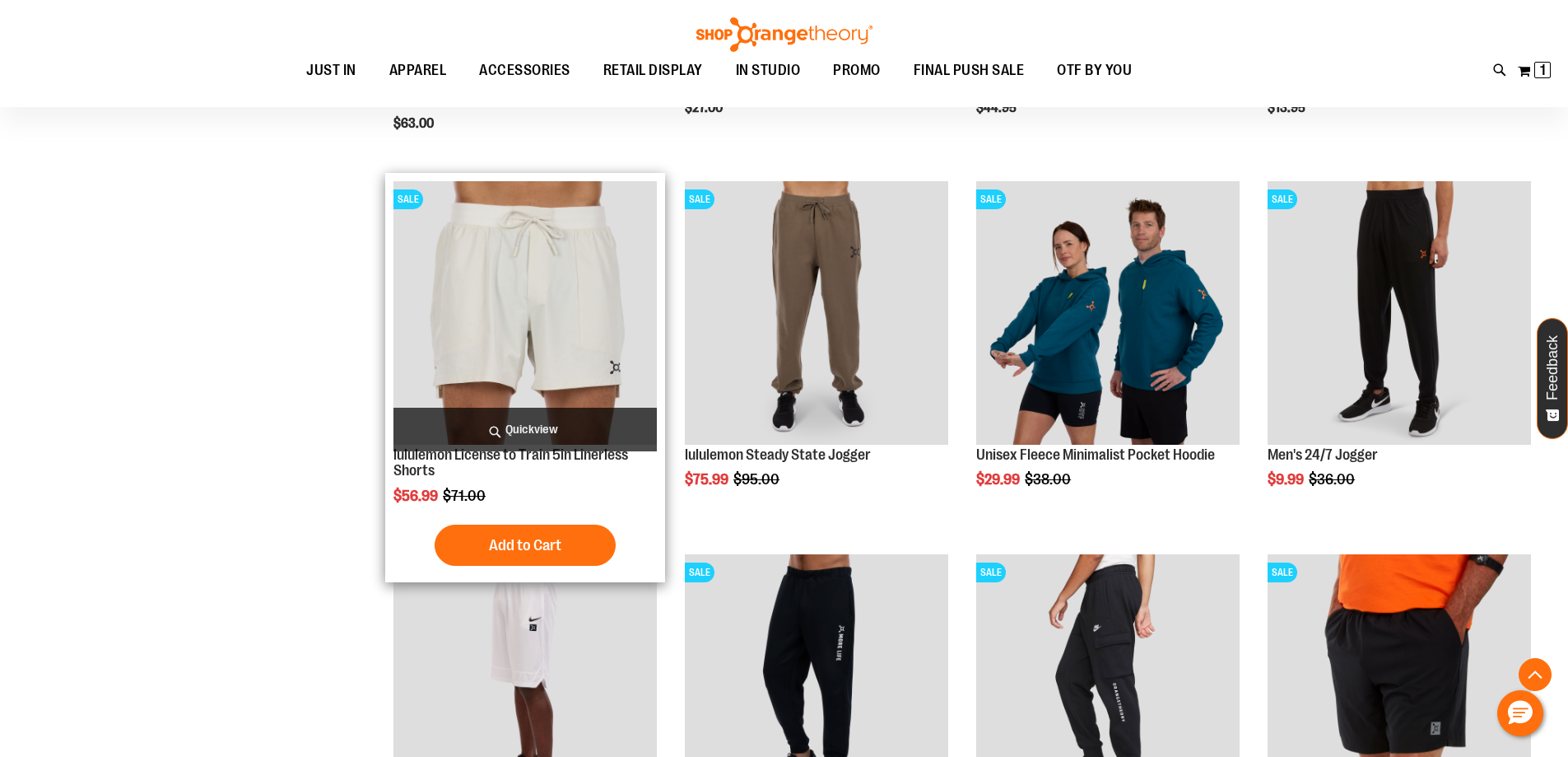
click at [552, 430] on span "Quickview" at bounding box center [524, 429] width 263 height 44
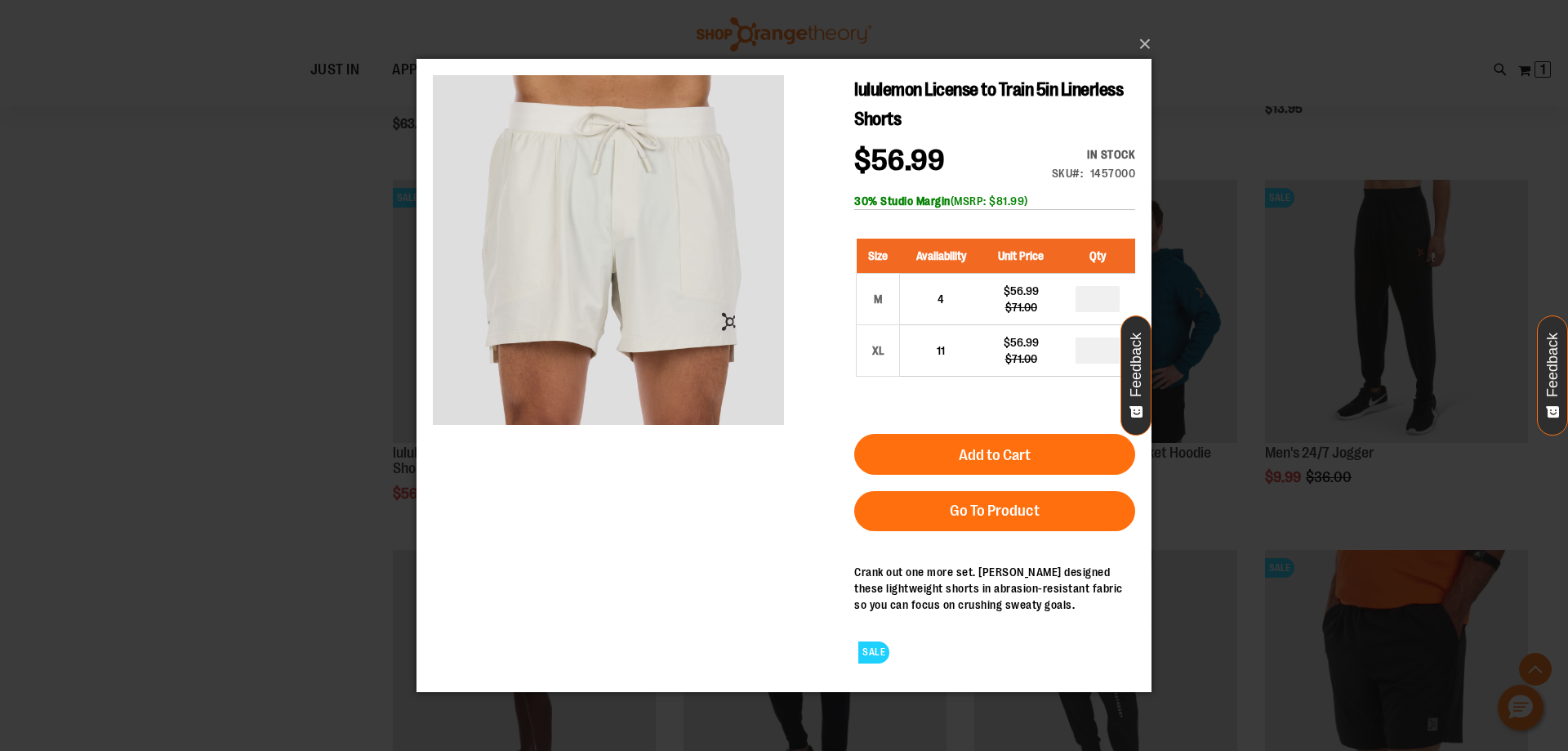
drag, startPoint x: 996, startPoint y: 200, endPoint x: 1047, endPoint y: 199, distance: 51.0
click at [1047, 199] on div "30% Studio Margin (MSRP: $81.99)" at bounding box center [995, 199] width 281 height 16
click at [653, 565] on div "lululemon License to Train 5in Linerless Shorts $56.99 Regular Price $71.00 In …" at bounding box center [784, 375] width 702 height 600
click at [154, 398] on div "×" at bounding box center [784, 376] width 1568 height 751
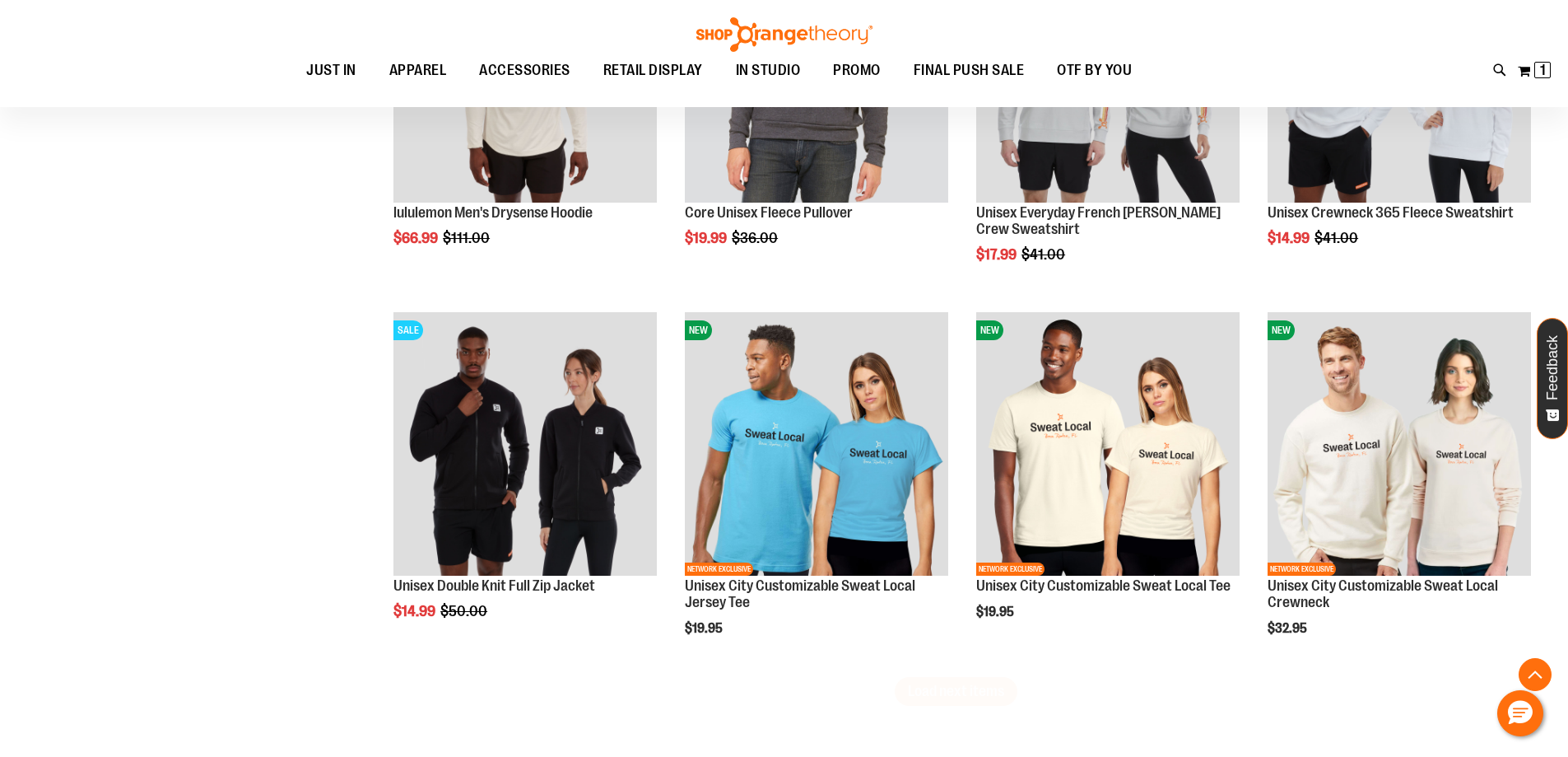
scroll to position [3045, 0]
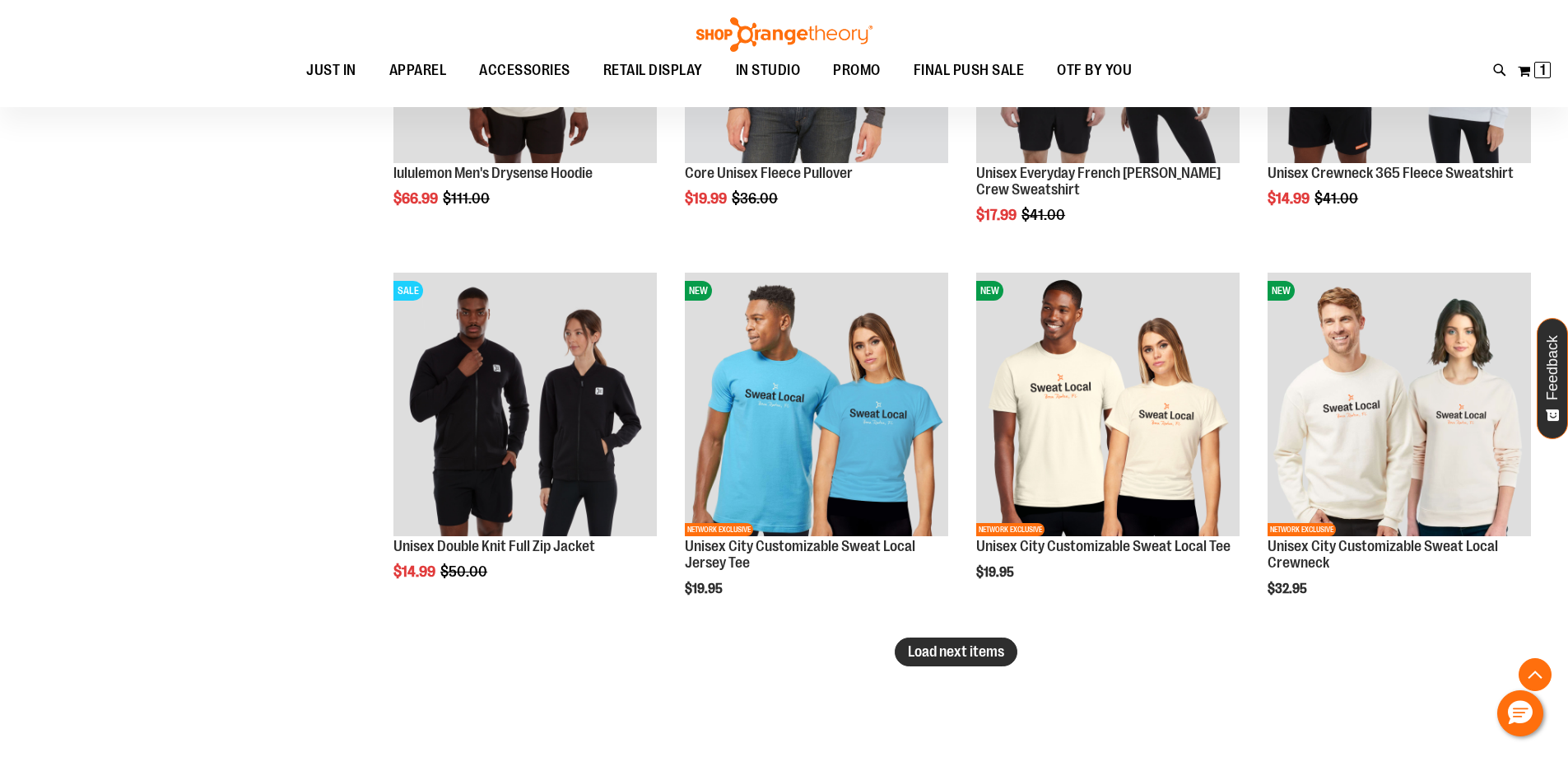
click at [967, 659] on span "Load next items" at bounding box center [956, 651] width 96 height 17
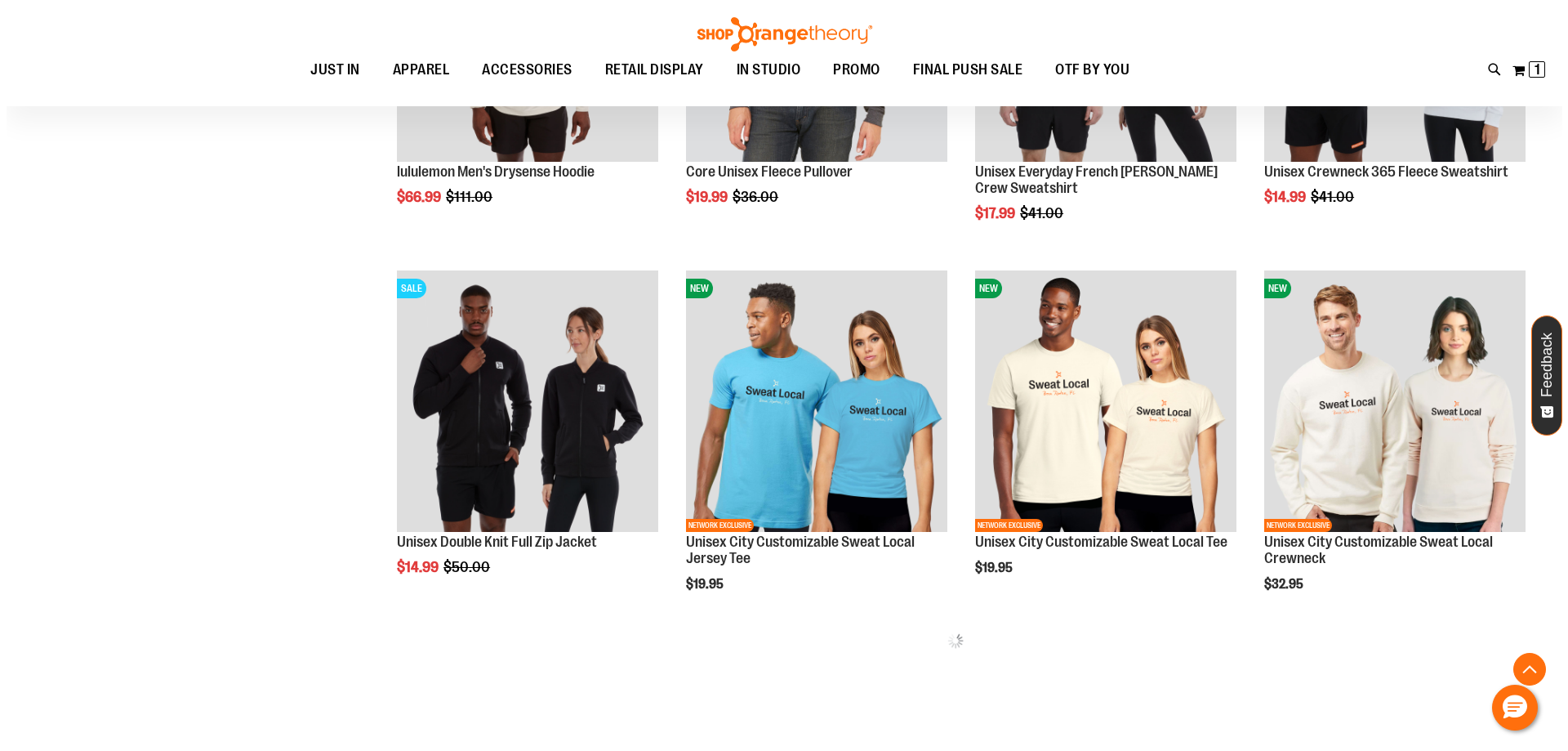
scroll to position [3103, 0]
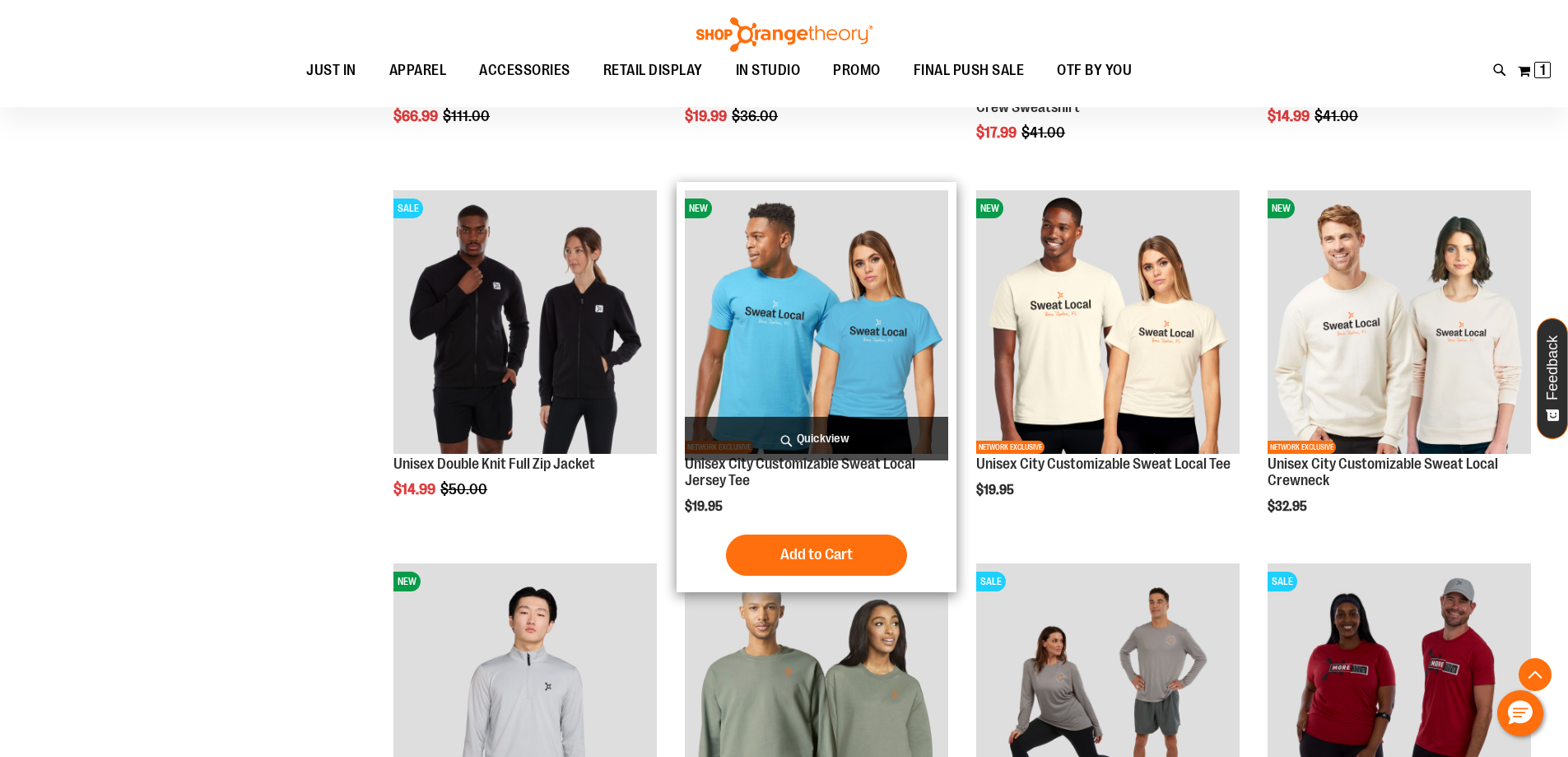
click at [804, 443] on span "Quickview" at bounding box center [816, 439] width 263 height 44
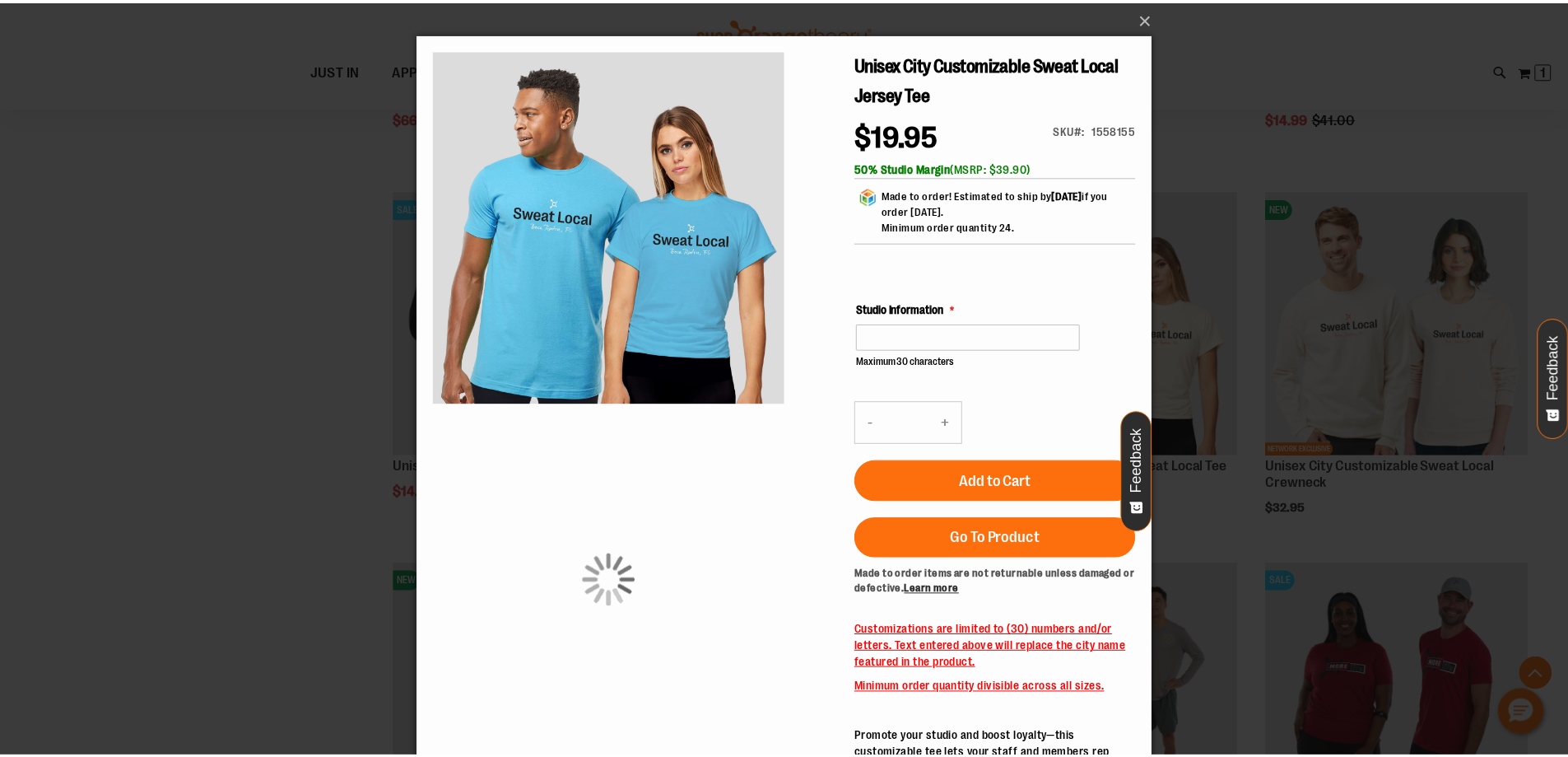
scroll to position [0, 0]
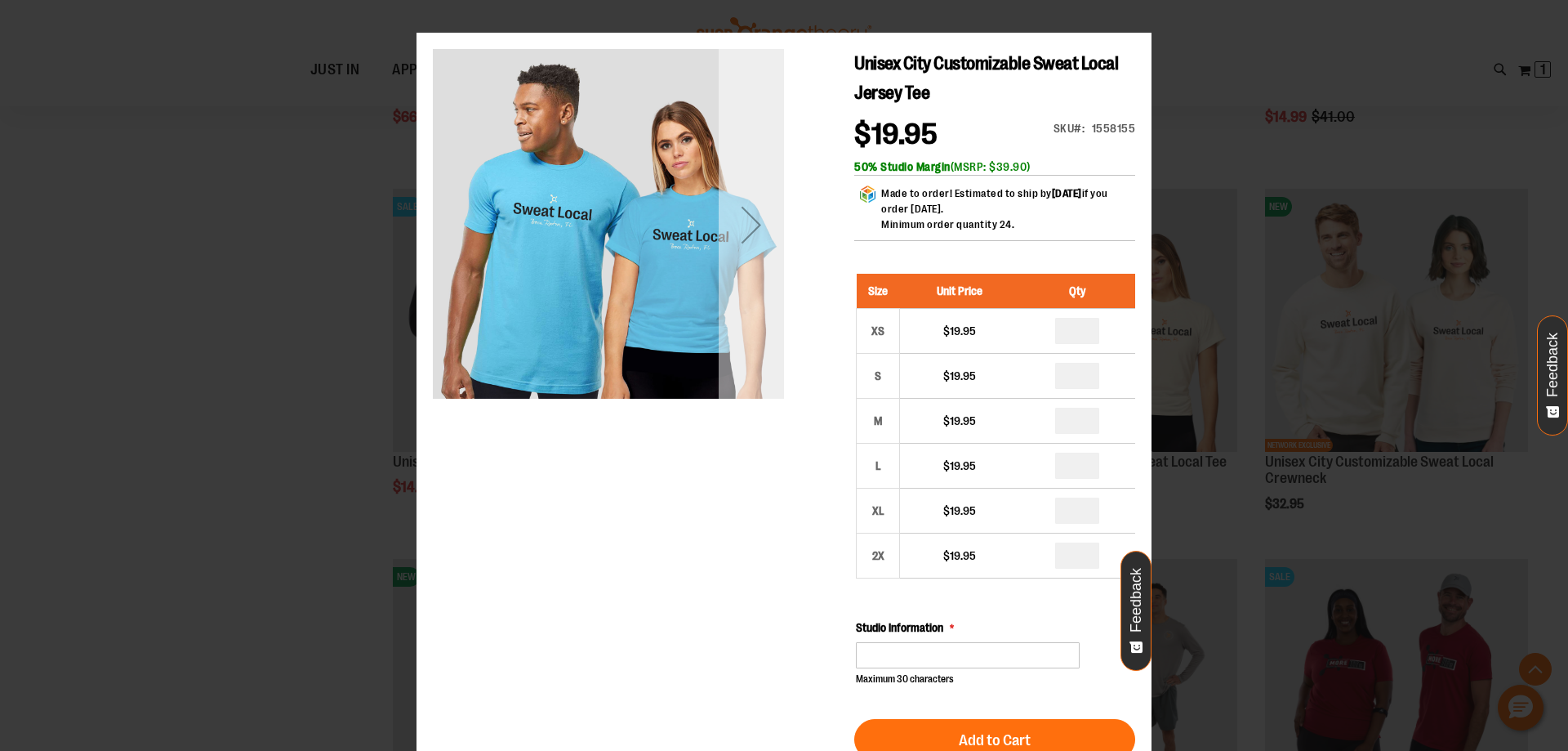
click at [762, 280] on div "Next" at bounding box center [751, 225] width 65 height 351
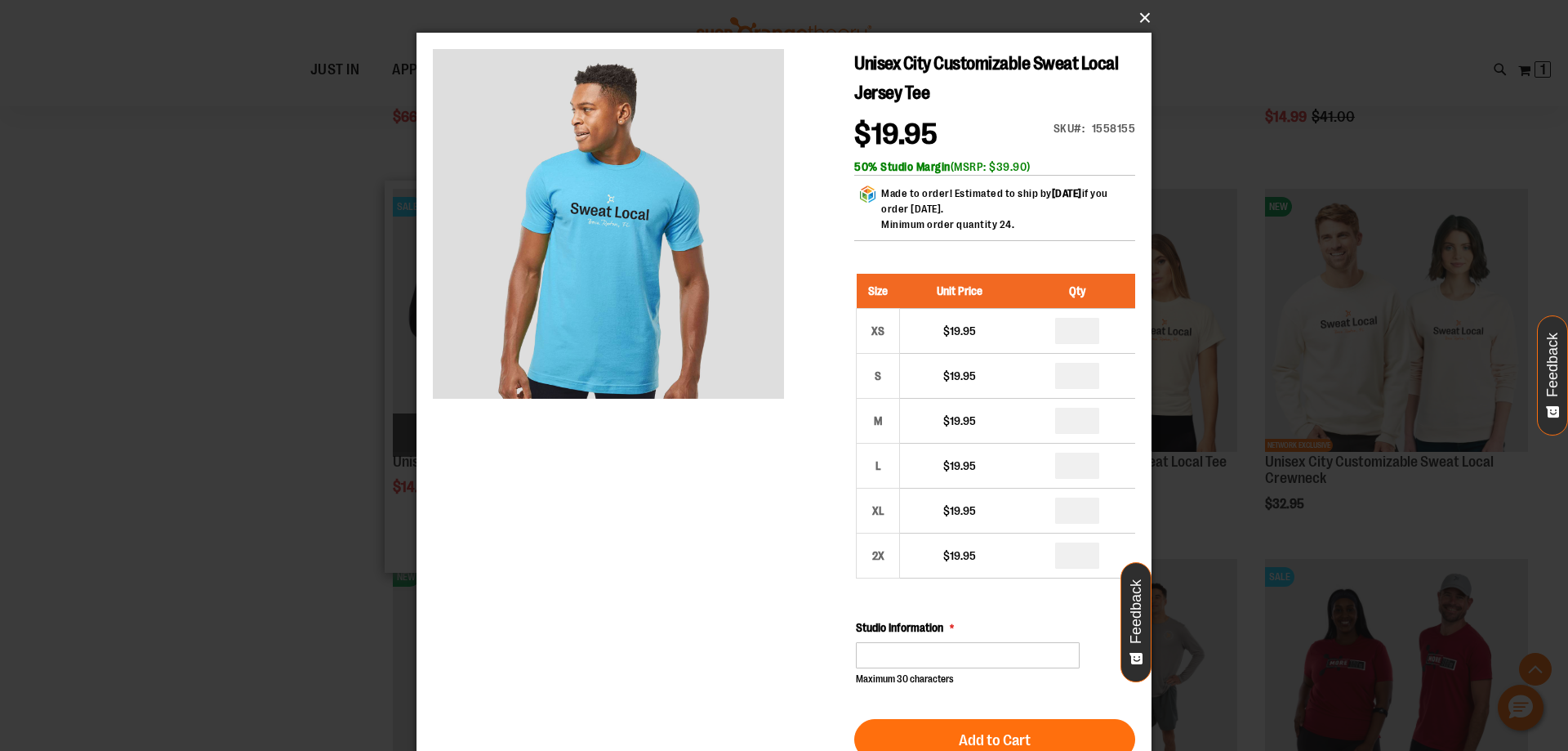
click at [1137, 15] on button "×" at bounding box center [789, 17] width 735 height 36
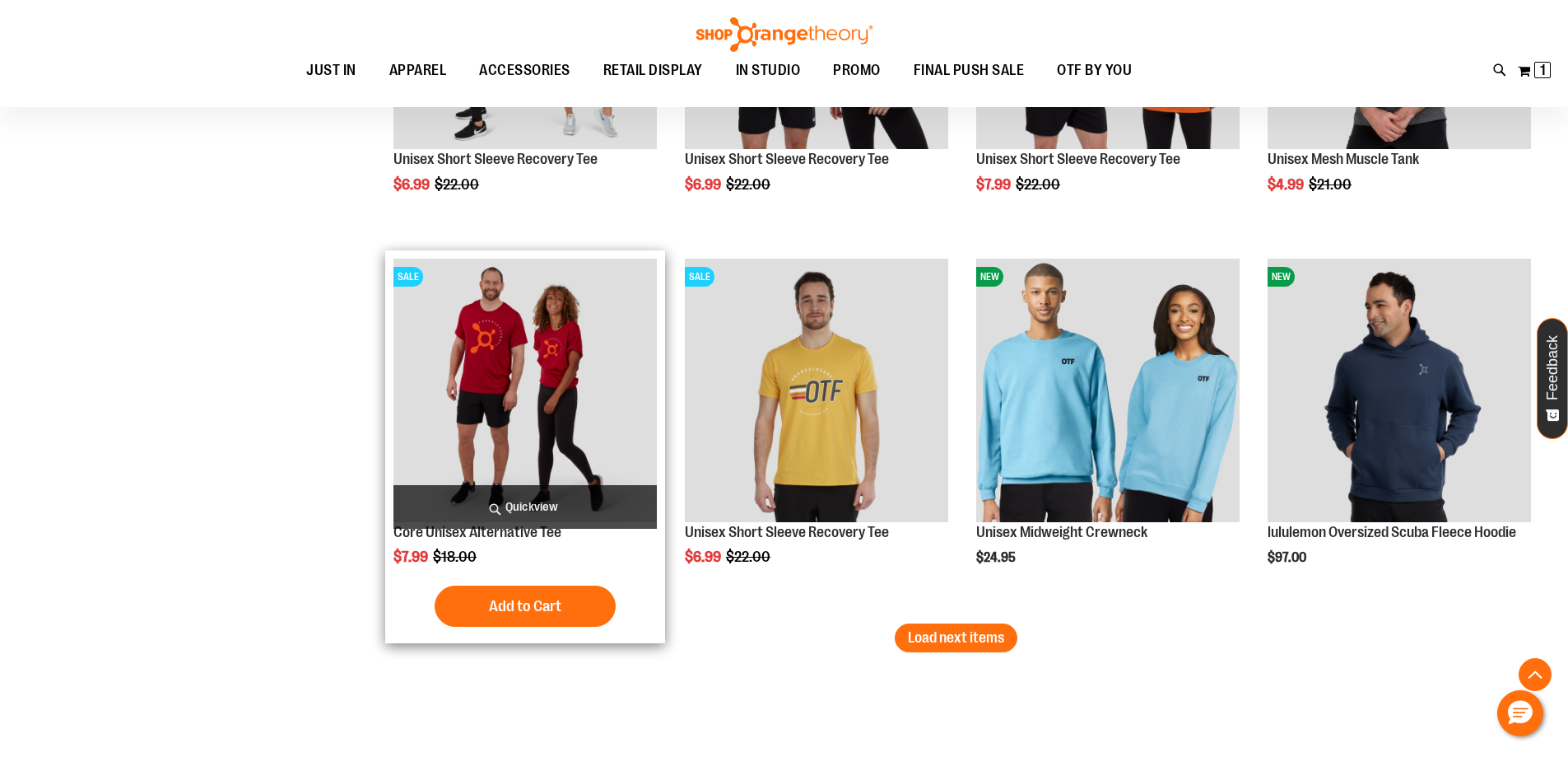
scroll to position [4281, 0]
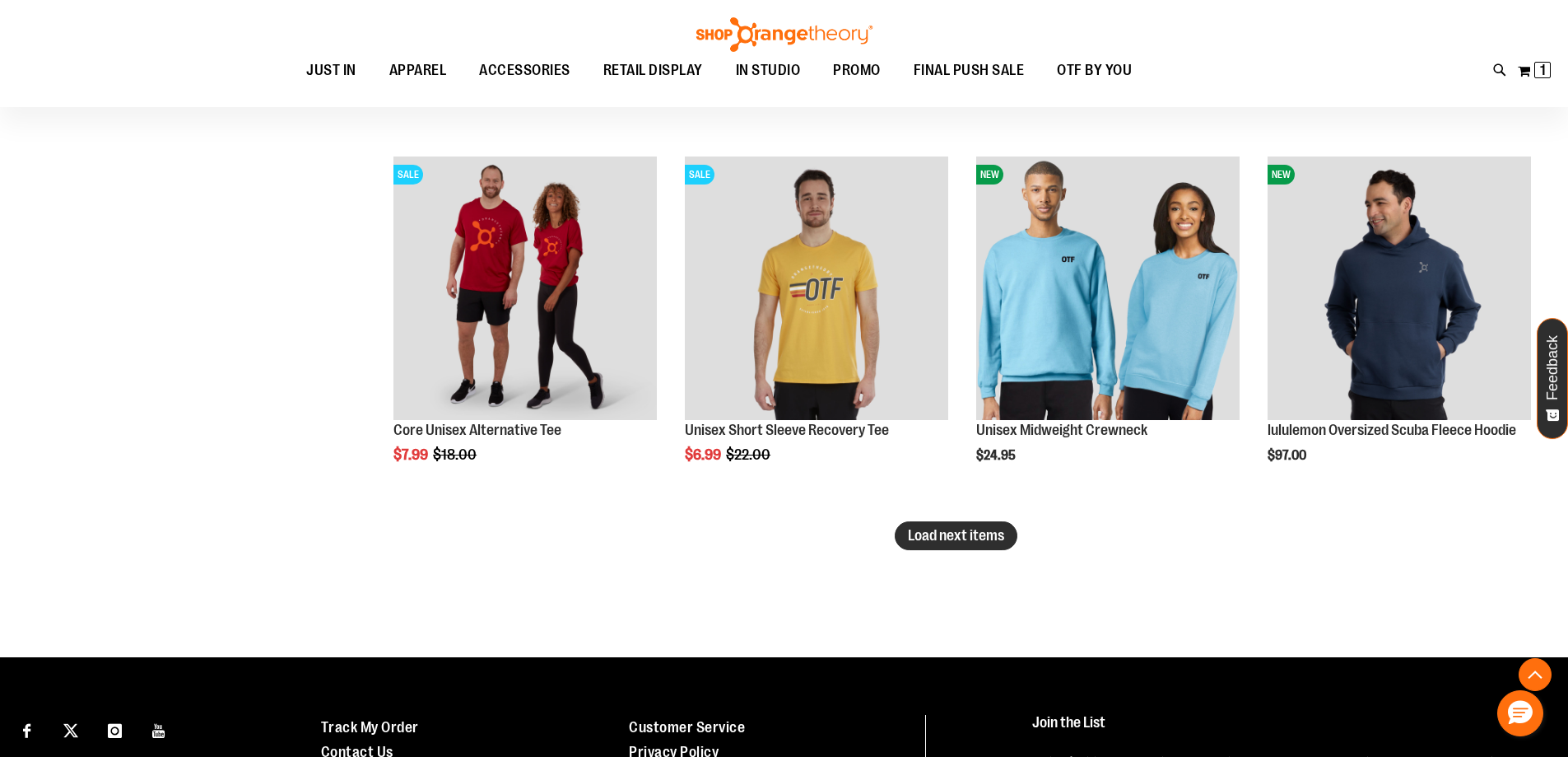
click at [954, 539] on span "Load next items" at bounding box center [956, 535] width 96 height 17
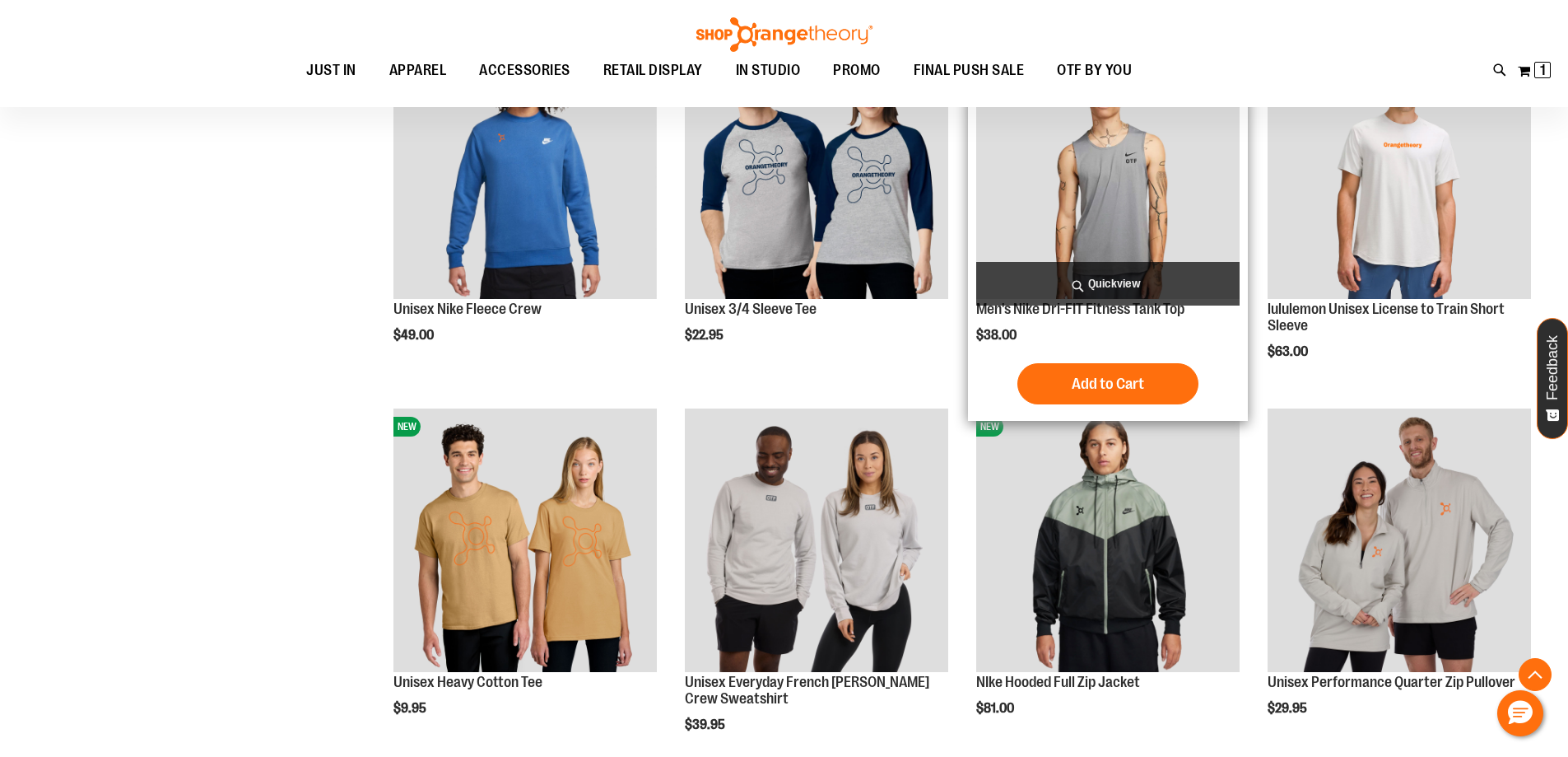
scroll to position [4775, 0]
